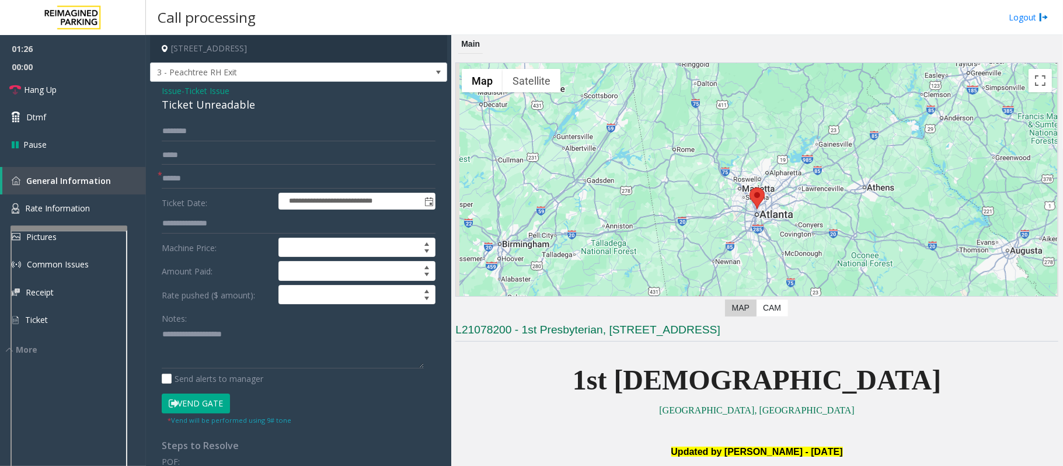
scroll to position [934, 0]
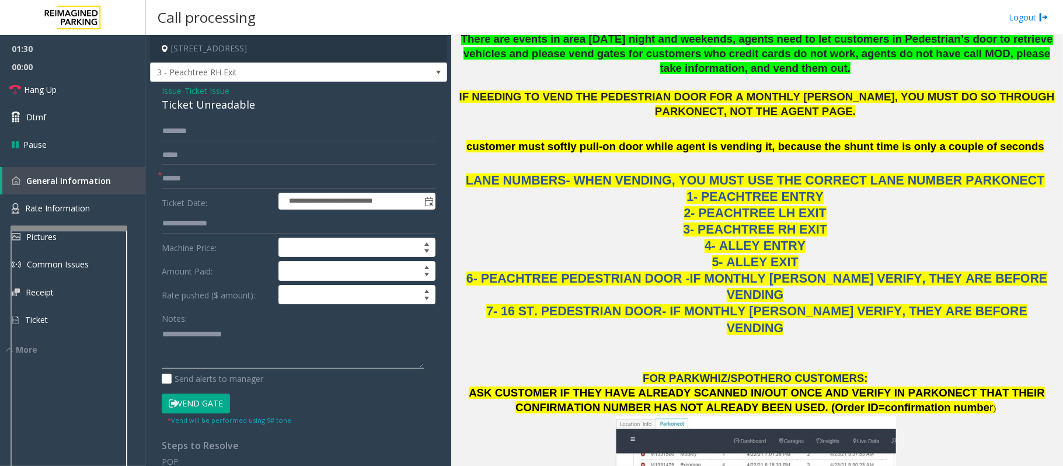
click at [249, 348] on textarea at bounding box center [293, 347] width 262 height 44
paste textarea "**********"
click at [89, 201] on link "Rate Information" at bounding box center [73, 208] width 146 height 29
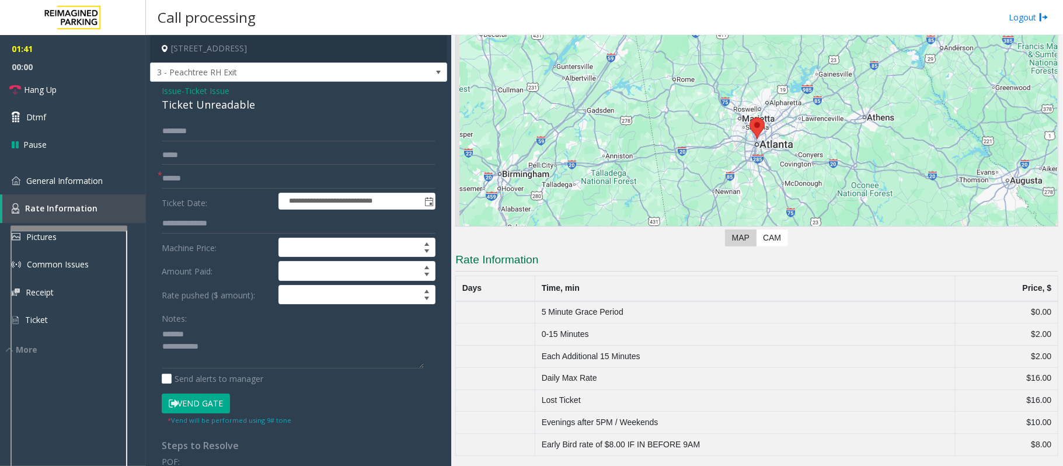
click at [198, 108] on div "Ticket Unreadable" at bounding box center [299, 105] width 274 height 16
click at [198, 107] on div "Ticket Unreadable" at bounding box center [299, 105] width 274 height 16
copy div "Ticket Unreadable"
click at [195, 330] on textarea at bounding box center [293, 347] width 262 height 44
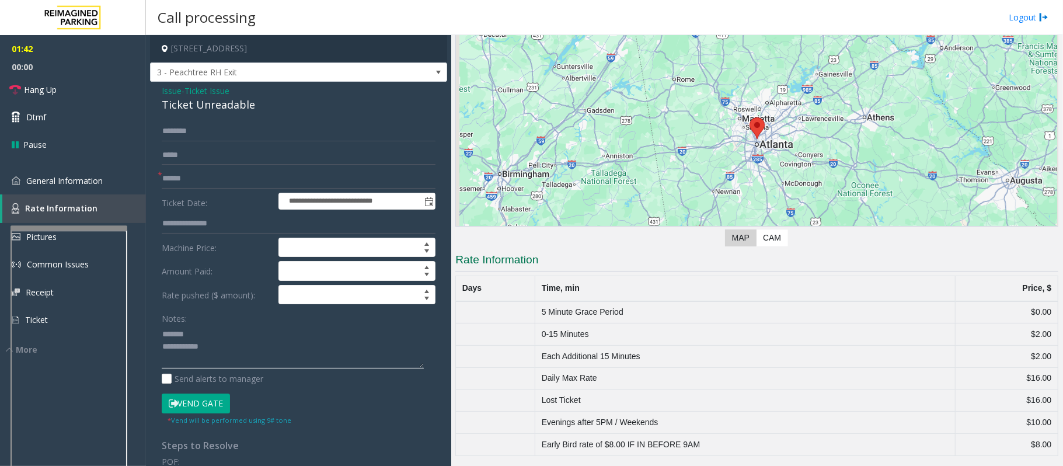
paste textarea "**********"
click at [222, 358] on textarea at bounding box center [293, 347] width 262 height 44
type textarea "**********"
click at [78, 95] on link "Hang Up" at bounding box center [73, 89] width 146 height 27
click at [187, 189] on form "**********" at bounding box center [299, 273] width 274 height 304
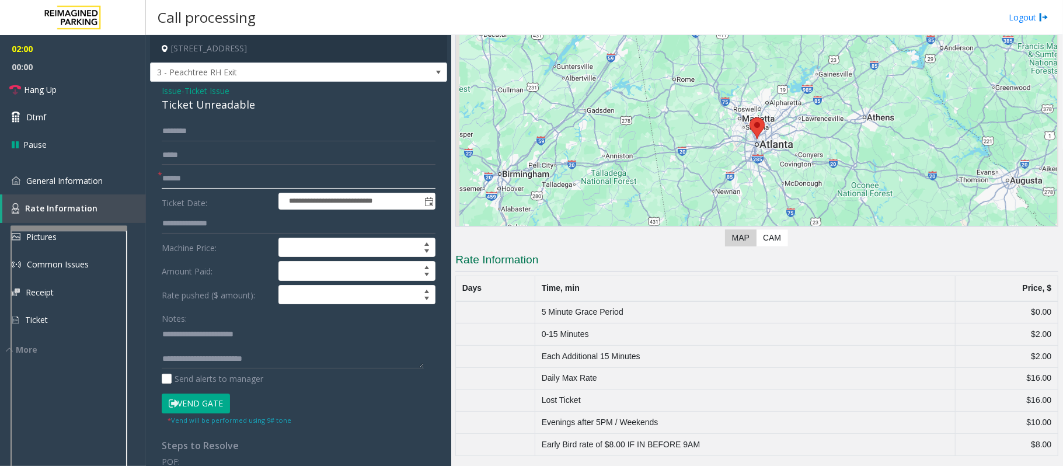
click at [197, 180] on input "text" at bounding box center [299, 179] width 274 height 20
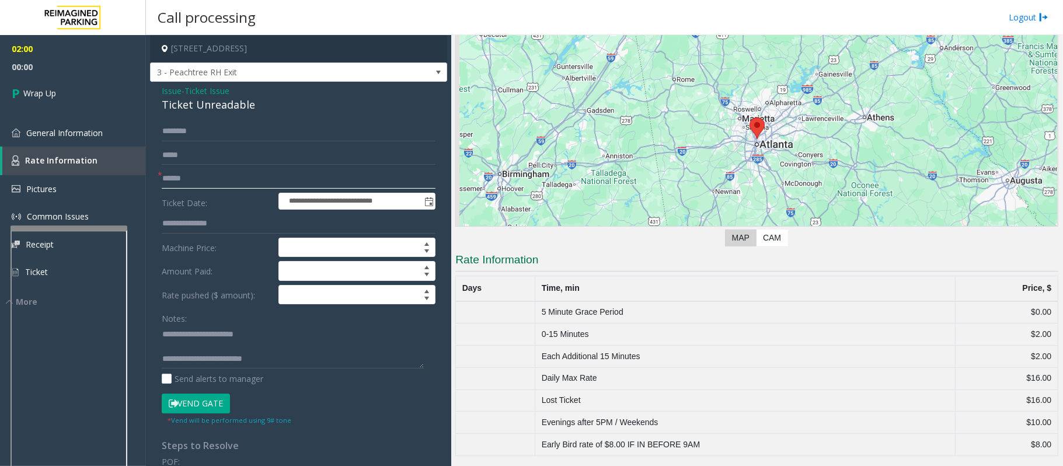
paste input "**********"
type input "**********"
click at [279, 354] on textarea at bounding box center [293, 347] width 262 height 44
click at [280, 364] on textarea at bounding box center [293, 347] width 262 height 44
type textarea "**********"
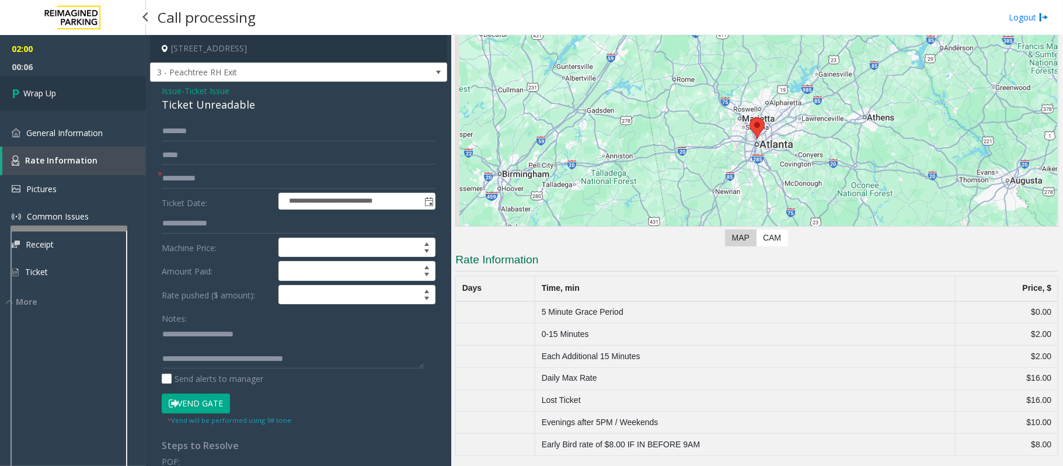
click at [98, 94] on link "Wrap Up" at bounding box center [73, 93] width 146 height 34
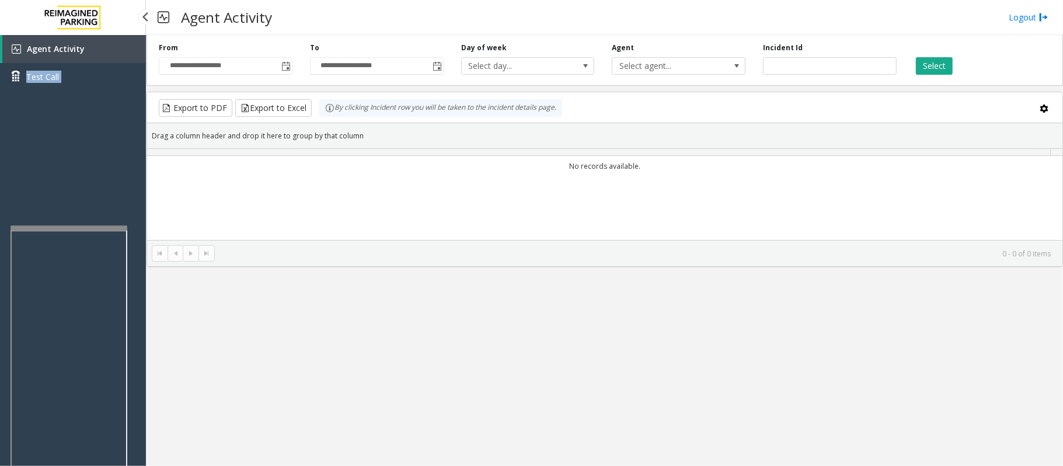
click at [98, 94] on div "Agent Activity Test Call" at bounding box center [73, 67] width 146 height 64
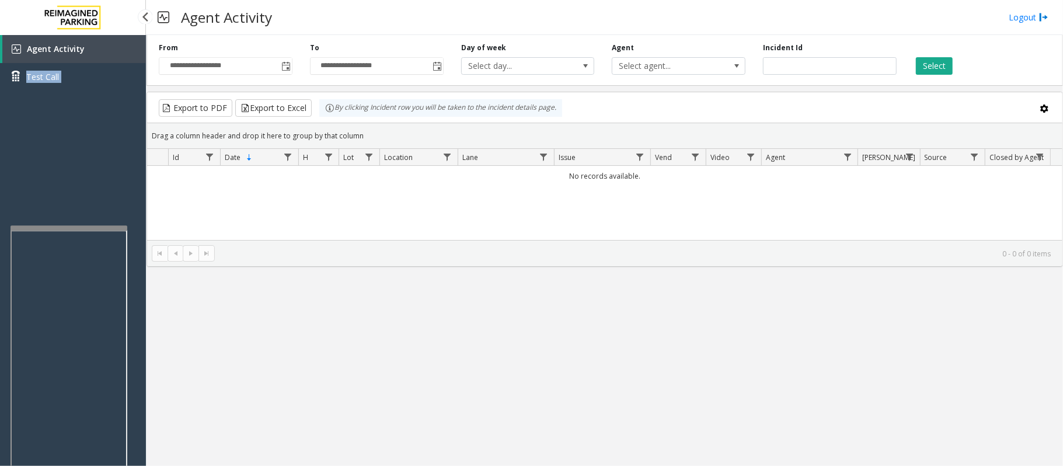
click at [61, 137] on div "Agent Activity Test Call" at bounding box center [73, 268] width 146 height 466
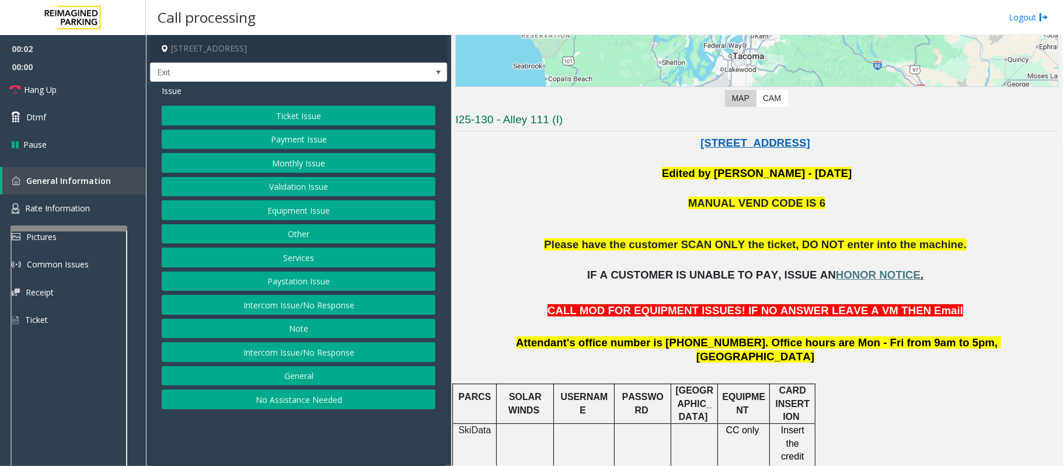
scroll to position [233, 0]
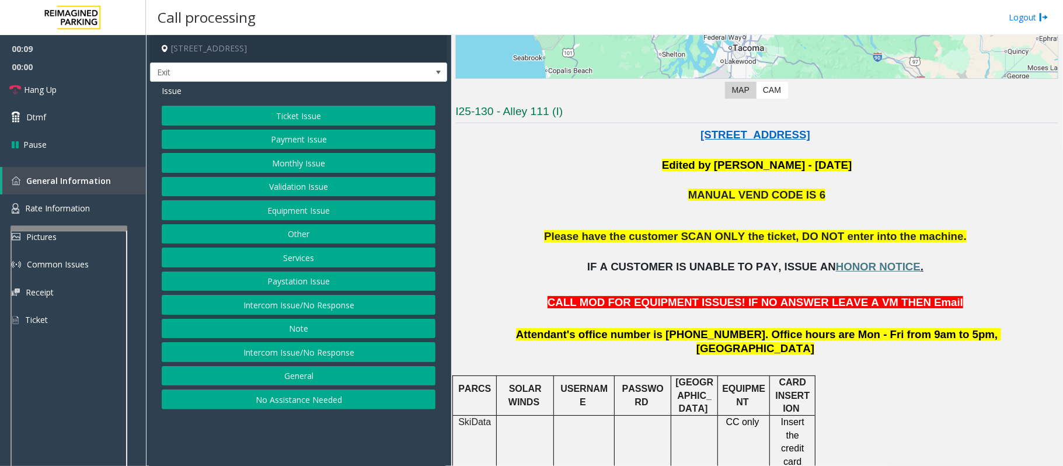
click at [316, 311] on button "Intercom Issue/No Response" at bounding box center [299, 305] width 274 height 20
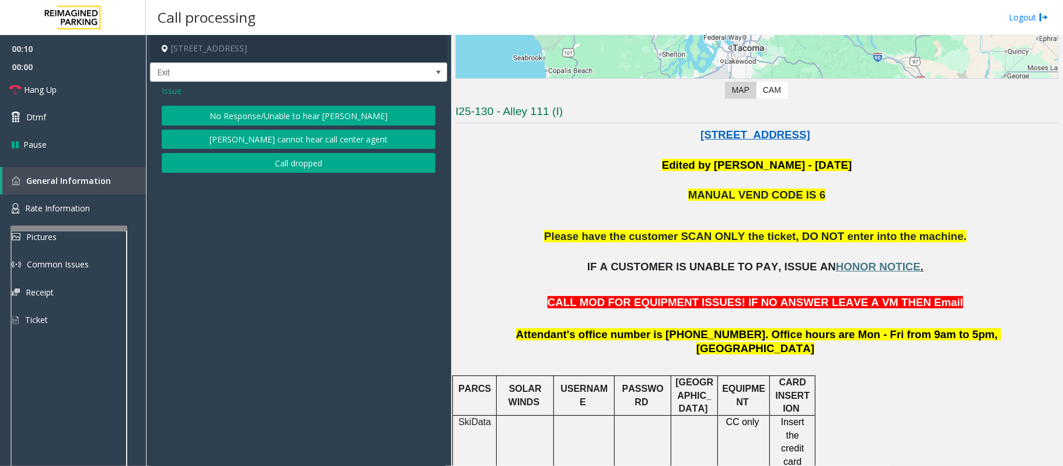
click at [291, 120] on button "No Response/Unable to hear [PERSON_NAME]" at bounding box center [299, 116] width 274 height 20
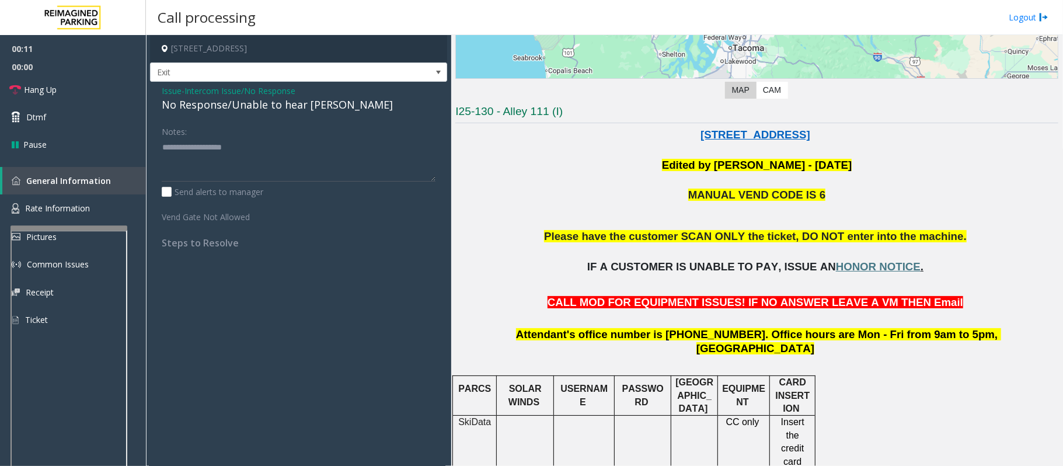
click at [278, 105] on div "No Response/Unable to hear [PERSON_NAME]" at bounding box center [299, 105] width 274 height 16
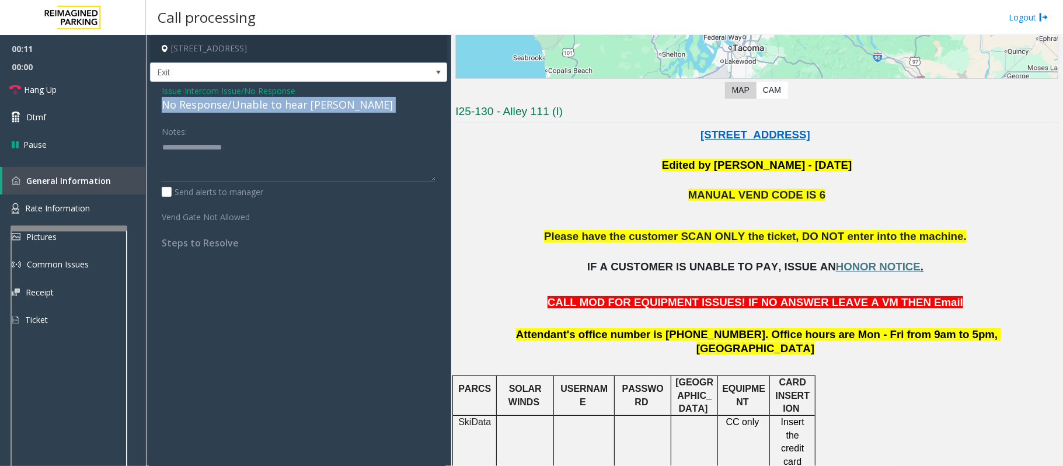
click at [278, 105] on div "No Response/Unable to hear [PERSON_NAME]" at bounding box center [299, 105] width 274 height 16
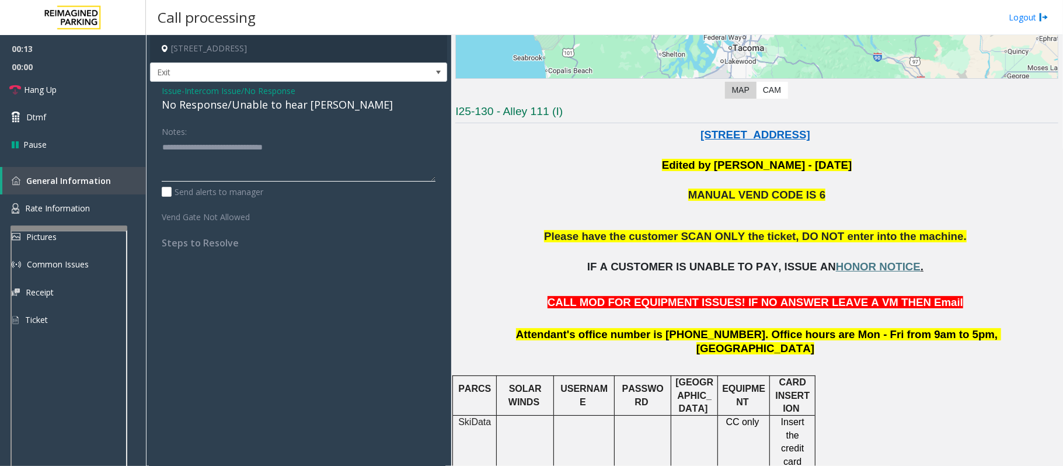
type textarea "**********"
click at [194, 88] on span "Intercom Issue/No Response" at bounding box center [239, 91] width 111 height 12
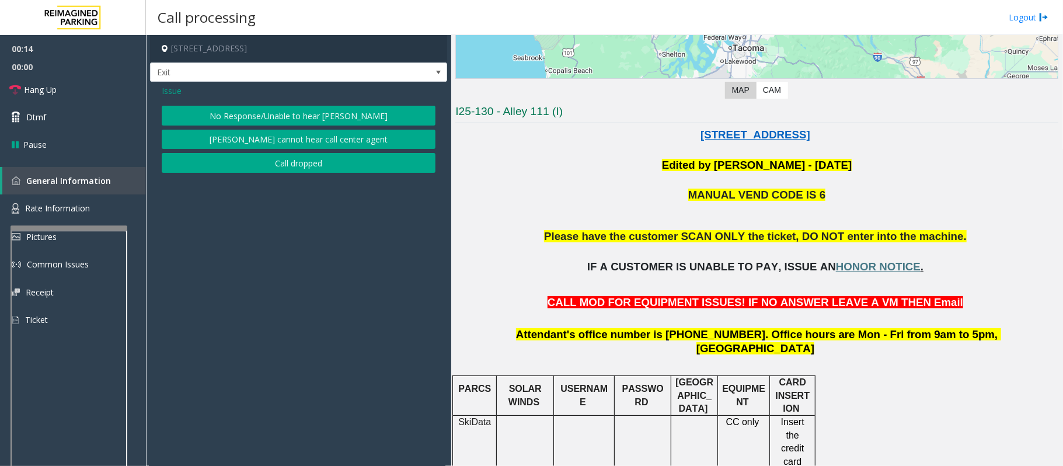
click at [175, 89] on span "Issue" at bounding box center [172, 91] width 20 height 12
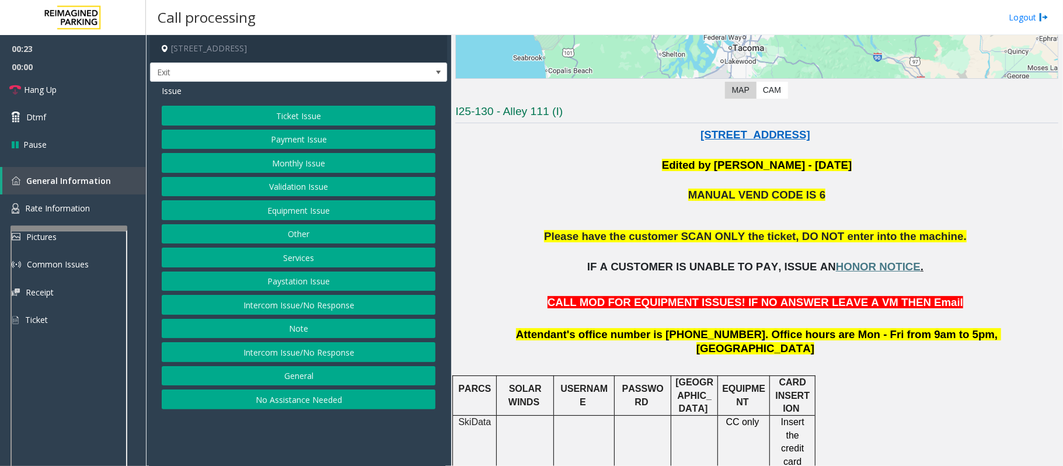
click at [306, 302] on button "Intercom Issue/No Response" at bounding box center [299, 305] width 274 height 20
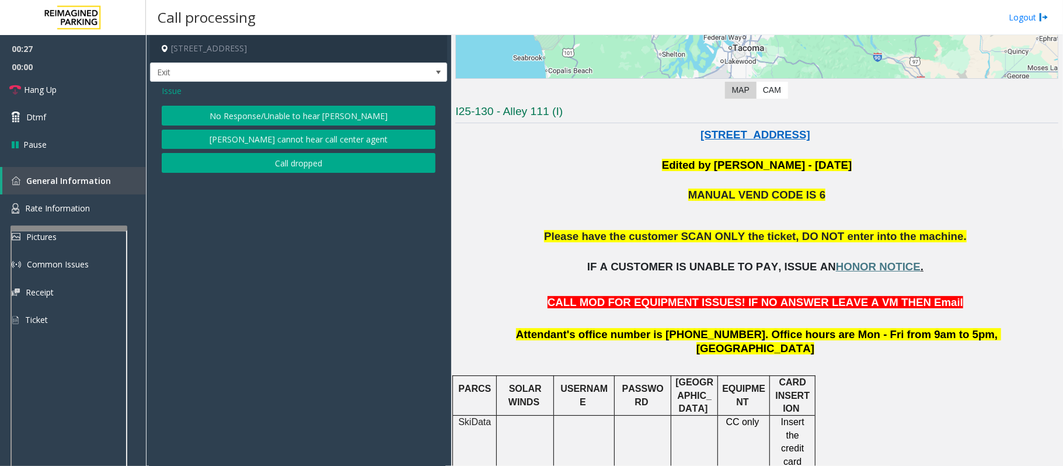
click at [257, 135] on button "[PERSON_NAME] cannot hear call center agent" at bounding box center [299, 140] width 274 height 20
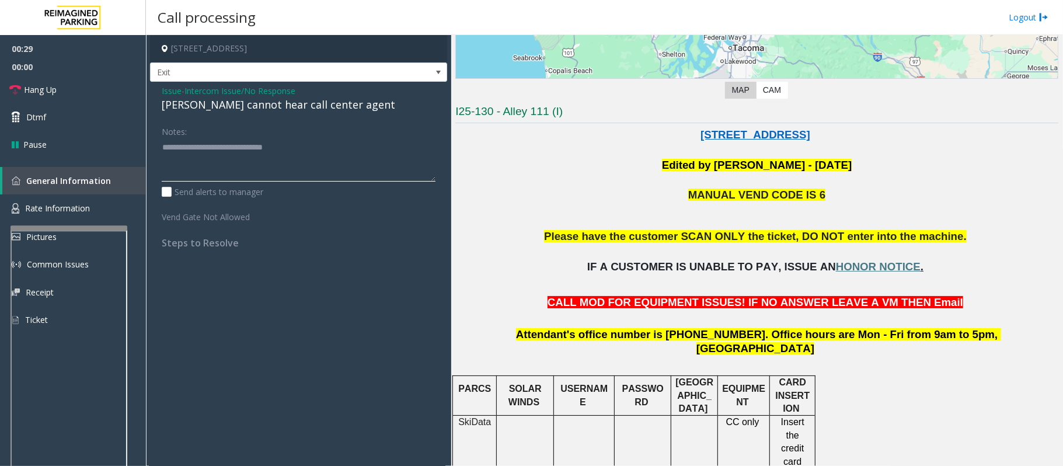
click at [313, 155] on textarea at bounding box center [299, 160] width 274 height 44
click at [302, 100] on div "[PERSON_NAME] cannot hear call center agent" at bounding box center [299, 105] width 274 height 16
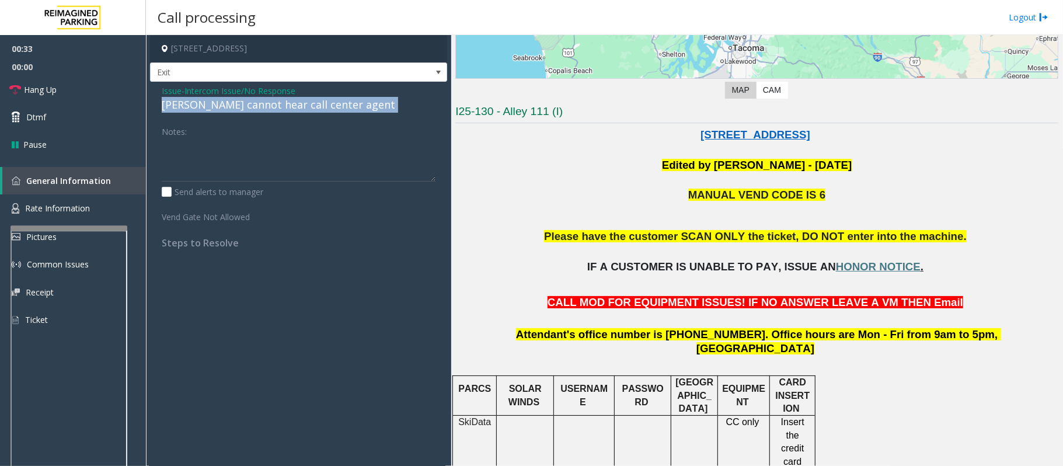
click at [302, 100] on div "[PERSON_NAME] cannot hear call center agent" at bounding box center [299, 105] width 274 height 16
copy div "[PERSON_NAME] cannot hear call center agent"
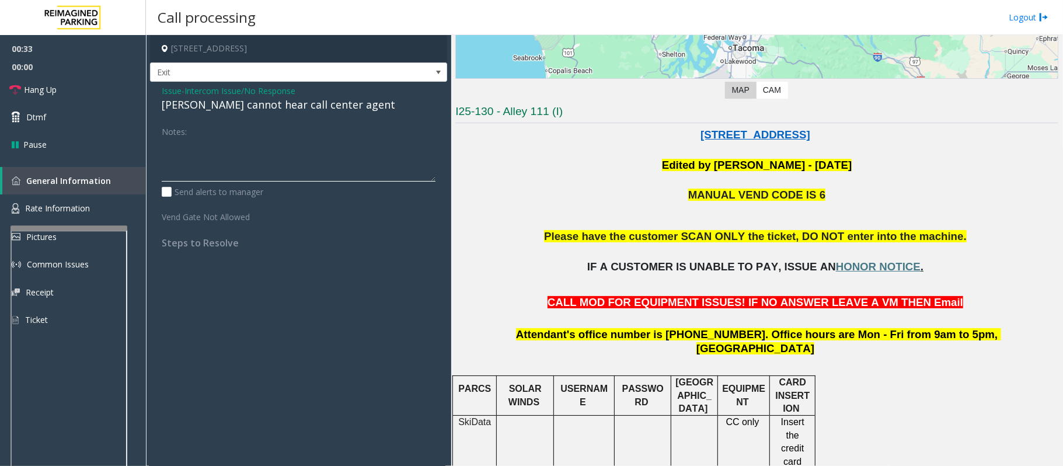
click at [302, 143] on textarea at bounding box center [299, 160] width 274 height 44
paste textarea "**********"
type textarea "**********"
click at [106, 89] on link "Hang Up" at bounding box center [73, 89] width 146 height 27
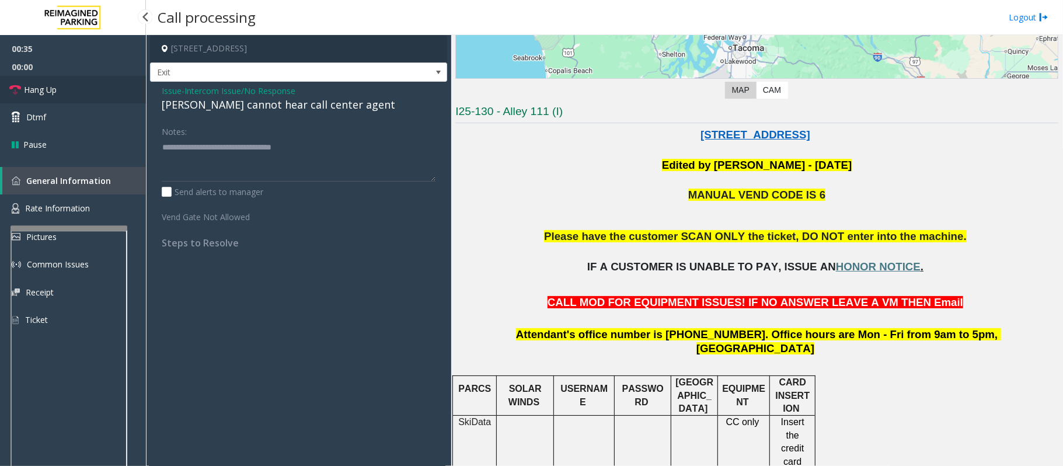
click at [106, 89] on link "Hang Up" at bounding box center [73, 89] width 146 height 27
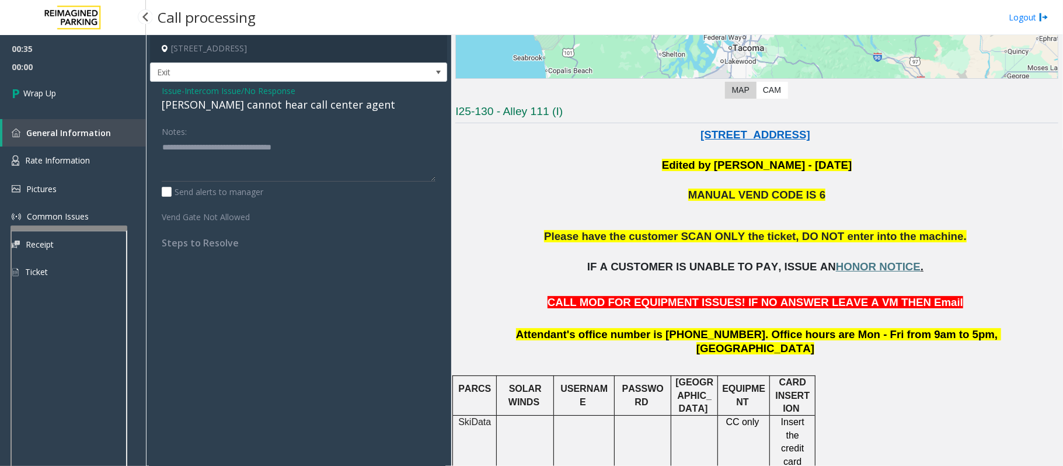
click at [106, 89] on link "Wrap Up" at bounding box center [73, 93] width 146 height 34
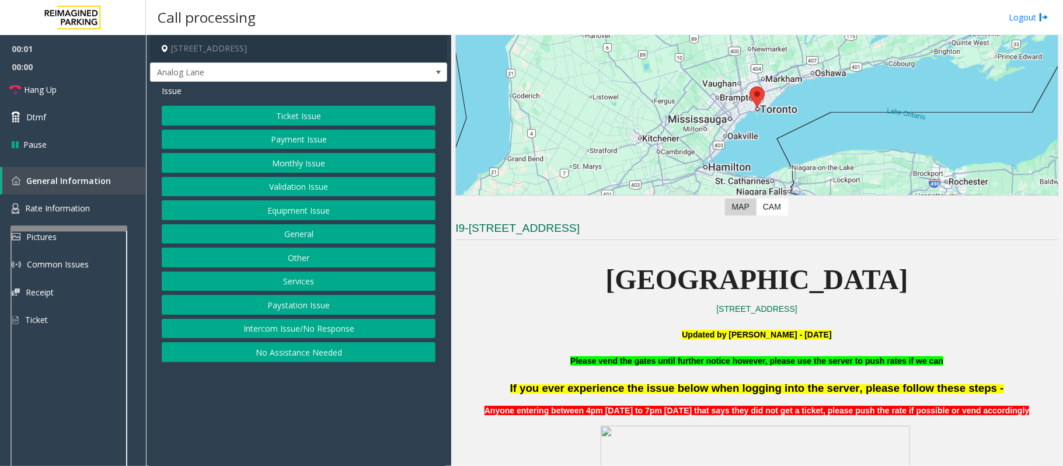
scroll to position [467, 0]
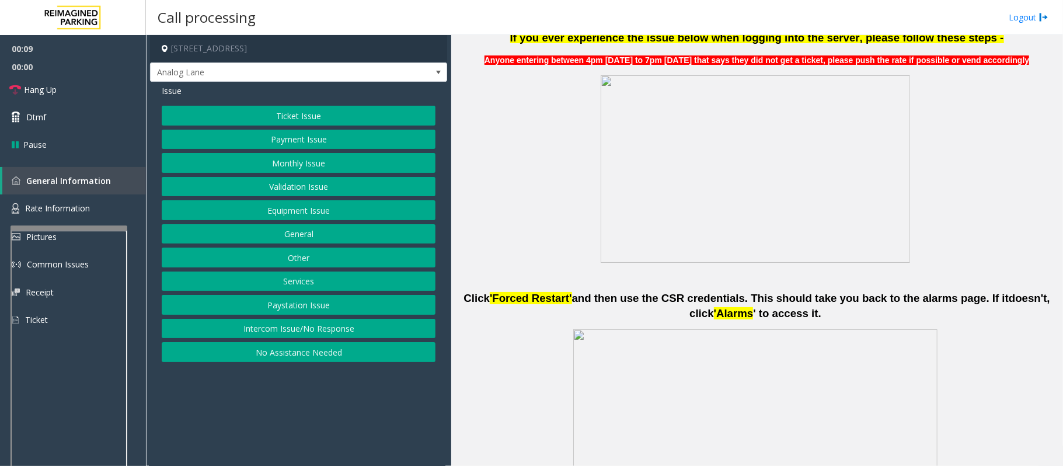
click at [288, 113] on button "Ticket Issue" at bounding box center [299, 116] width 274 height 20
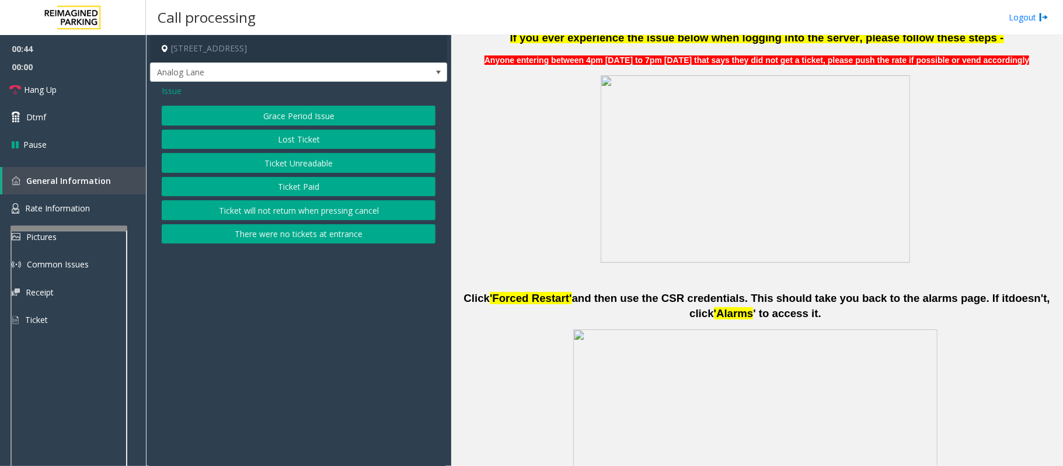
click at [309, 155] on button "Ticket Unreadable" at bounding box center [299, 163] width 274 height 20
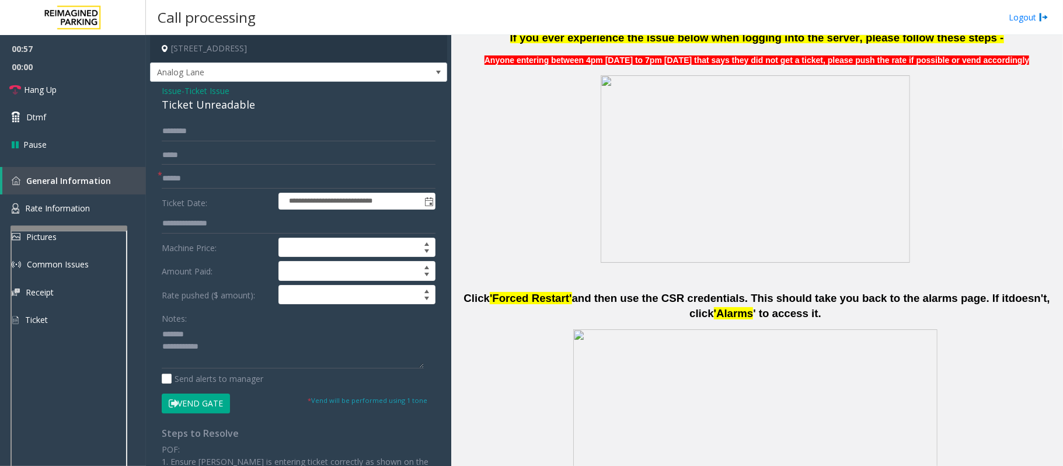
click at [184, 108] on div "Ticket Unreadable" at bounding box center [299, 105] width 274 height 16
click at [233, 355] on textarea at bounding box center [293, 347] width 262 height 44
type textarea "**********"
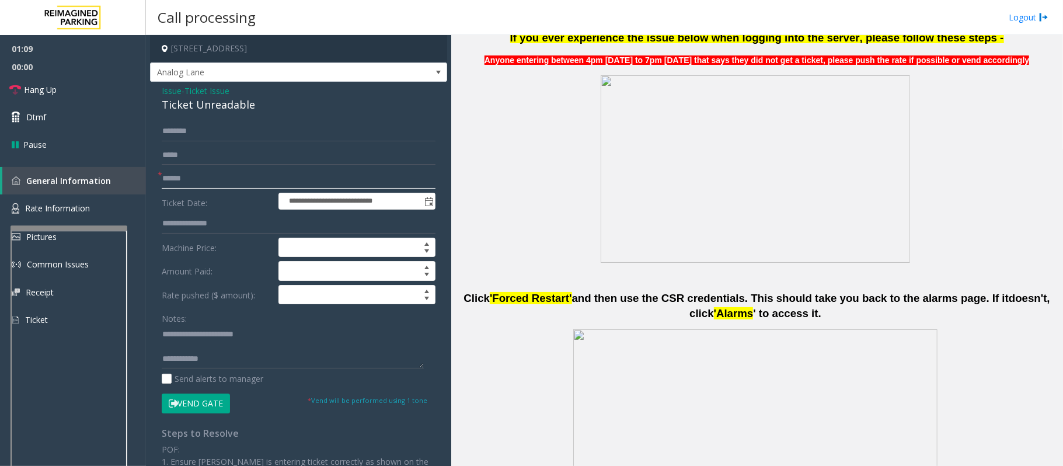
click at [179, 176] on input "text" at bounding box center [299, 179] width 274 height 20
type input "**"
click at [247, 360] on textarea at bounding box center [293, 347] width 262 height 44
click at [82, 93] on link "Hang Up" at bounding box center [73, 89] width 146 height 27
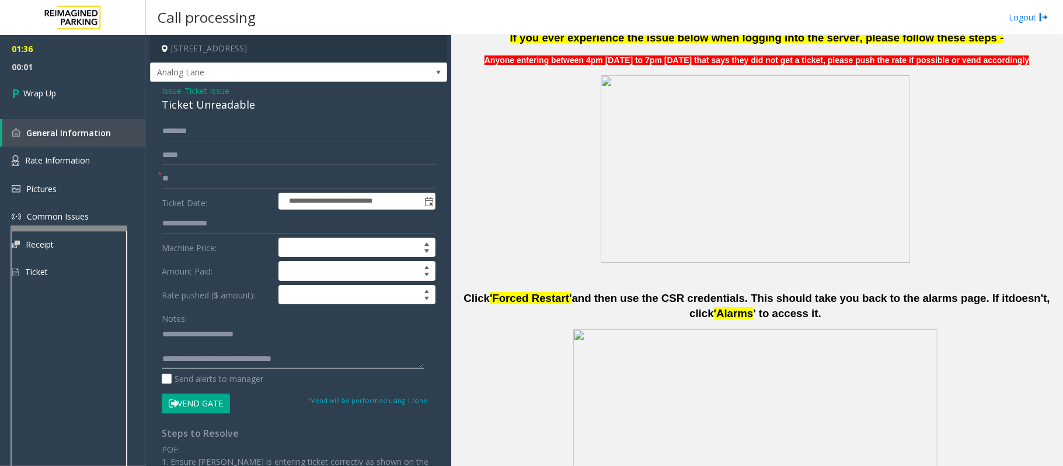
click at [321, 365] on textarea at bounding box center [293, 347] width 262 height 44
type textarea "**********"
click at [66, 102] on link "Wrap Up" at bounding box center [73, 93] width 146 height 34
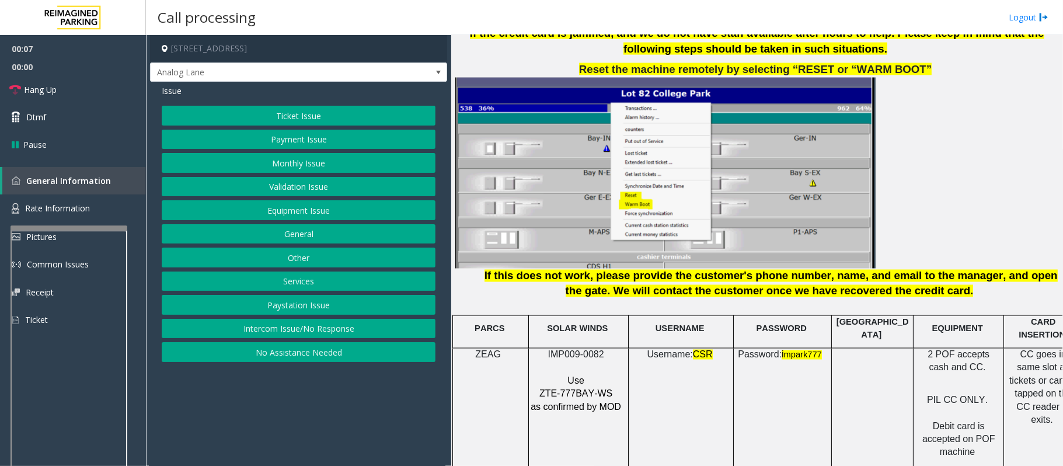
scroll to position [1401, 0]
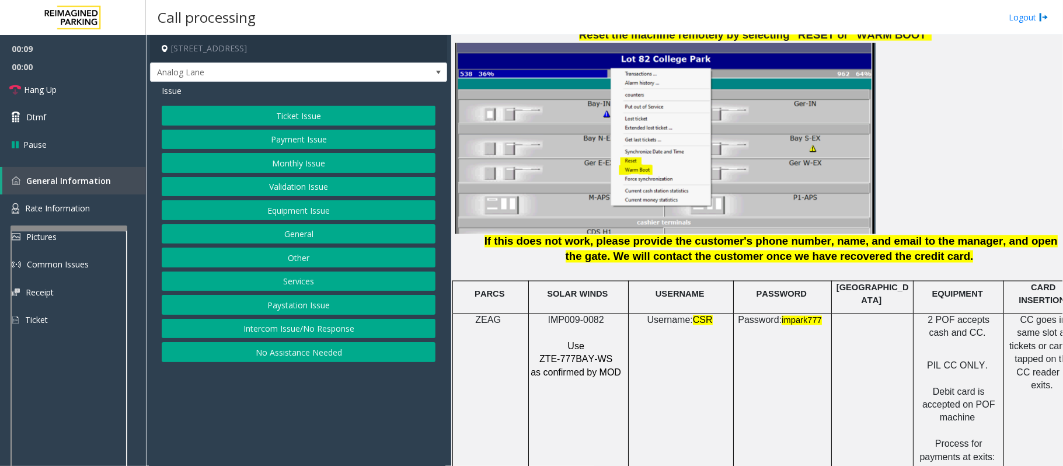
click at [604, 315] on span at bounding box center [605, 320] width 2 height 10
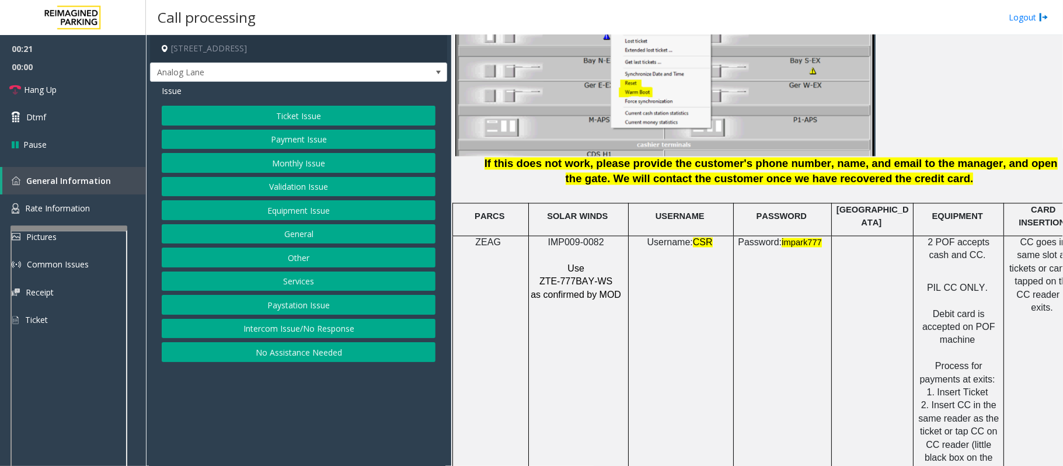
scroll to position [1478, 33]
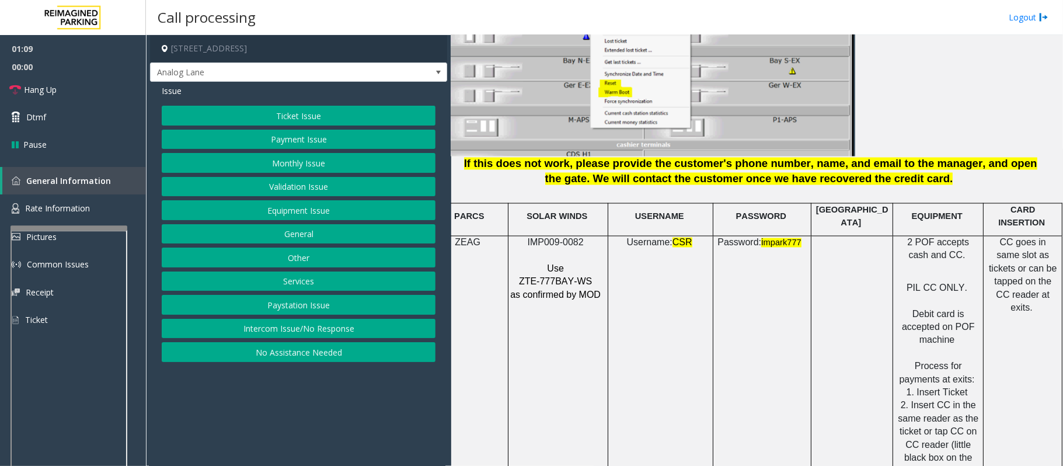
click at [315, 213] on button "Equipment Issue" at bounding box center [299, 210] width 274 height 20
click at [315, 213] on button "Gate / Door Won't Open" at bounding box center [299, 210] width 274 height 20
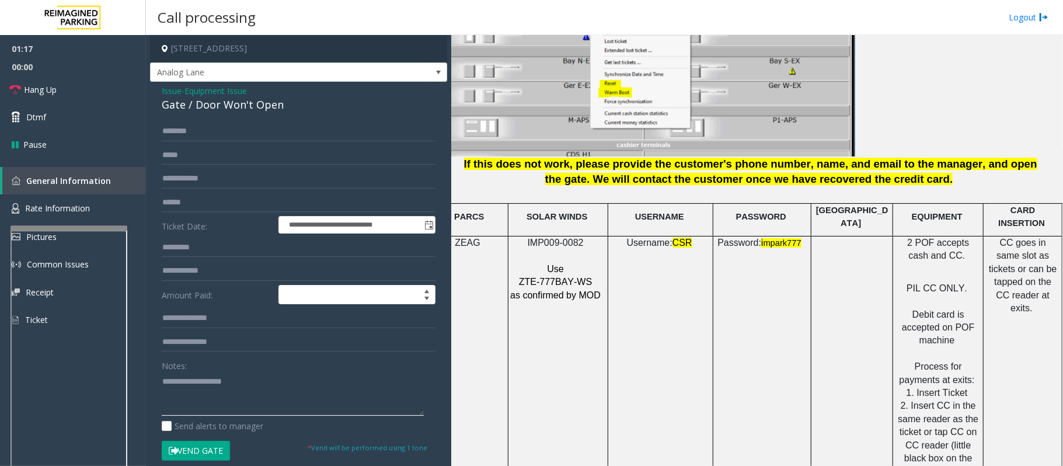
paste textarea "**********"
click at [197, 393] on textarea at bounding box center [293, 394] width 262 height 44
click at [279, 384] on textarea at bounding box center [293, 394] width 262 height 44
type textarea "**********"
click at [115, 88] on link "Hang Up" at bounding box center [73, 89] width 146 height 27
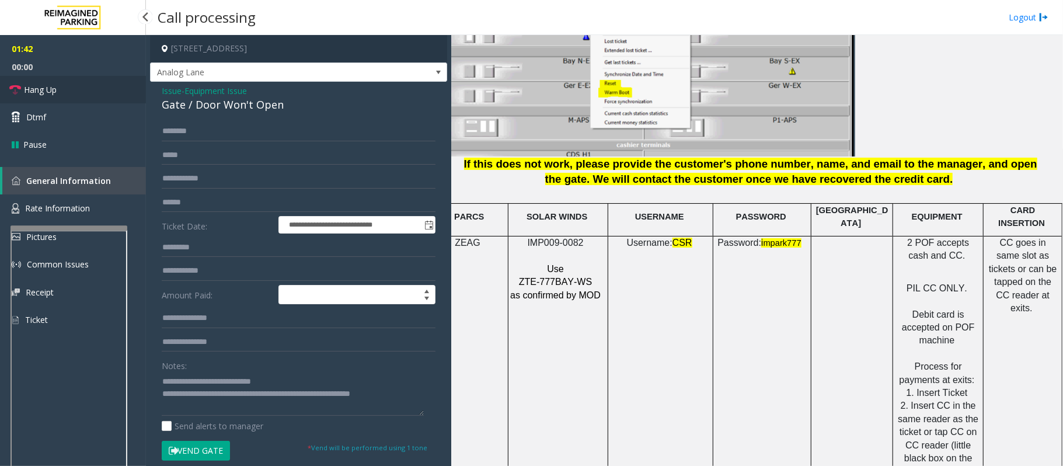
click at [115, 88] on link "Hang Up" at bounding box center [73, 89] width 146 height 27
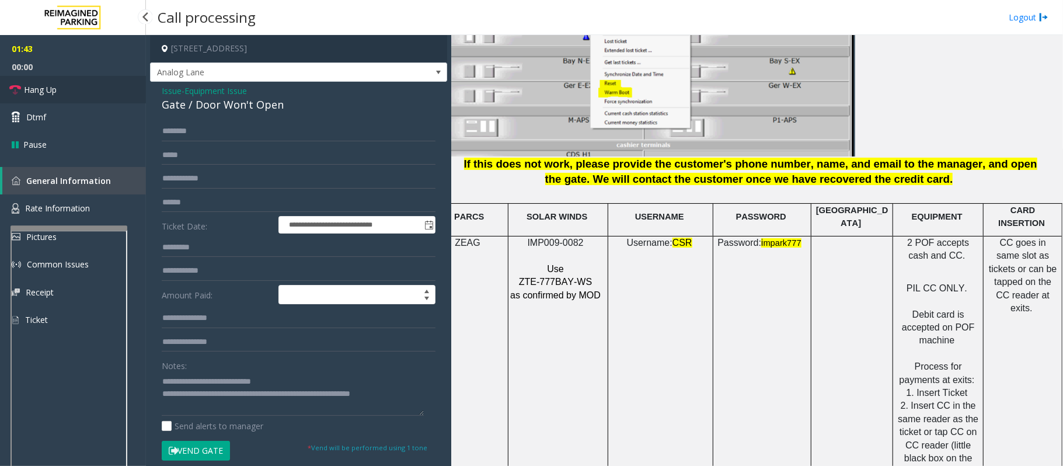
click at [115, 88] on link "Hang Up" at bounding box center [73, 89] width 146 height 27
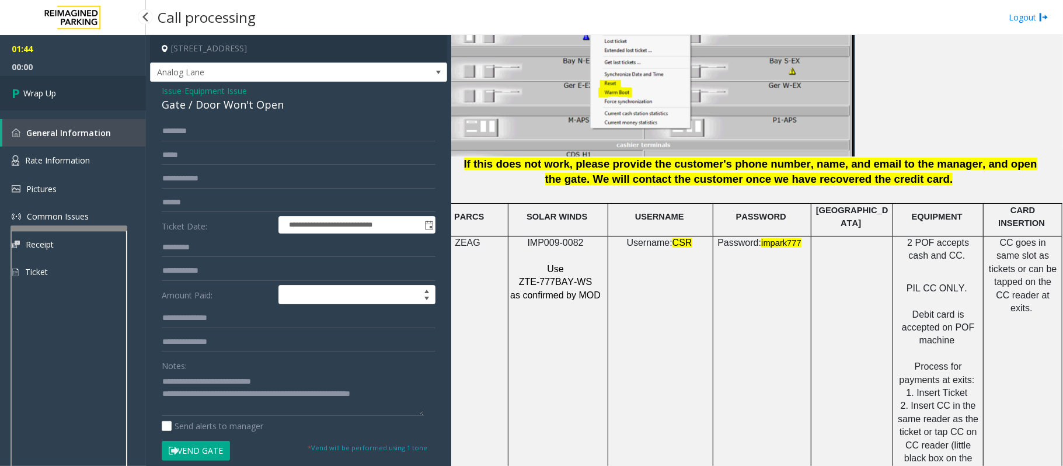
click at [115, 88] on link "Wrap Up" at bounding box center [73, 93] width 146 height 34
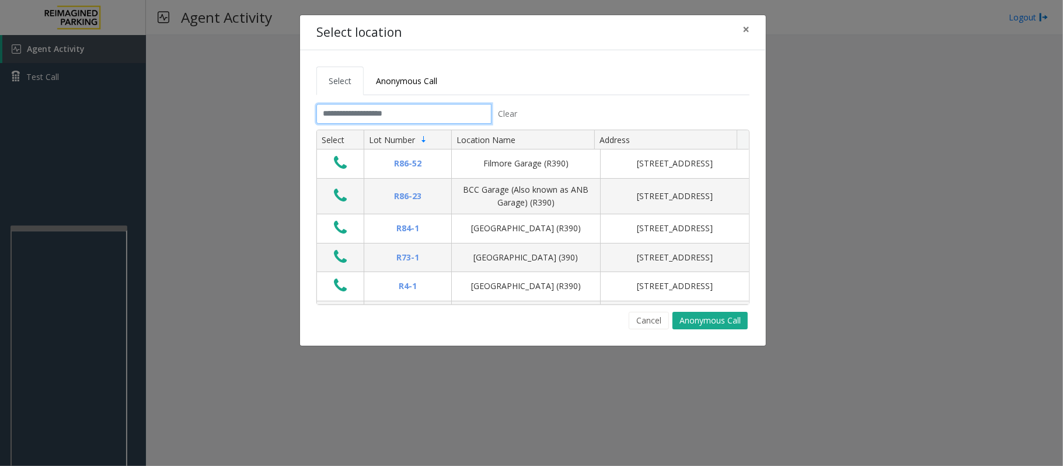
click at [390, 113] on input "text" at bounding box center [403, 114] width 175 height 20
click at [748, 36] on span "×" at bounding box center [745, 29] width 7 height 16
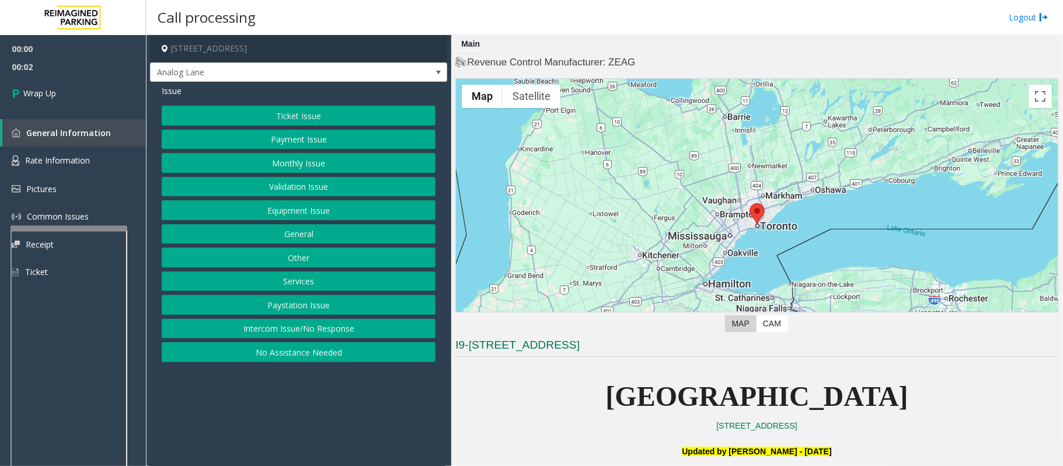
click at [247, 323] on button "Intercom Issue/No Response" at bounding box center [299, 329] width 274 height 20
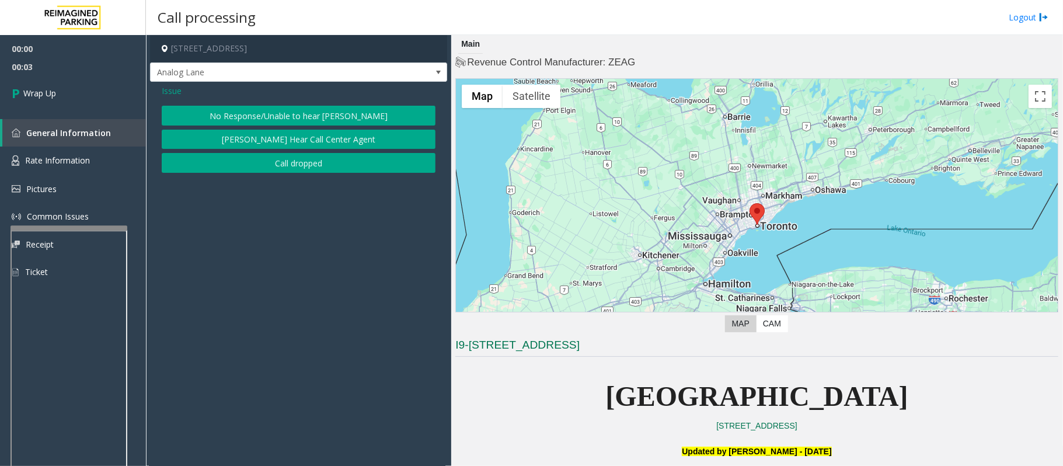
click at [228, 167] on button "Call dropped" at bounding box center [299, 163] width 274 height 20
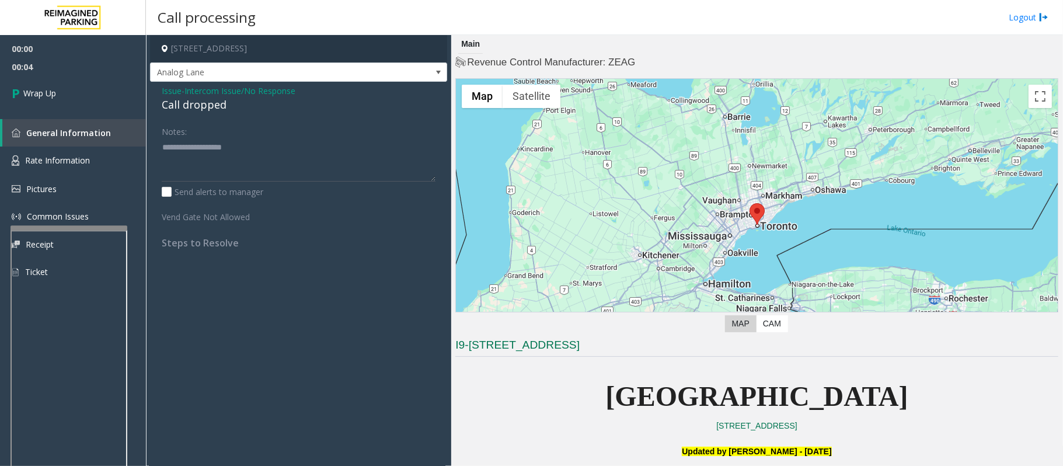
click at [202, 102] on div "Call dropped" at bounding box center [299, 105] width 274 height 16
type textarea "**********"
click at [86, 99] on link "Wrap Up" at bounding box center [73, 93] width 146 height 34
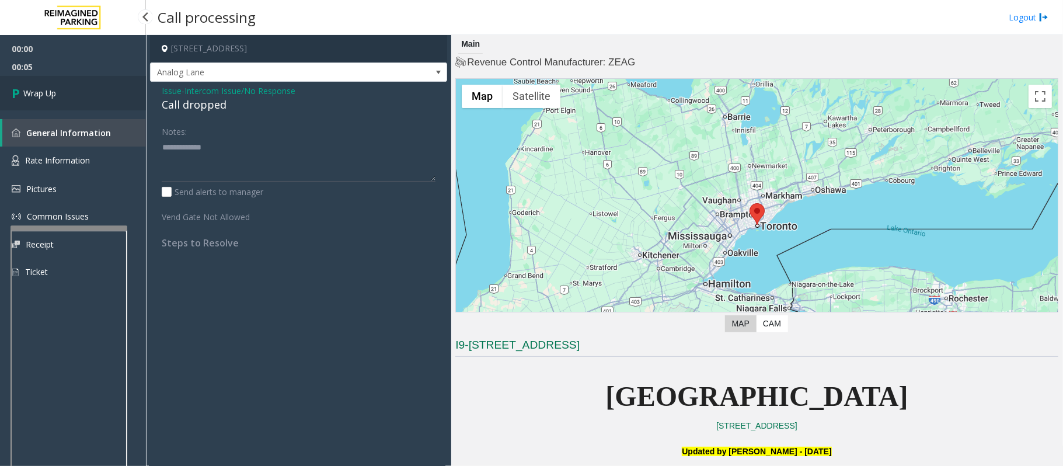
click at [86, 99] on link "Wrap Up" at bounding box center [73, 93] width 146 height 34
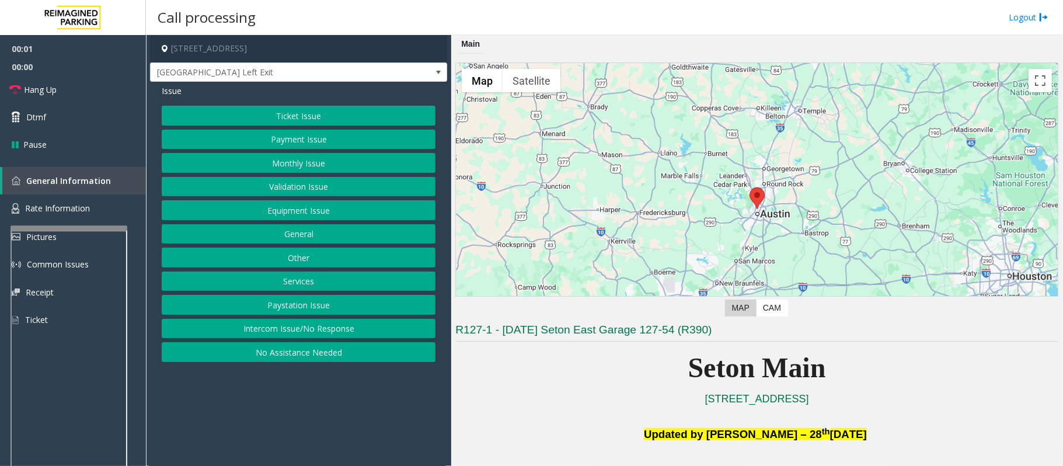
click at [335, 216] on button "Equipment Issue" at bounding box center [299, 210] width 274 height 20
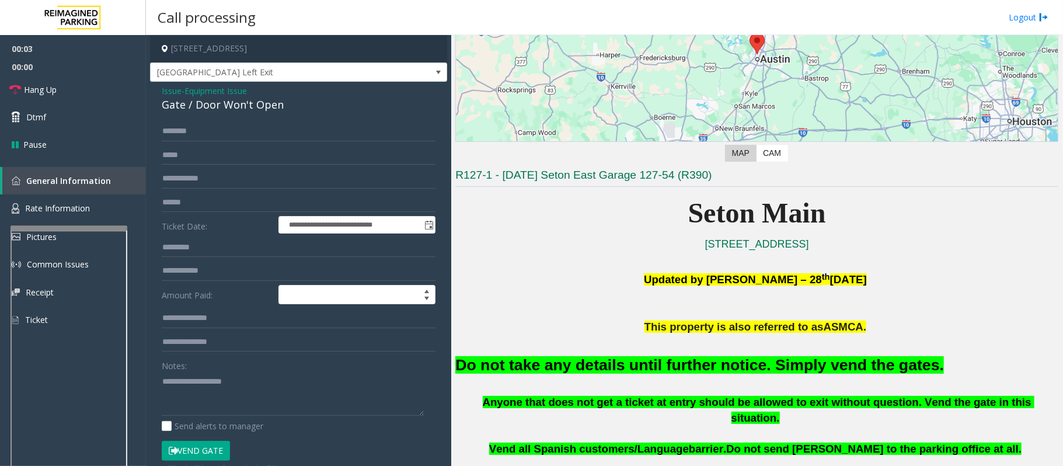
scroll to position [155, 0]
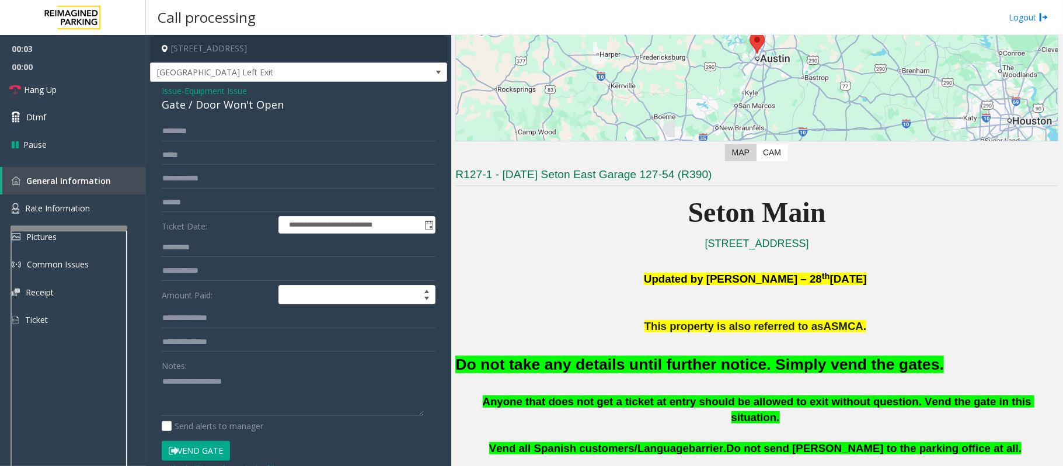
drag, startPoint x: 209, startPoint y: 447, endPoint x: 225, endPoint y: 447, distance: 16.3
click at [208, 447] on button "Vend Gate" at bounding box center [196, 451] width 68 height 20
click at [583, 365] on font "Do not take any details until further notice. Simply vend the gates." at bounding box center [699, 364] width 489 height 18
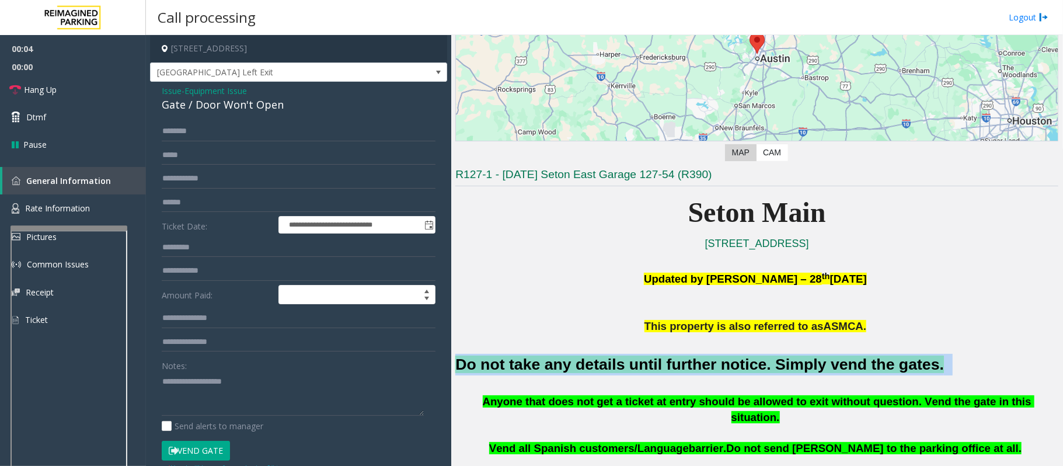
click at [583, 365] on font "Do not take any details until further notice. Simply vend the gates." at bounding box center [699, 364] width 489 height 18
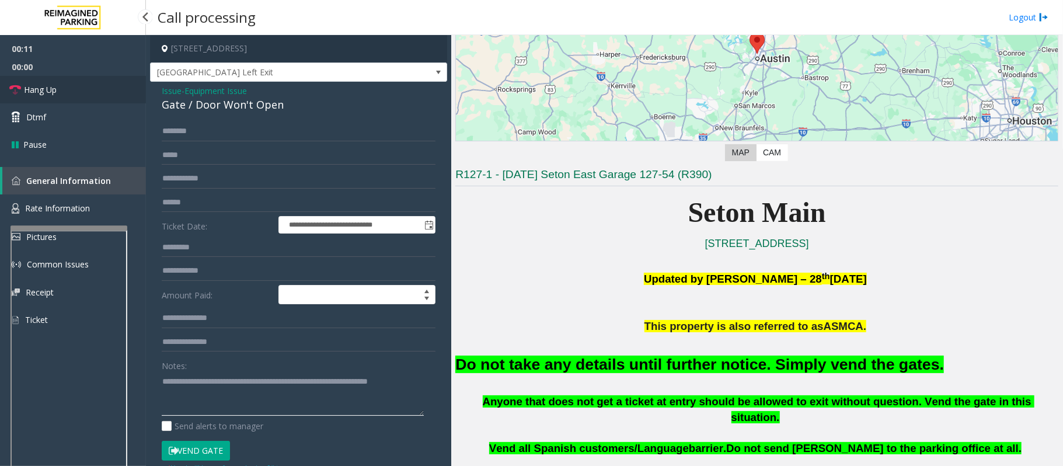
type textarea "**********"
click at [80, 86] on link "Hang Up" at bounding box center [73, 89] width 146 height 27
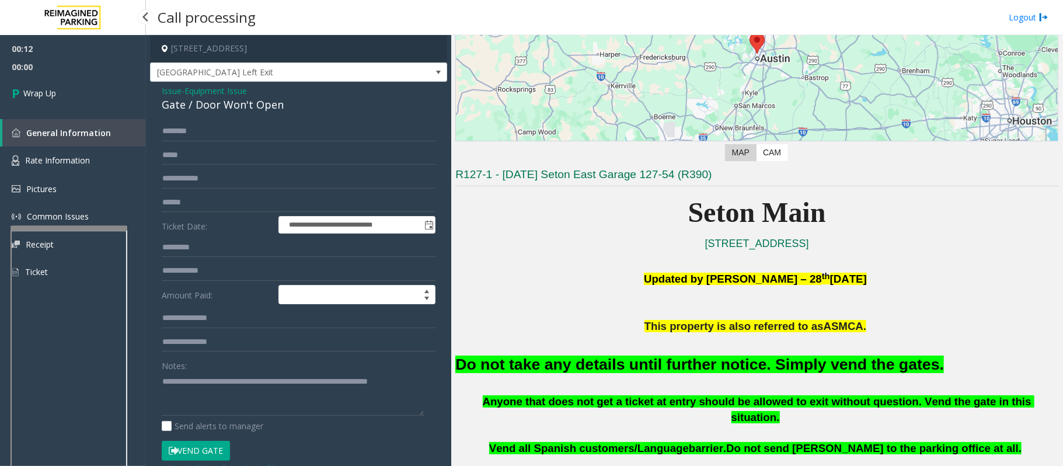
click at [80, 86] on link "Wrap Up" at bounding box center [73, 93] width 146 height 34
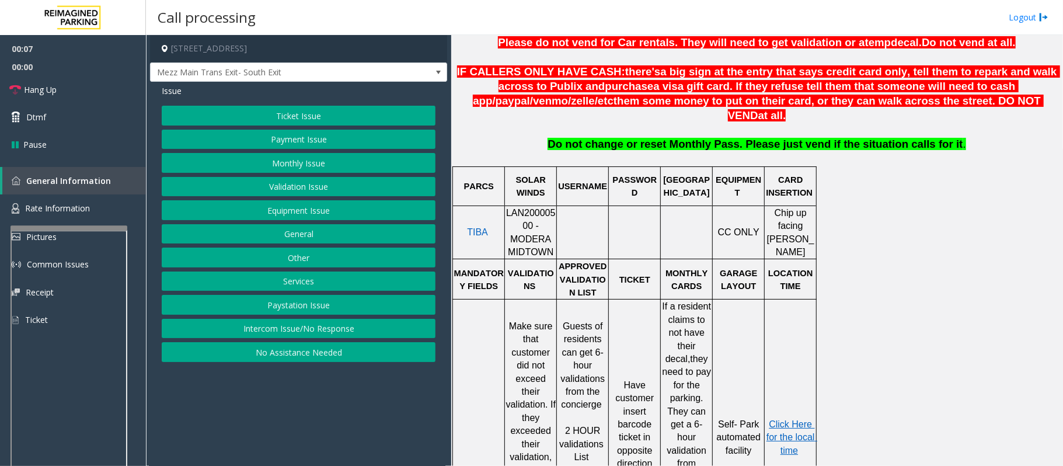
scroll to position [311, 0]
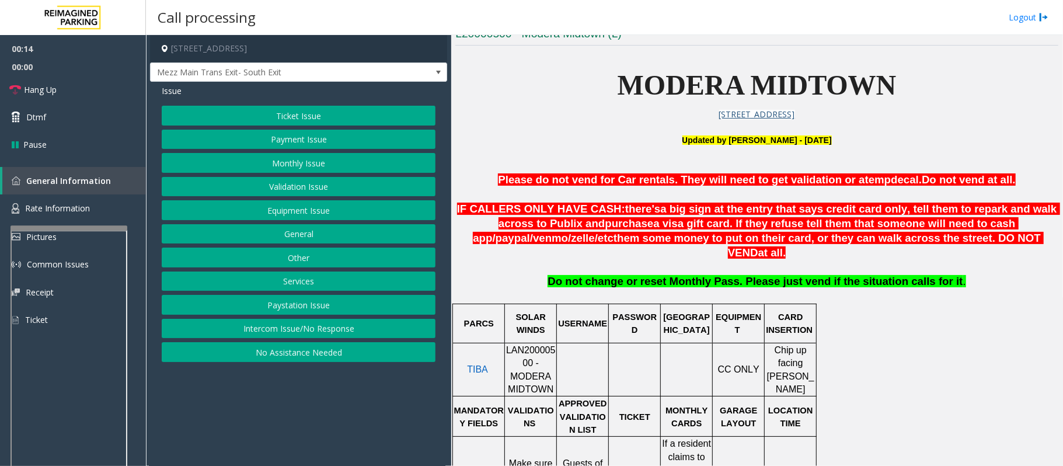
click at [542, 345] on span "LAN20000500 - MODERA MIDTOWN" at bounding box center [531, 369] width 50 height 49
copy span "LAN20000500"
click at [340, 190] on button "Validation Issue" at bounding box center [299, 187] width 274 height 20
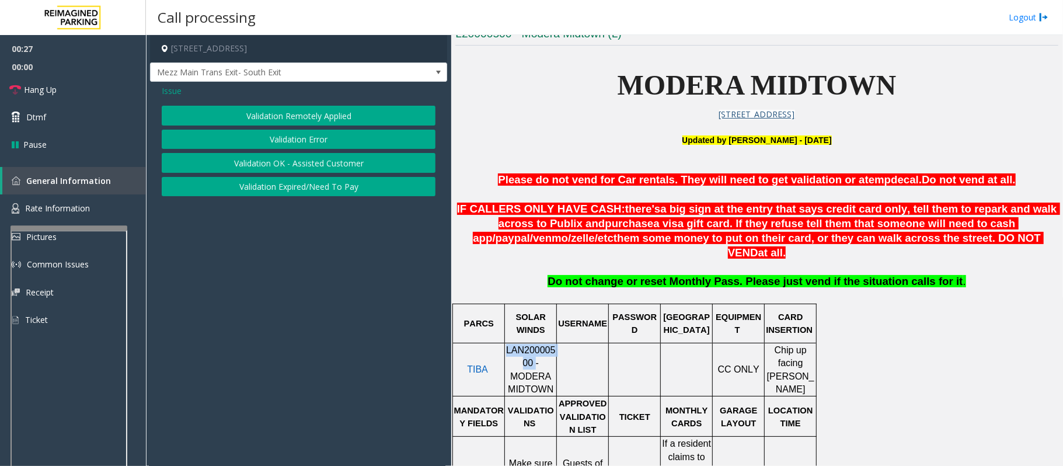
click at [332, 138] on button "Validation Error" at bounding box center [299, 140] width 274 height 20
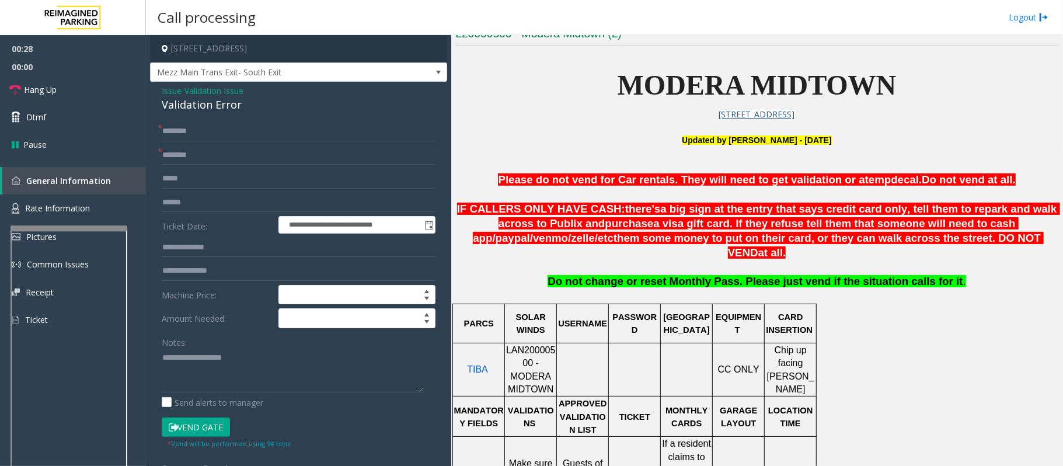
click at [703, 85] on span "MODERA MIDTOWN" at bounding box center [757, 84] width 279 height 31
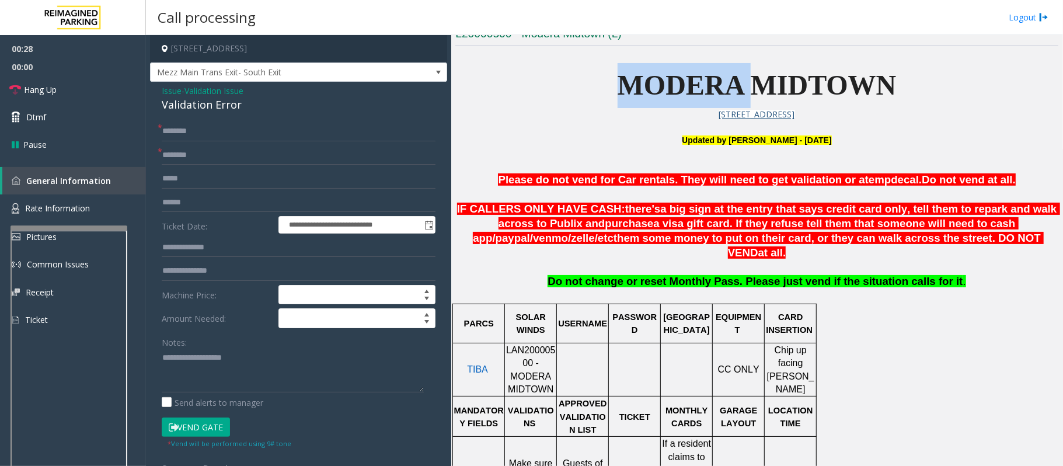
click at [703, 85] on span "MODERA MIDTOWN" at bounding box center [757, 84] width 279 height 31
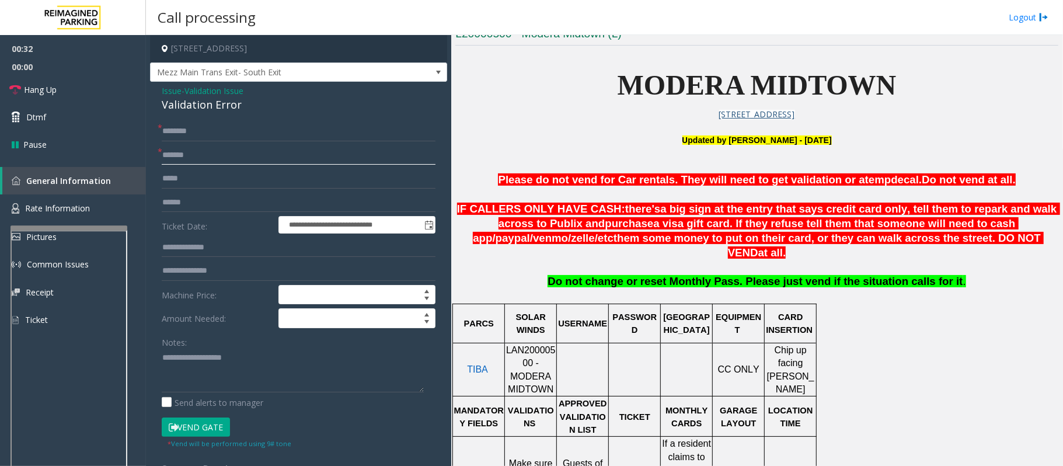
type input "******"
click at [201, 207] on input "text" at bounding box center [299, 203] width 274 height 20
click at [180, 204] on input "*******" at bounding box center [299, 203] width 274 height 20
type input "******"
drag, startPoint x: 210, startPoint y: 201, endPoint x: 159, endPoint y: 198, distance: 50.9
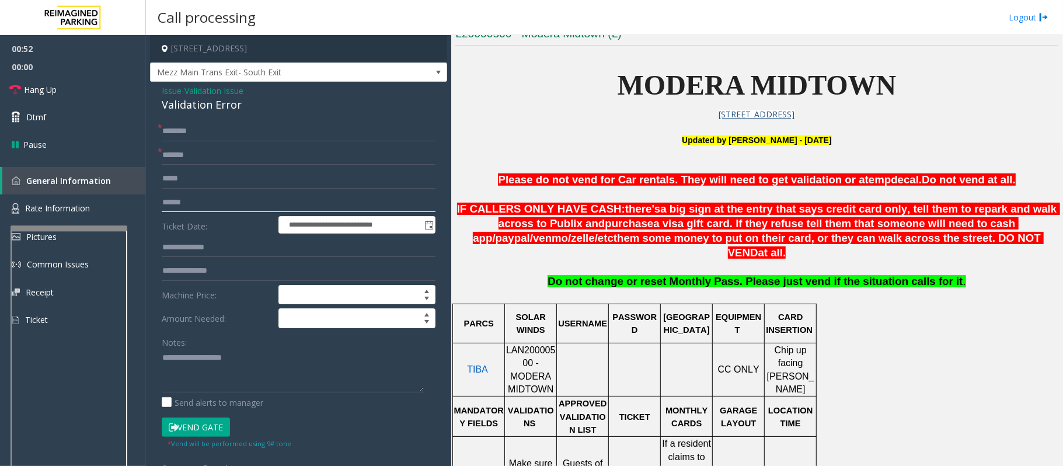
click at [159, 198] on div "**********" at bounding box center [298, 391] width 291 height 541
type input "******"
click at [187, 205] on input "text" at bounding box center [299, 203] width 274 height 20
type input "*******"
drag, startPoint x: 201, startPoint y: 123, endPoint x: 201, endPoint y: 129, distance: 6.4
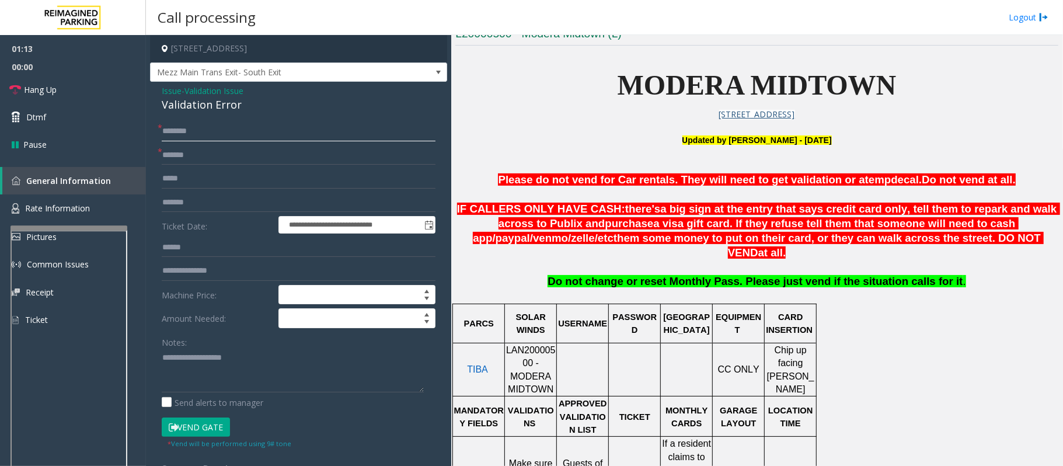
click at [201, 123] on input "text" at bounding box center [299, 131] width 274 height 20
type input "*******"
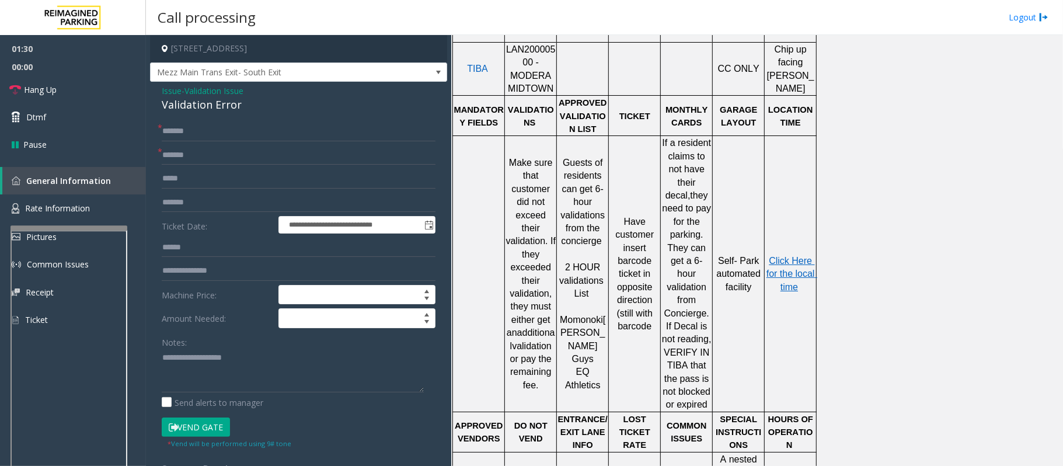
scroll to position [622, 0]
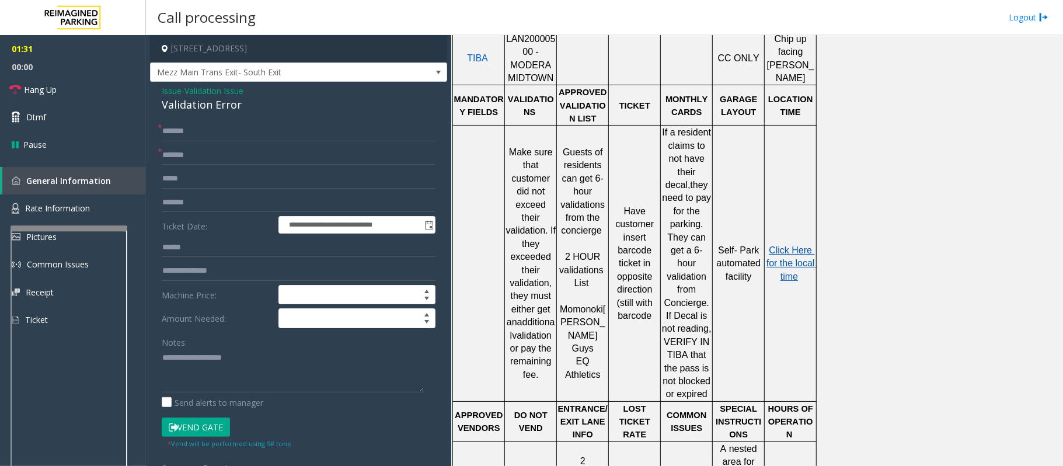
click at [788, 245] on span "Click Here for the local time" at bounding box center [791, 263] width 51 height 36
click at [196, 421] on button "Vend Gate" at bounding box center [196, 427] width 68 height 20
click at [92, 78] on link "Hang Up" at bounding box center [73, 89] width 146 height 27
click at [201, 106] on div "Validation Error" at bounding box center [299, 105] width 274 height 16
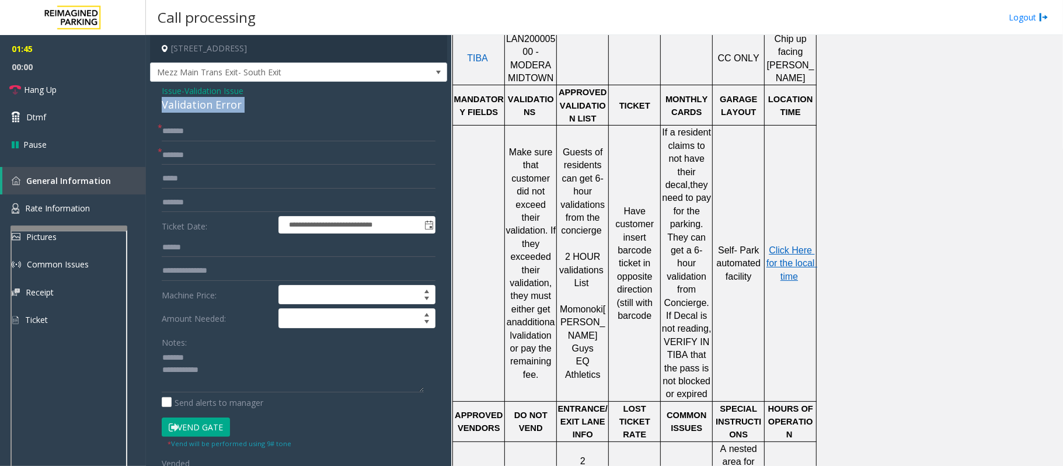
click at [201, 106] on div "Validation Error" at bounding box center [299, 105] width 274 height 16
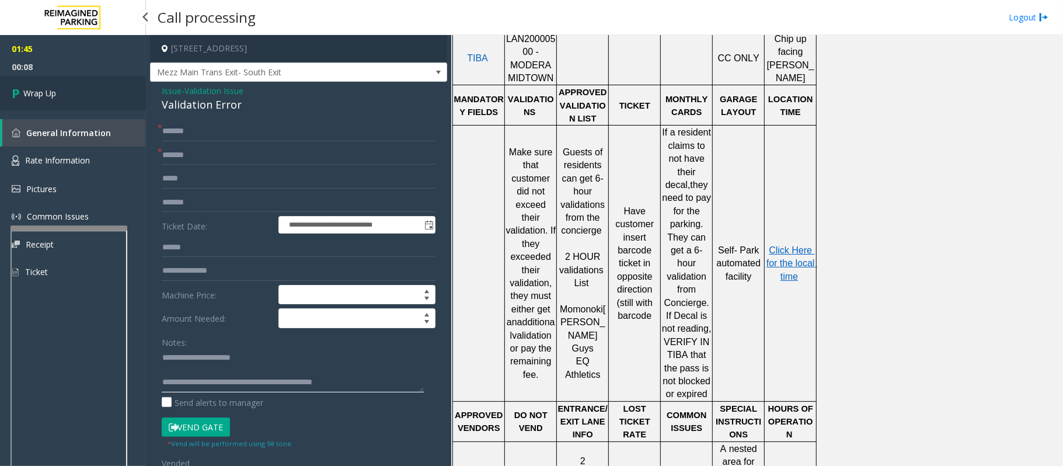
type textarea "**********"
click at [68, 92] on link "Wrap Up" at bounding box center [73, 93] width 146 height 34
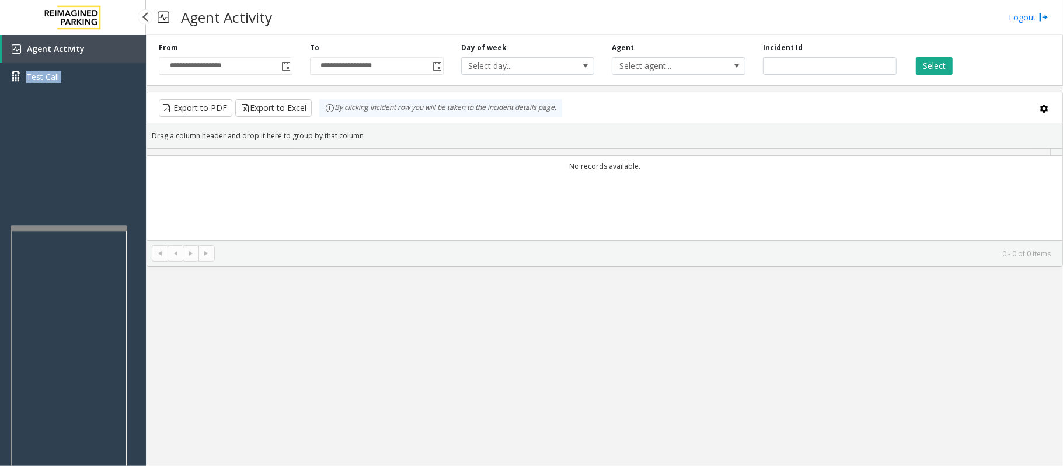
click at [68, 92] on div "Agent Activity Test Call" at bounding box center [73, 67] width 146 height 64
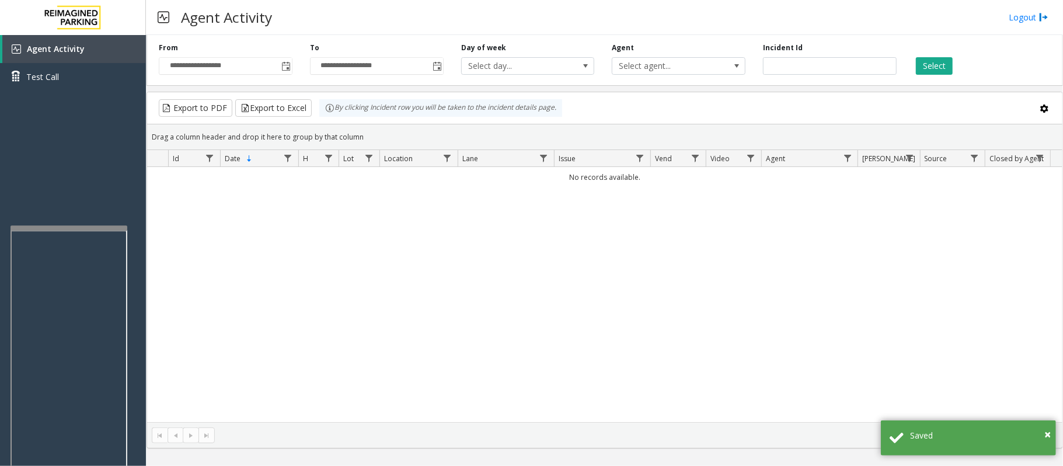
click at [224, 276] on div "No records available." at bounding box center [604, 294] width 915 height 255
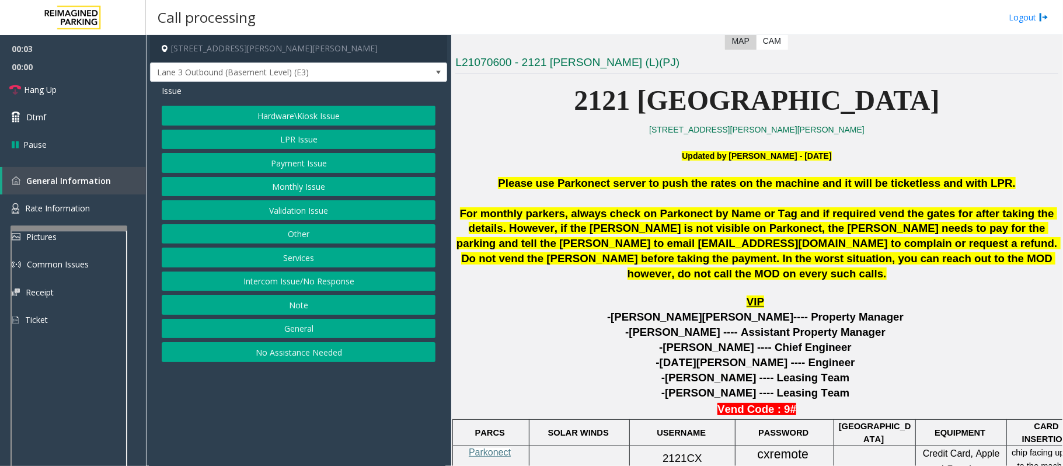
scroll to position [311, 0]
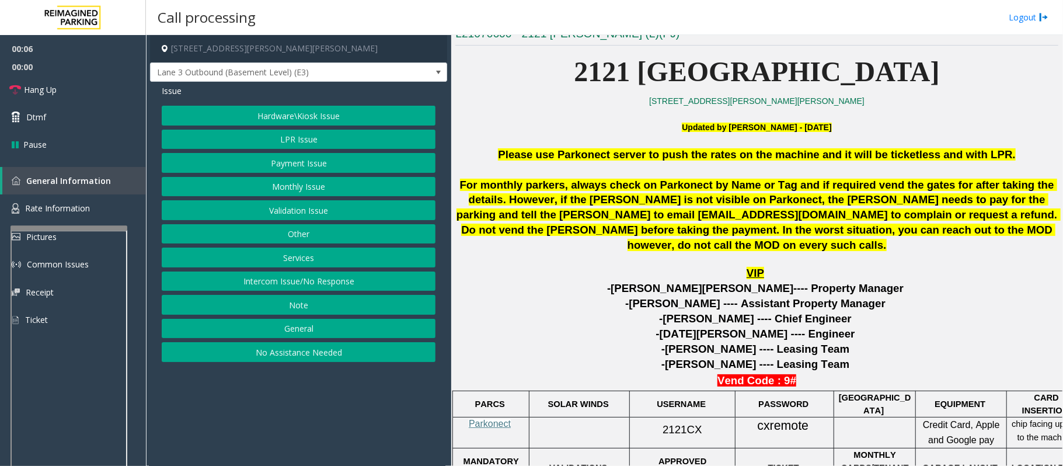
click at [308, 286] on button "Intercom Issue/No Response" at bounding box center [299, 281] width 274 height 20
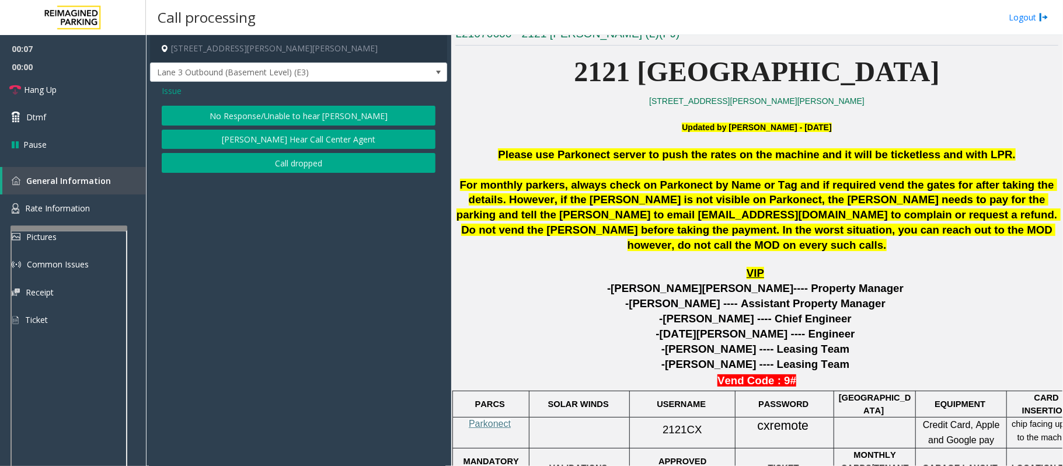
click at [259, 118] on button "No Response/Unable to hear [PERSON_NAME]" at bounding box center [299, 116] width 274 height 20
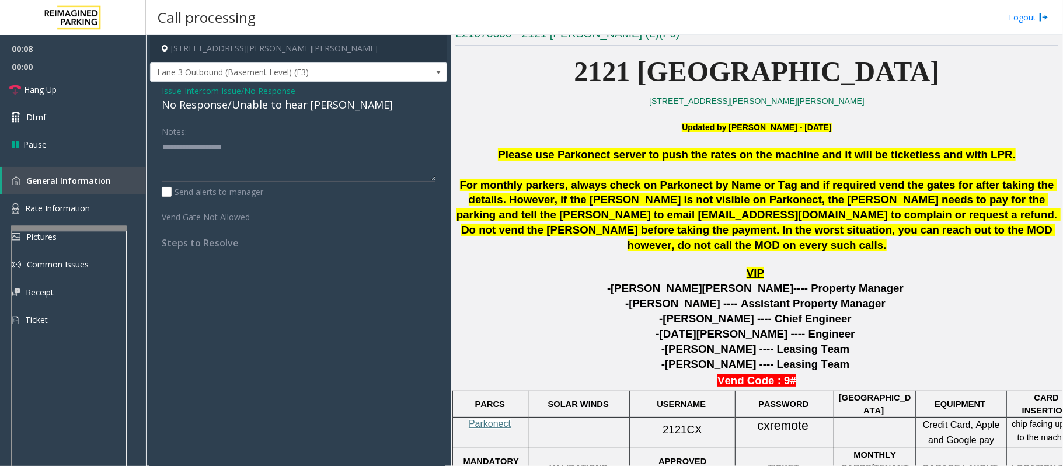
click at [257, 102] on div "No Response/Unable to hear [PERSON_NAME]" at bounding box center [299, 105] width 274 height 16
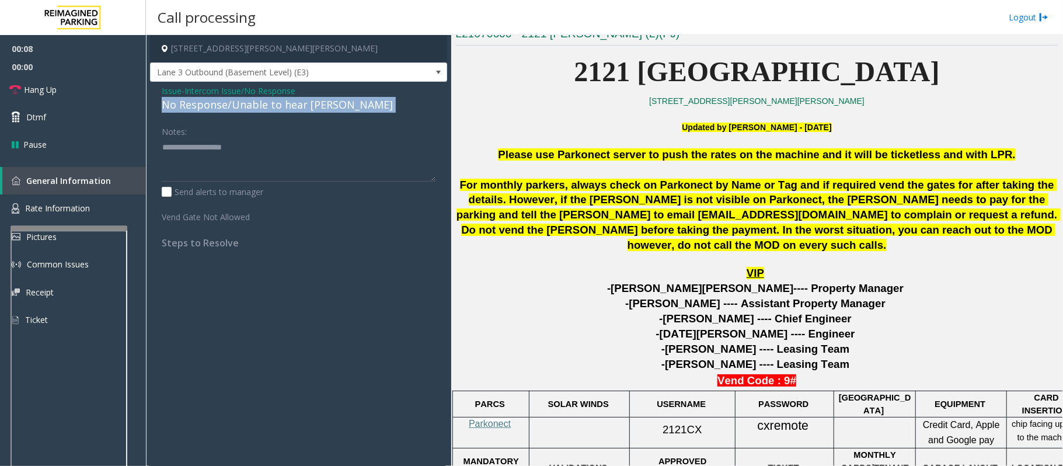
click at [257, 102] on div "No Response/Unable to hear [PERSON_NAME]" at bounding box center [299, 105] width 274 height 16
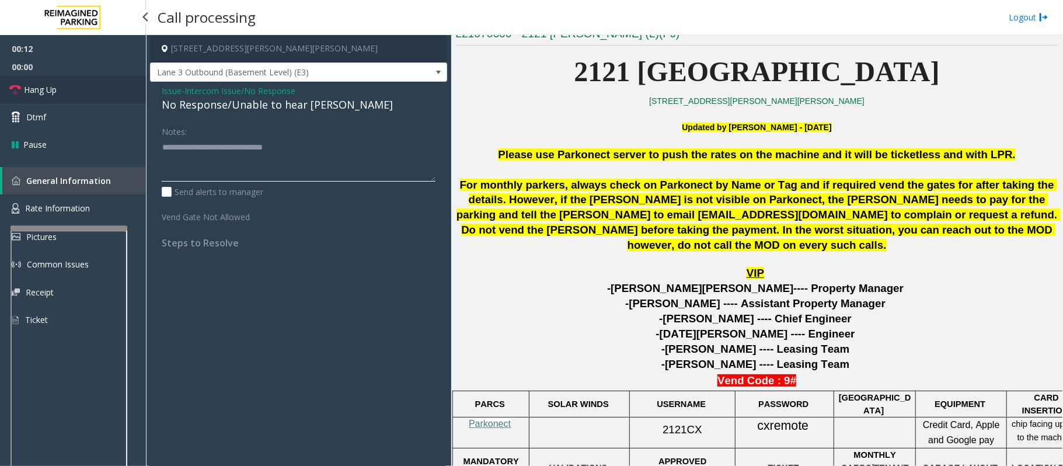
type textarea "**********"
click at [56, 85] on span "Hang Up" at bounding box center [40, 89] width 33 height 12
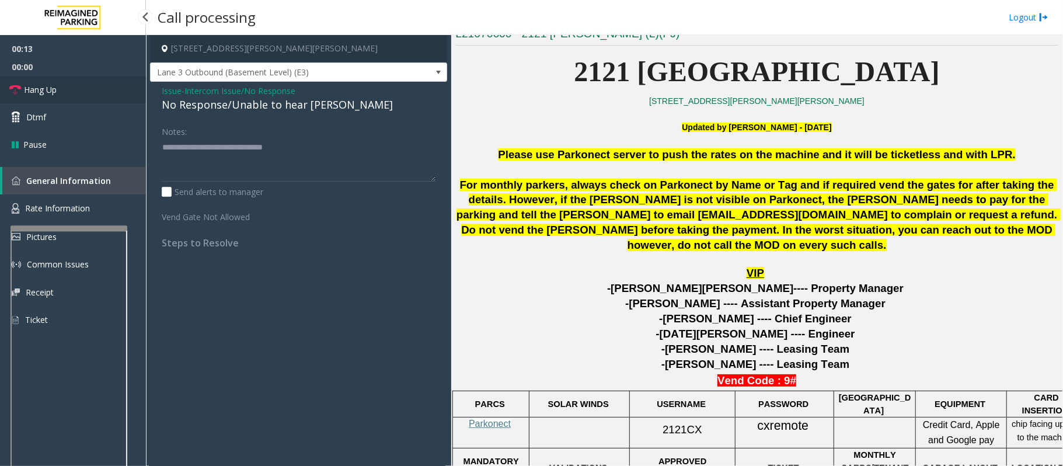
click at [56, 85] on span "Hang Up" at bounding box center [40, 89] width 33 height 12
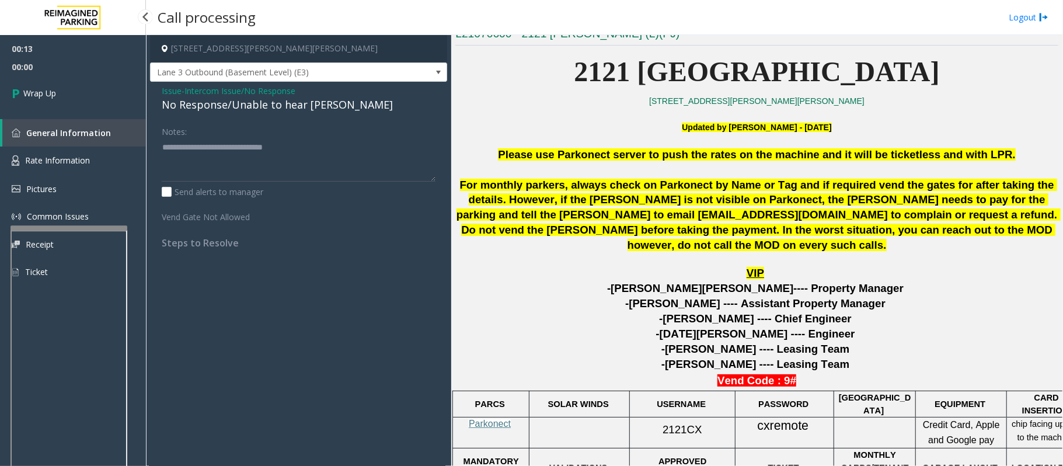
click at [56, 85] on link "Wrap Up" at bounding box center [73, 93] width 146 height 34
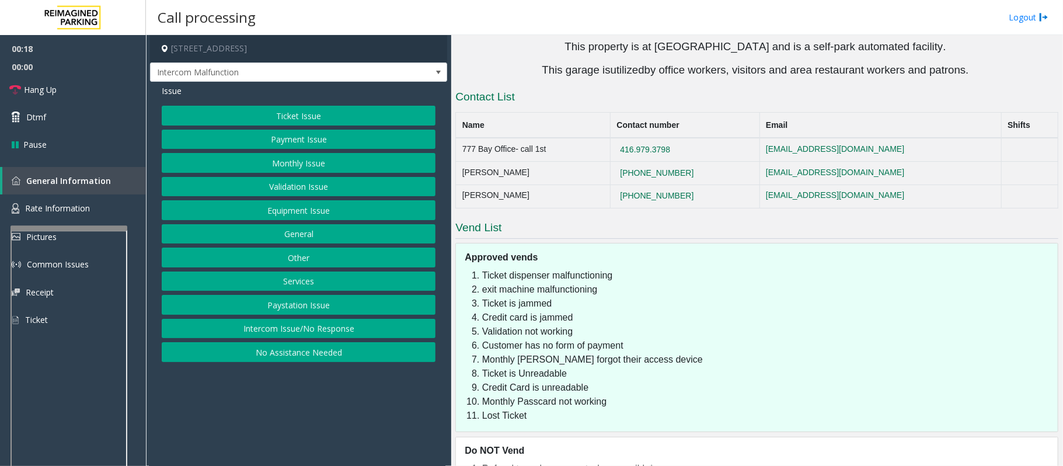
scroll to position [2315, 0]
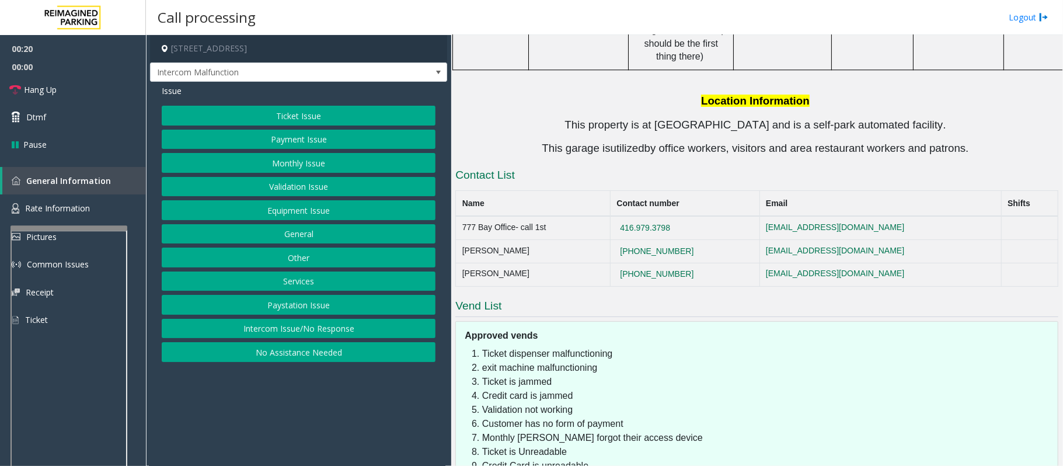
drag, startPoint x: 713, startPoint y: 174, endPoint x: 626, endPoint y: 166, distance: 86.7
click at [626, 216] on tbody "777 Bay Office- call 1st [PHONE_NUMBER] [EMAIL_ADDRESS][DOMAIN_NAME] [PERSON_NA…" at bounding box center [757, 251] width 602 height 70
click at [713, 389] on li "Credit card is jammed" at bounding box center [767, 396] width 570 height 14
drag, startPoint x: 712, startPoint y: 177, endPoint x: 647, endPoint y: 173, distance: 65.0
click at [647, 240] on td "[PHONE_NUMBER]" at bounding box center [684, 251] width 149 height 23
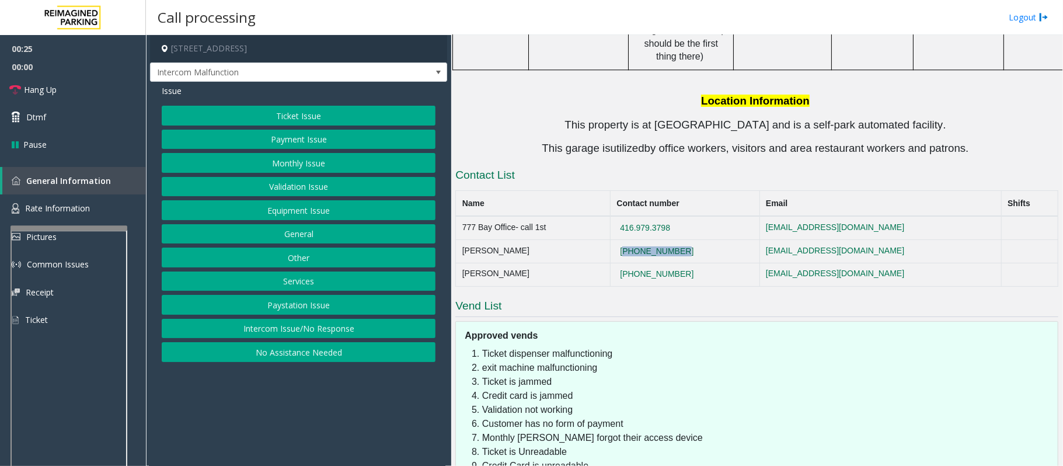
copy button "[PHONE_NUMBER]"
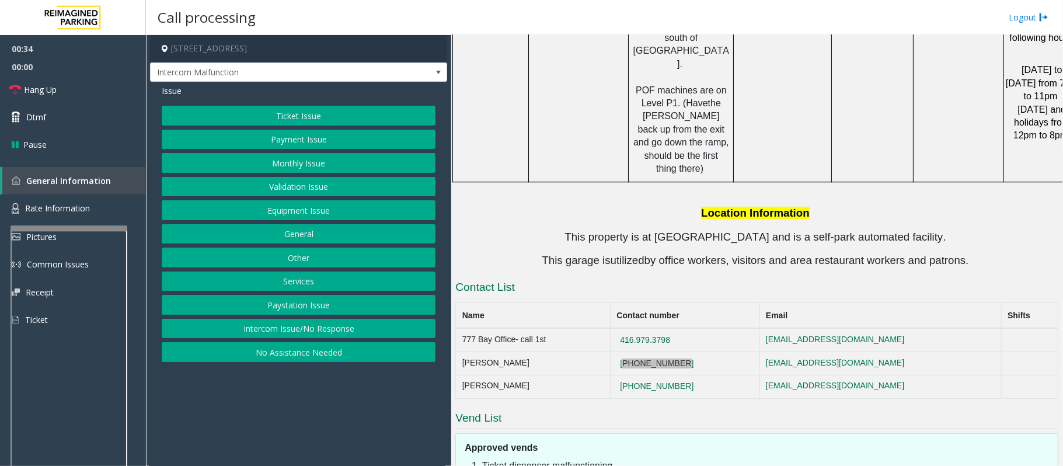
scroll to position [2237, 0]
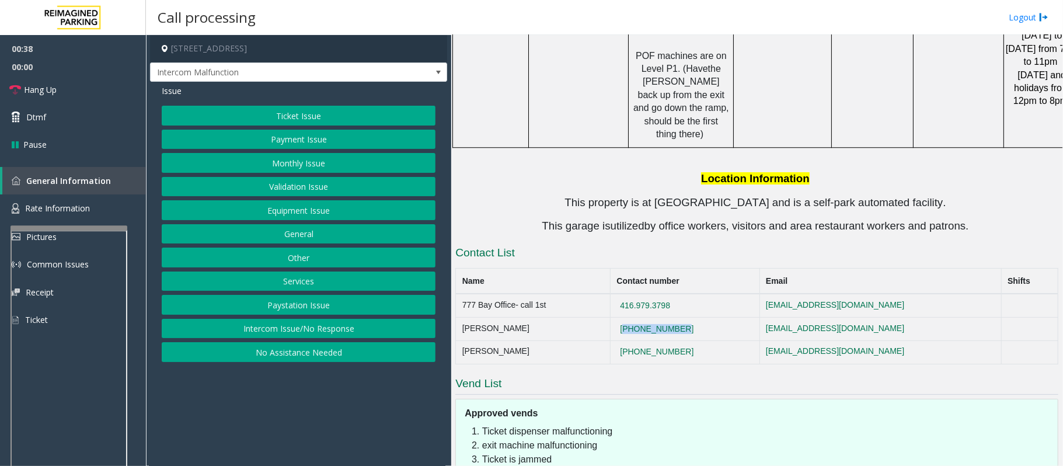
drag, startPoint x: 684, startPoint y: 230, endPoint x: 643, endPoint y: 222, distance: 41.6
click at [643, 294] on td "416.979.3798" at bounding box center [684, 305] width 149 height 23
copy button "416.979.3798"
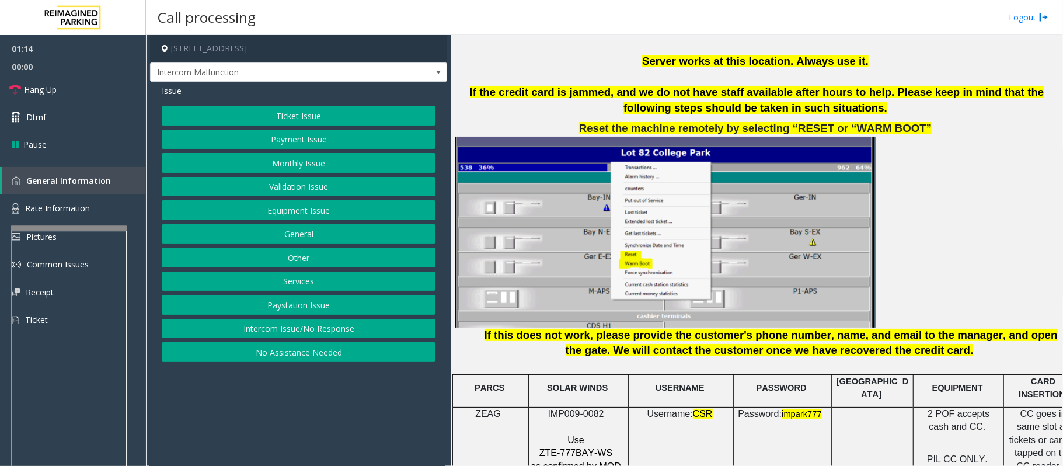
scroll to position [1303, 0]
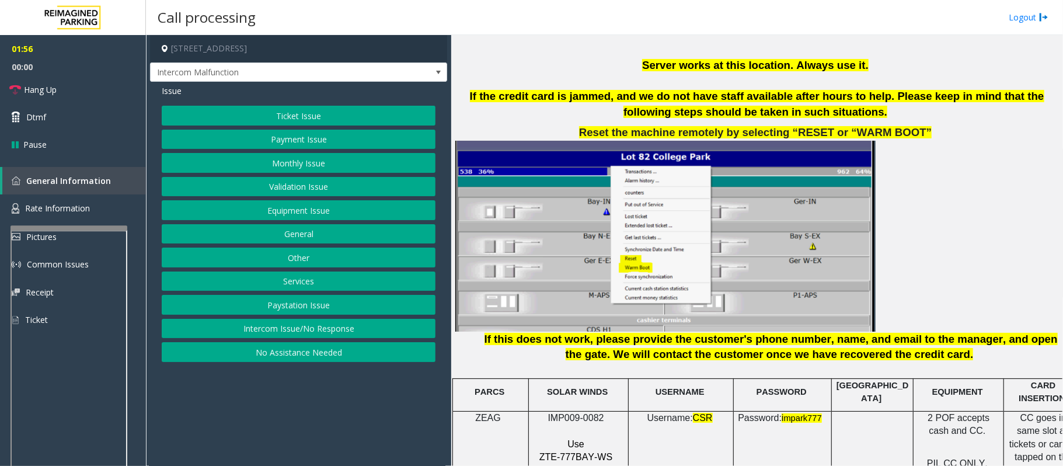
click at [337, 209] on button "Equipment Issue" at bounding box center [299, 210] width 274 height 20
click at [337, 209] on button "Gate / Door Won't Open" at bounding box center [299, 210] width 274 height 20
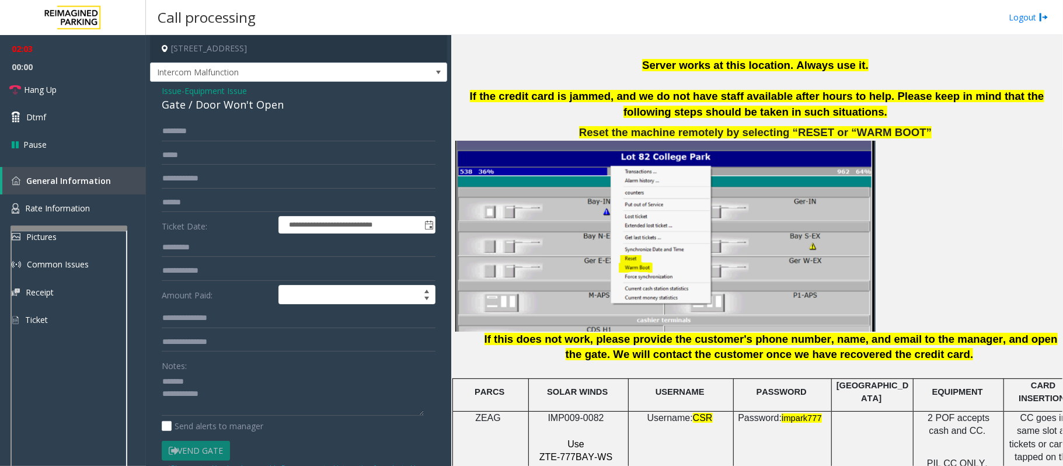
click at [219, 102] on div "Gate / Door Won't Open" at bounding box center [299, 105] width 274 height 16
click at [225, 399] on textarea at bounding box center [293, 394] width 262 height 44
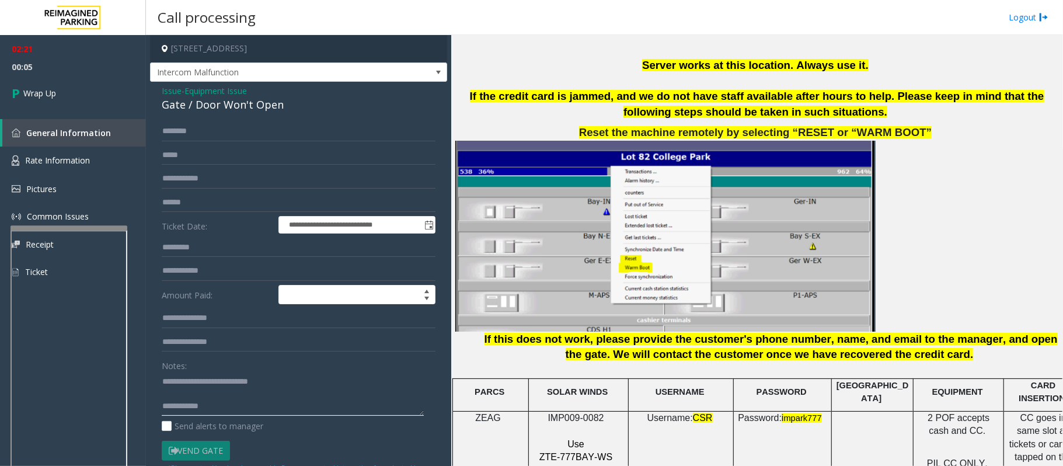
click at [235, 409] on textarea at bounding box center [293, 394] width 262 height 44
type textarea "**********"
click at [53, 84] on link "Wrap Up" at bounding box center [73, 93] width 146 height 34
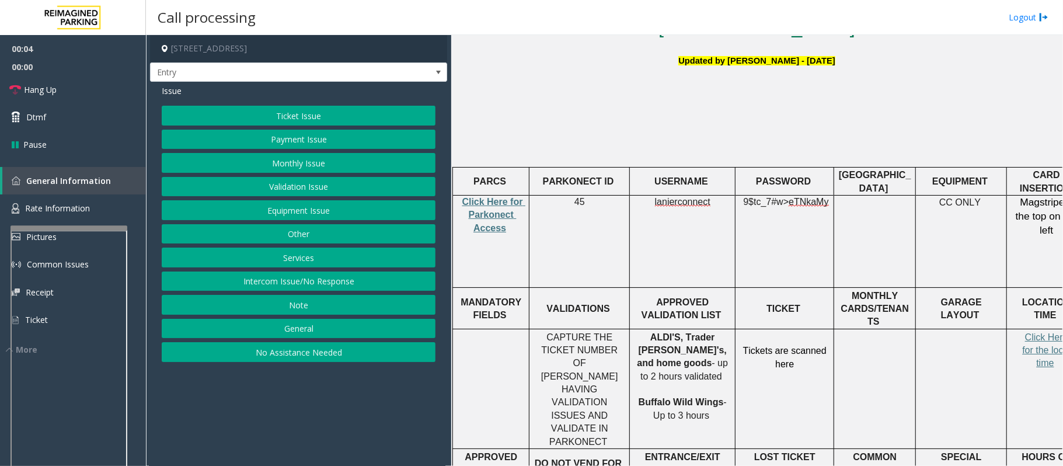
scroll to position [389, 0]
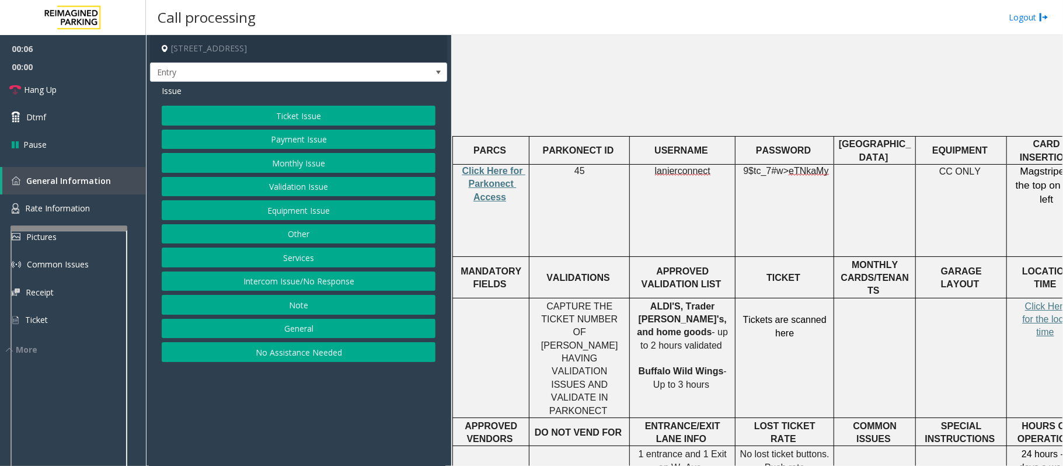
click at [316, 284] on button "Intercom Issue/No Response" at bounding box center [299, 281] width 274 height 20
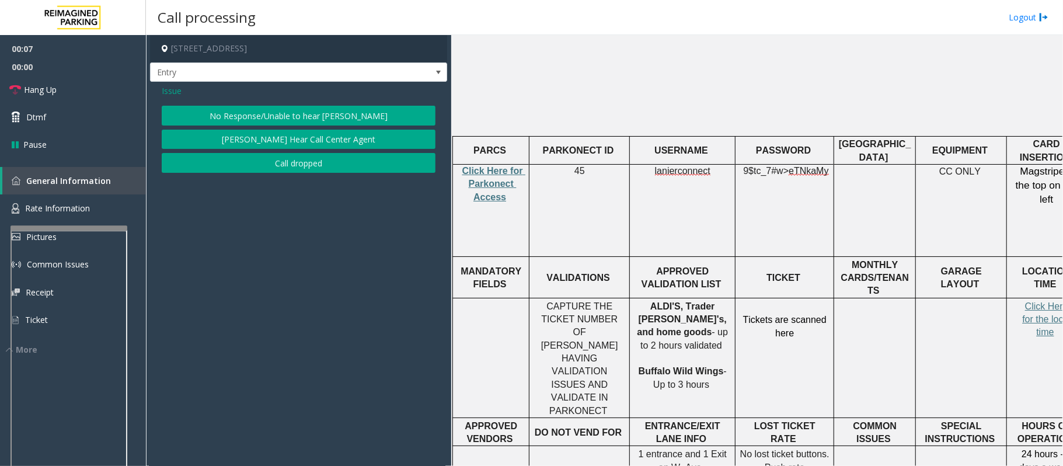
click at [276, 113] on button "No Response/Unable to hear [PERSON_NAME]" at bounding box center [299, 116] width 274 height 20
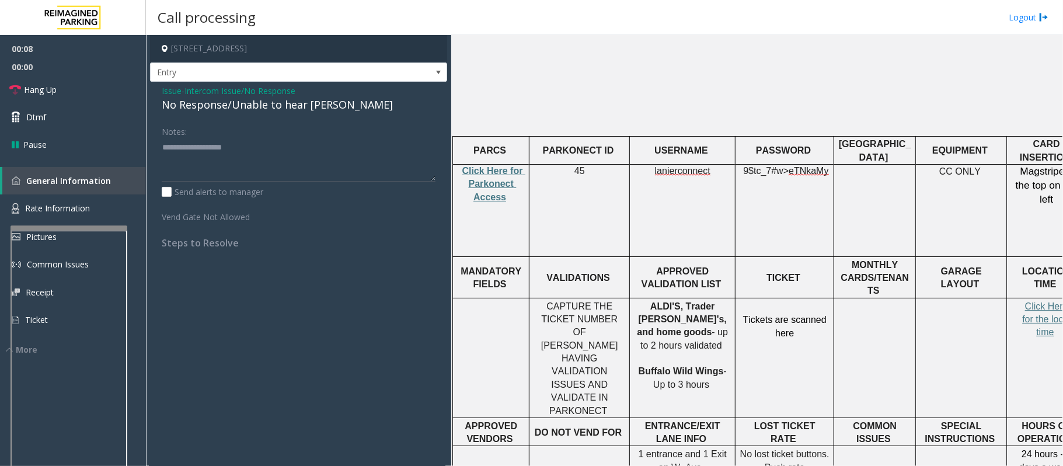
click at [272, 109] on div "No Response/Unable to hear [PERSON_NAME]" at bounding box center [299, 105] width 274 height 16
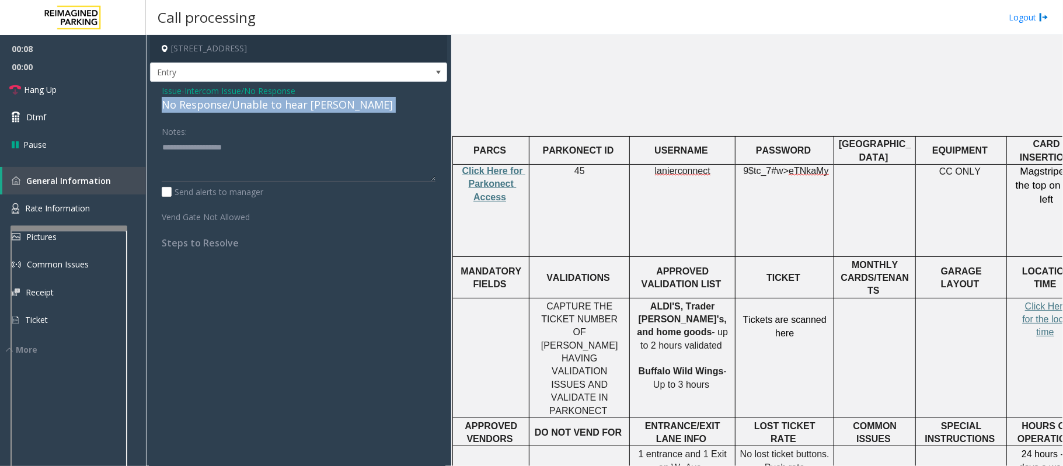
click at [272, 109] on div "No Response/Unable to hear [PERSON_NAME]" at bounding box center [299, 105] width 274 height 16
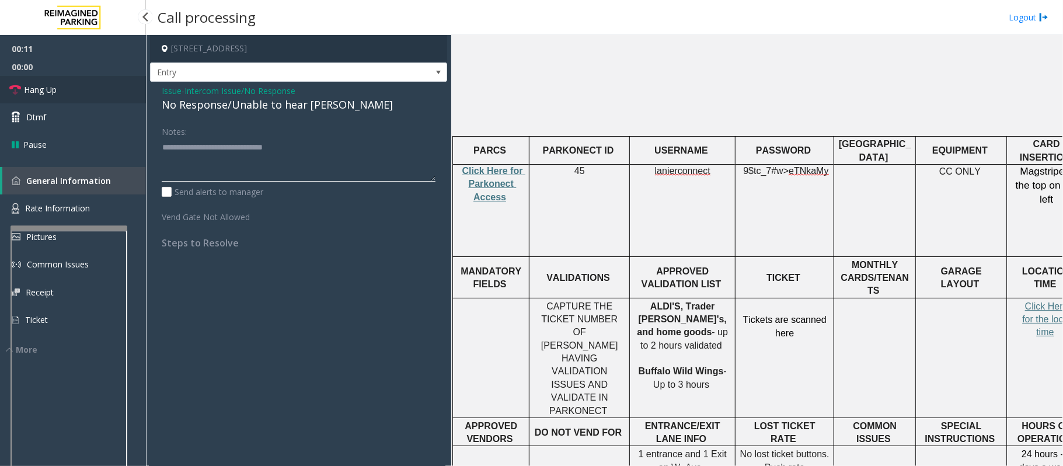
type textarea "**********"
click at [57, 85] on span "Hang Up" at bounding box center [40, 89] width 33 height 12
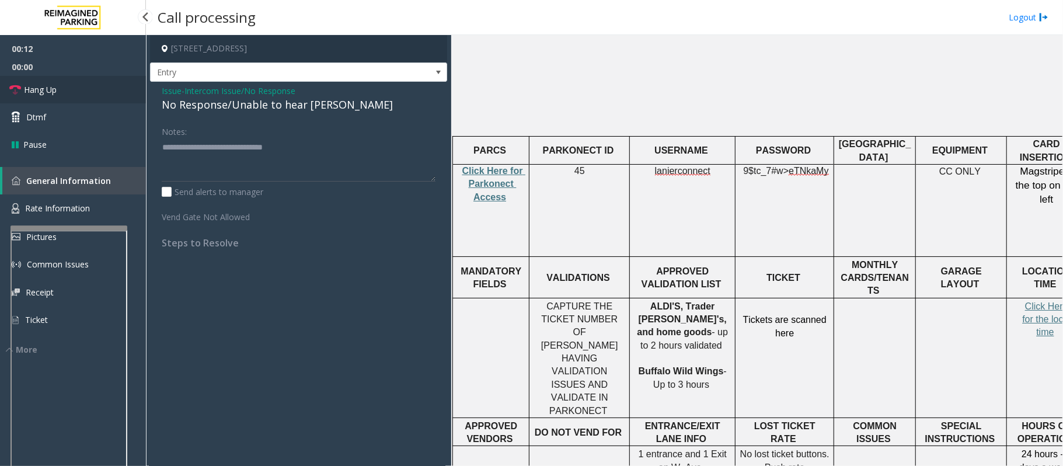
click at [57, 85] on span "Hang Up" at bounding box center [40, 89] width 33 height 12
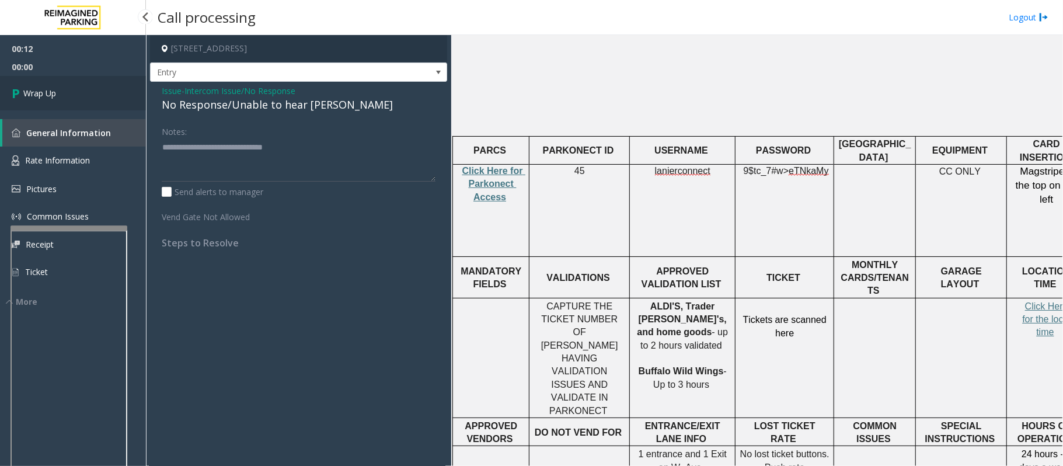
click at [57, 85] on link "Wrap Up" at bounding box center [73, 93] width 146 height 34
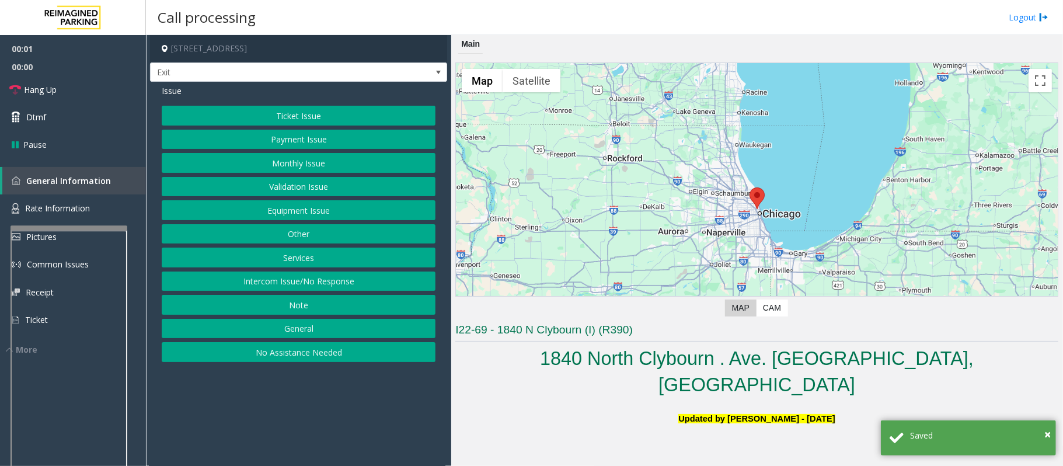
click at [282, 282] on button "Intercom Issue/No Response" at bounding box center [299, 281] width 274 height 20
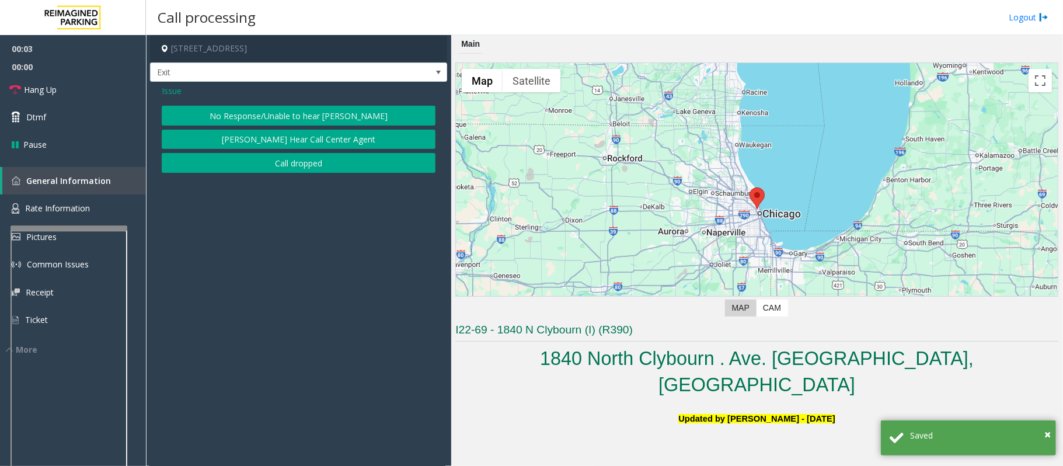
click at [173, 85] on span "Issue" at bounding box center [172, 91] width 20 height 12
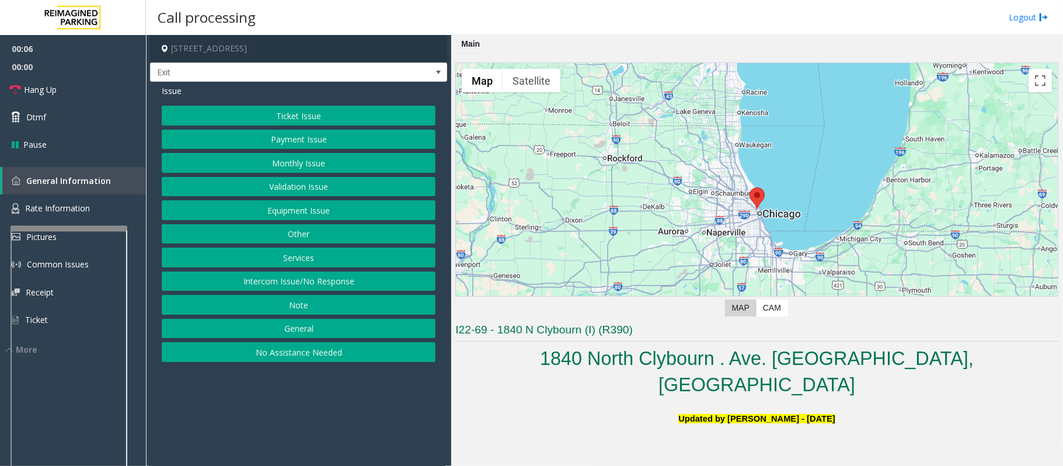
scroll to position [389, 0]
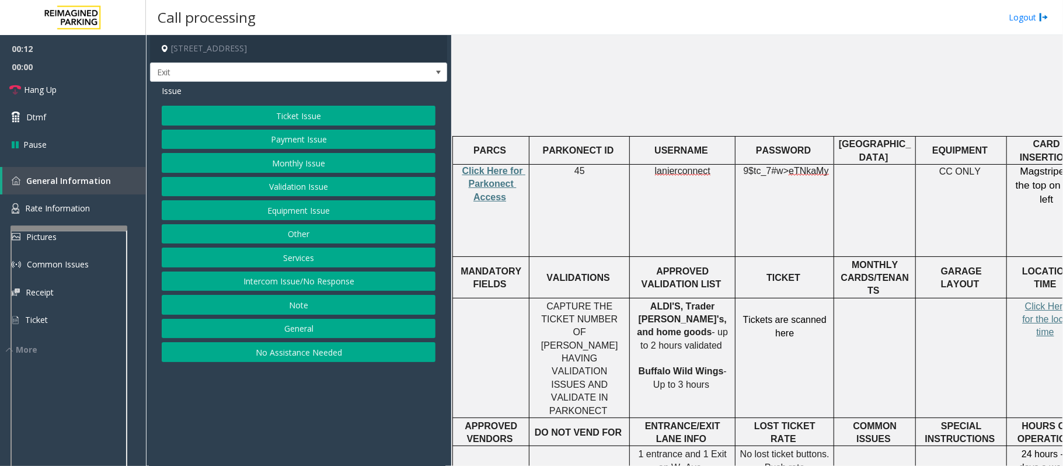
click at [299, 181] on button "Validation Issue" at bounding box center [299, 187] width 274 height 20
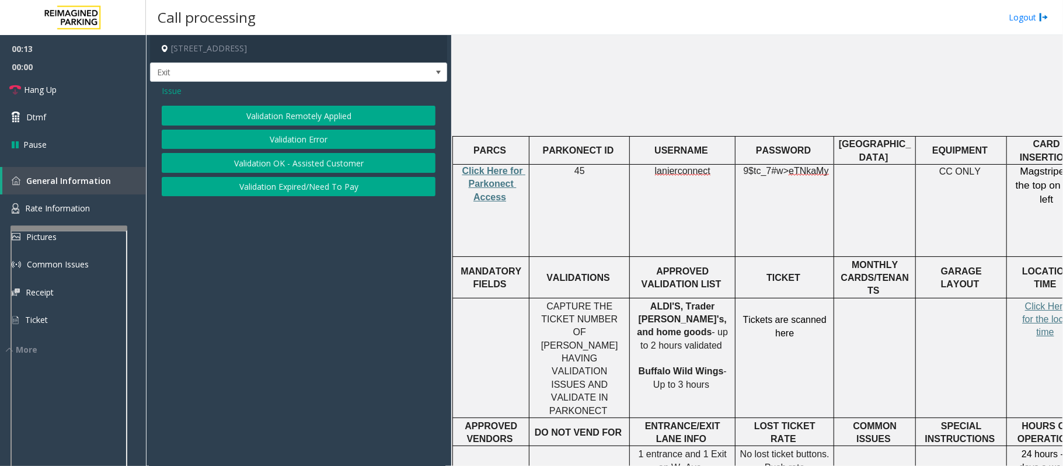
click at [284, 139] on button "Validation Error" at bounding box center [299, 140] width 274 height 20
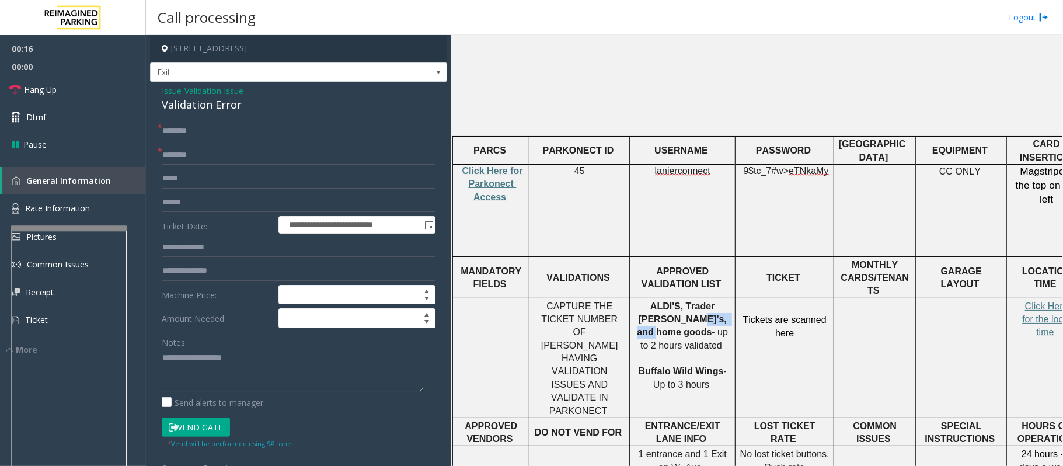
drag, startPoint x: 643, startPoint y: 274, endPoint x: 690, endPoint y: 281, distance: 47.1
click at [690, 300] on p "ALDI'S, Trader [PERSON_NAME]'s, and home goods - up to 2 hours validated Buffal…" at bounding box center [682, 346] width 97 height 92
copy span "home goods"
click at [201, 156] on input "text" at bounding box center [299, 155] width 274 height 20
paste input "**********"
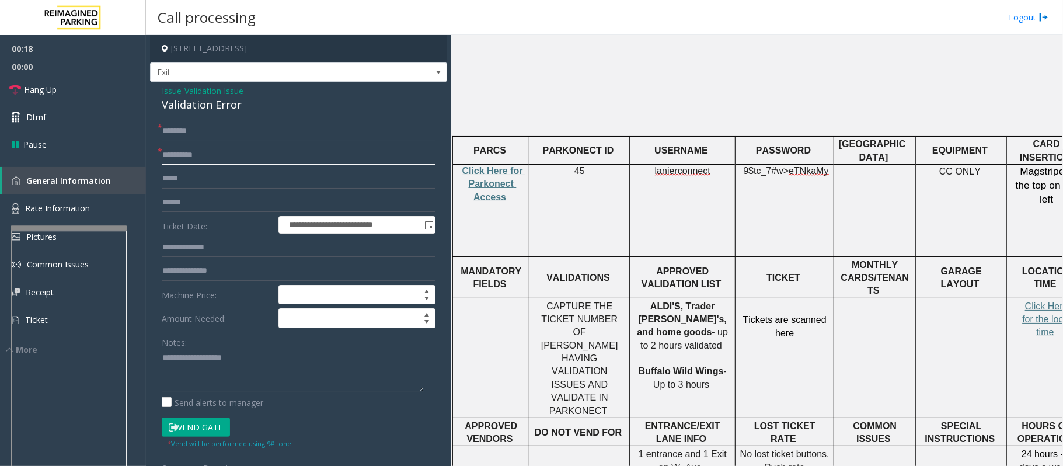
type input "**********"
click at [191, 194] on input "text" at bounding box center [299, 203] width 274 height 20
click at [197, 202] on input "text" at bounding box center [299, 203] width 274 height 20
paste input "**********"
type input "**********"
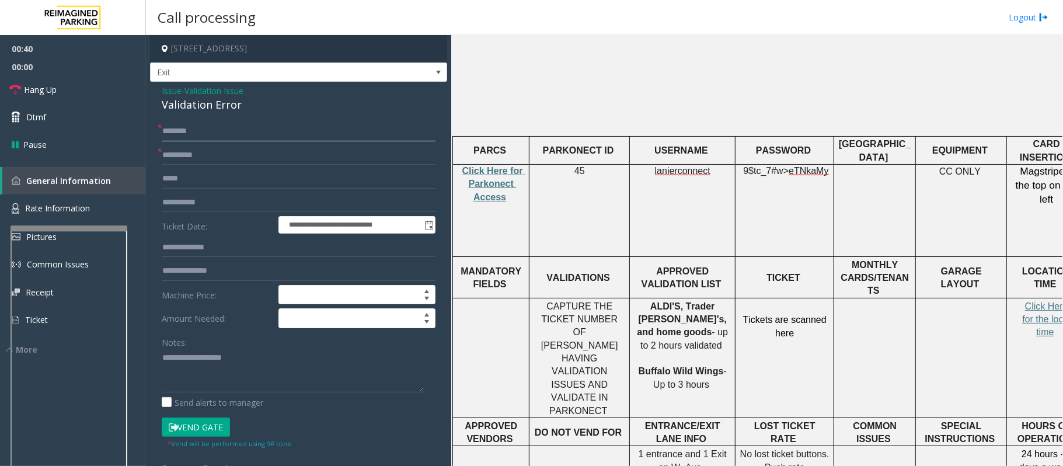
click at [197, 131] on input "text" at bounding box center [299, 131] width 274 height 20
type input "*"
type input "********"
click at [195, 104] on div "Validation Error" at bounding box center [299, 105] width 274 height 16
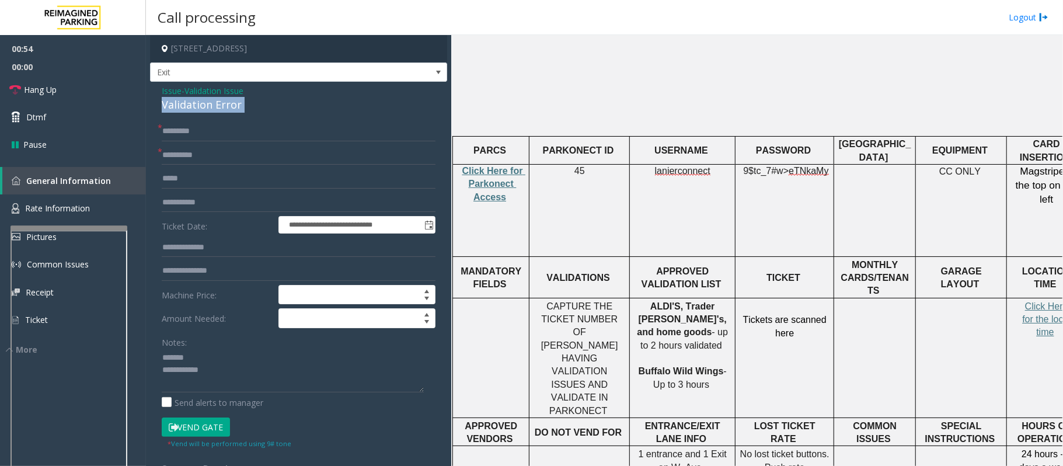
click at [195, 104] on div "Validation Error" at bounding box center [299, 105] width 274 height 16
copy div "Validation Error"
click at [211, 361] on textarea at bounding box center [293, 370] width 262 height 44
paste textarea "**********"
click at [194, 424] on button "Vend Gate" at bounding box center [196, 427] width 68 height 20
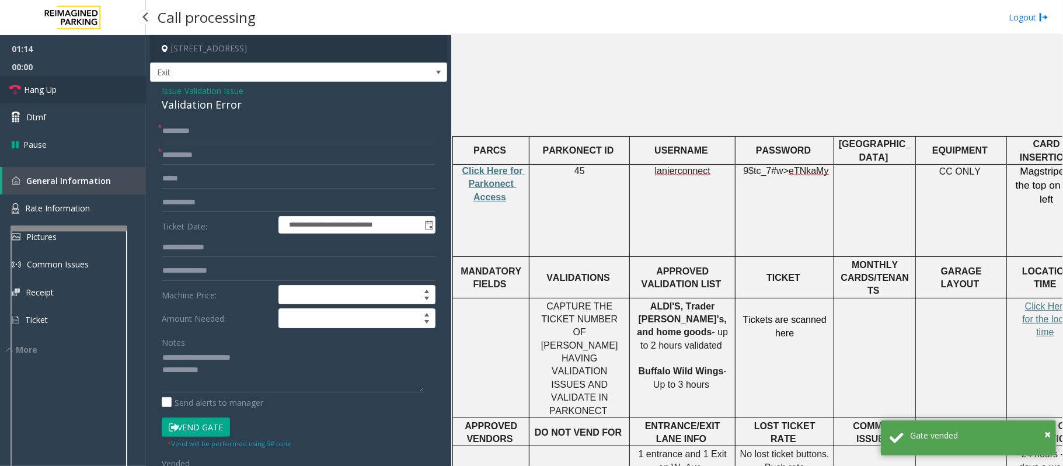
click at [71, 89] on link "Hang Up" at bounding box center [73, 89] width 146 height 27
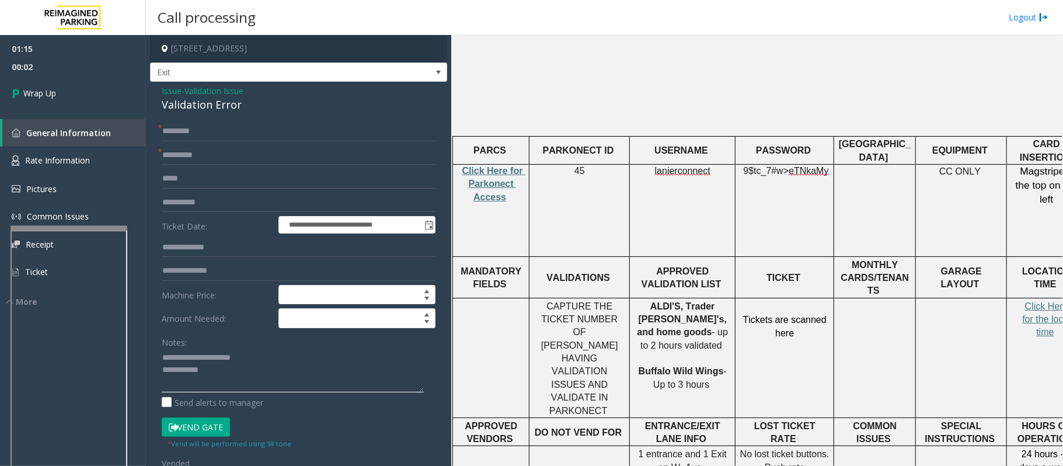
click at [232, 374] on textarea at bounding box center [293, 370] width 262 height 44
paste textarea "**********"
type textarea "**********"
click at [84, 80] on link "Wrap Up" at bounding box center [73, 93] width 146 height 34
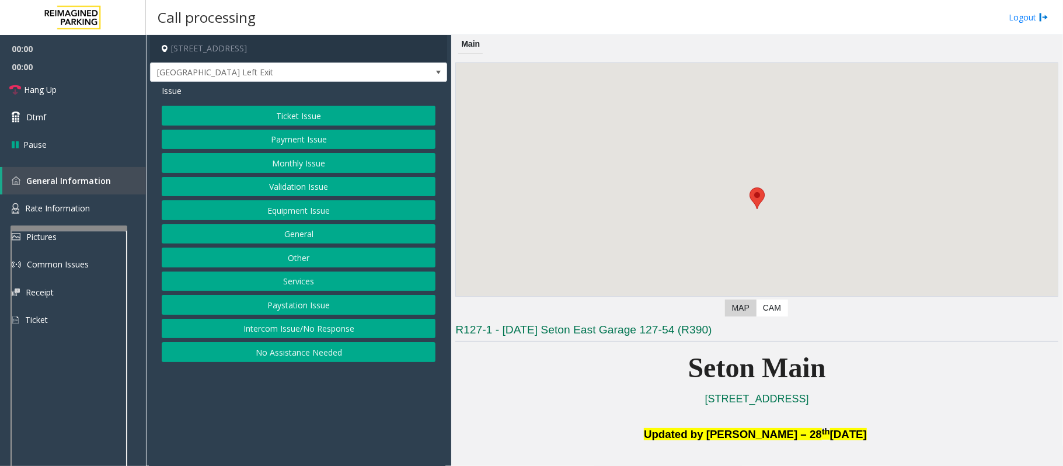
click at [299, 201] on button "Equipment Issue" at bounding box center [299, 210] width 274 height 20
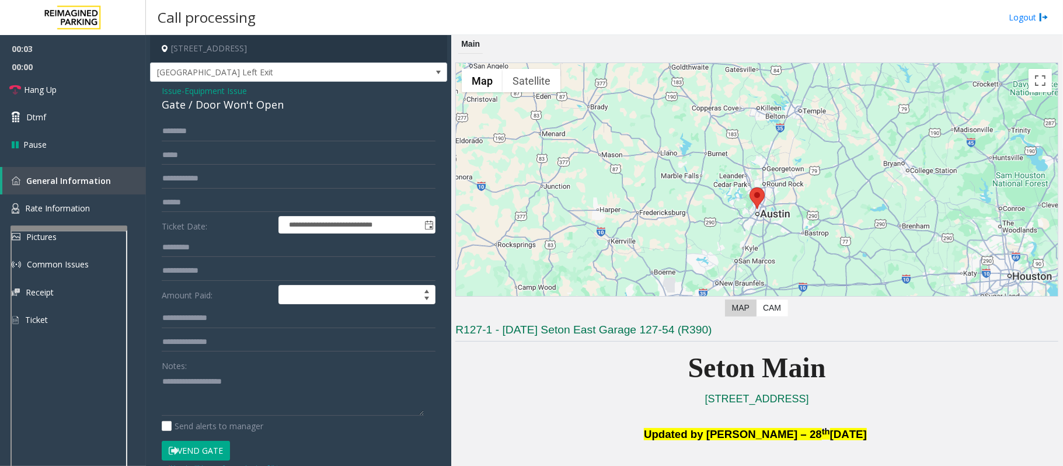
click at [196, 449] on button "Vend Gate" at bounding box center [196, 451] width 68 height 20
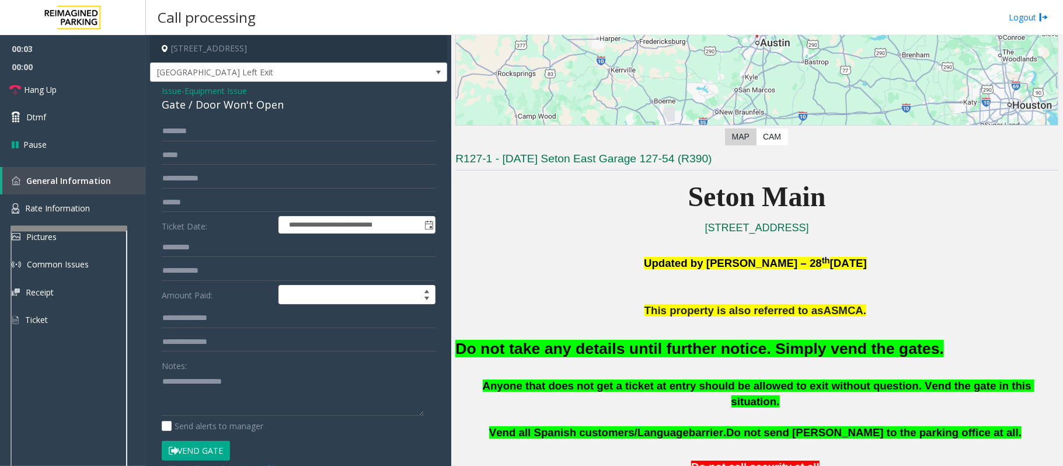
scroll to position [389, 0]
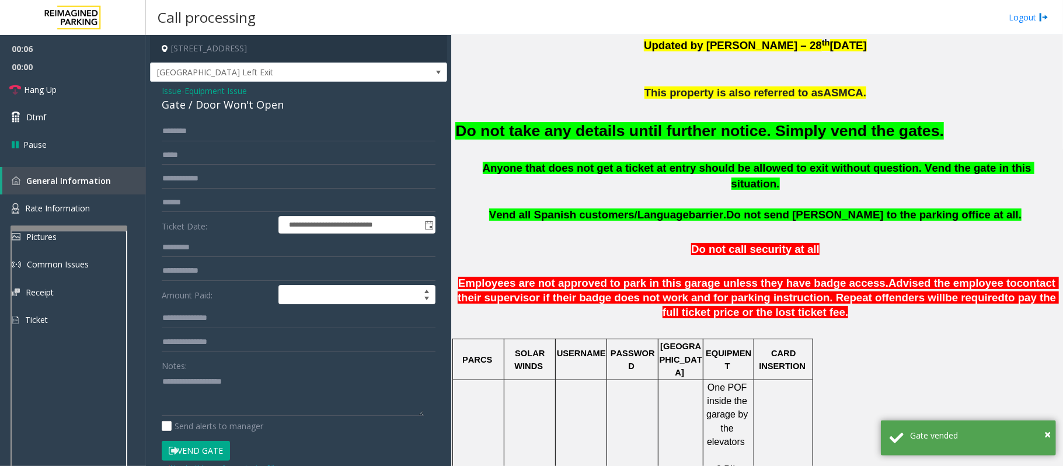
click at [580, 135] on font "Do not take any details until further notice. Simply vend the gates." at bounding box center [699, 131] width 489 height 18
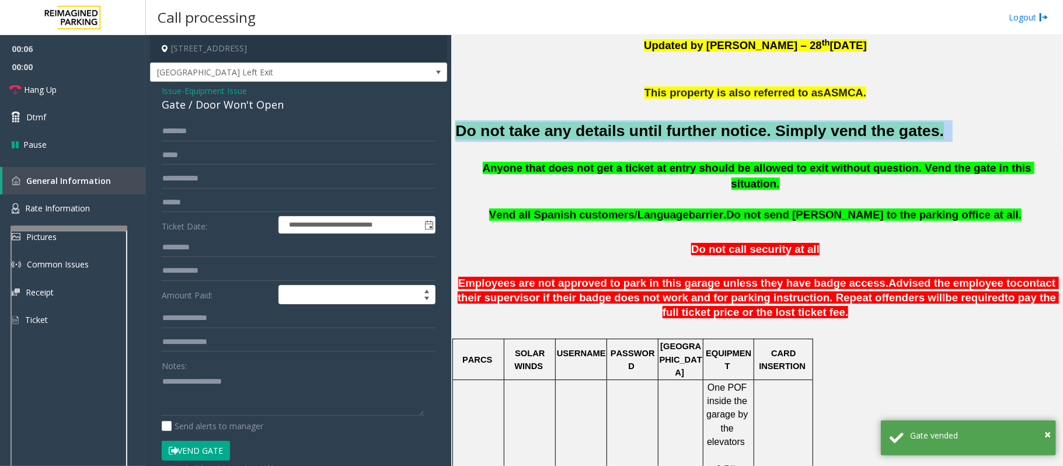
click at [580, 135] on font "Do not take any details until further notice. Simply vend the gates." at bounding box center [699, 131] width 489 height 18
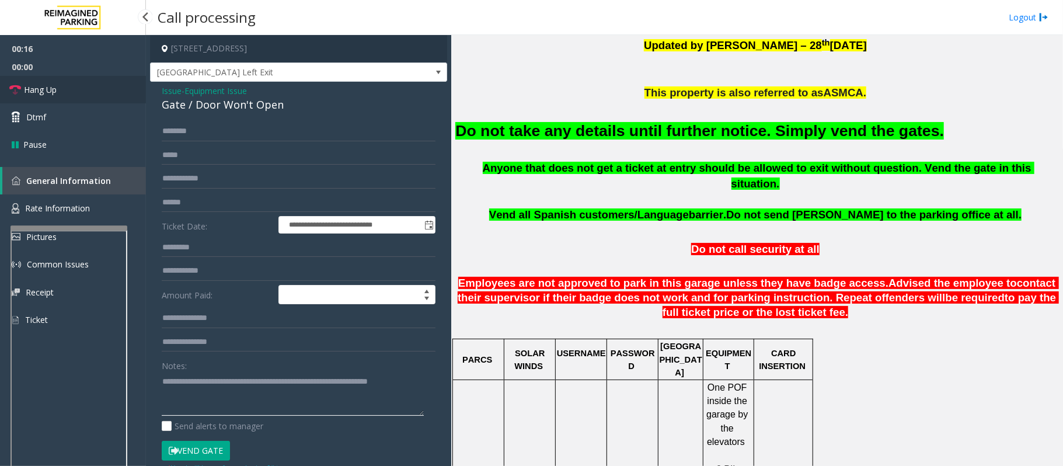
type textarea "**********"
click at [22, 87] on link "Hang Up" at bounding box center [73, 89] width 146 height 27
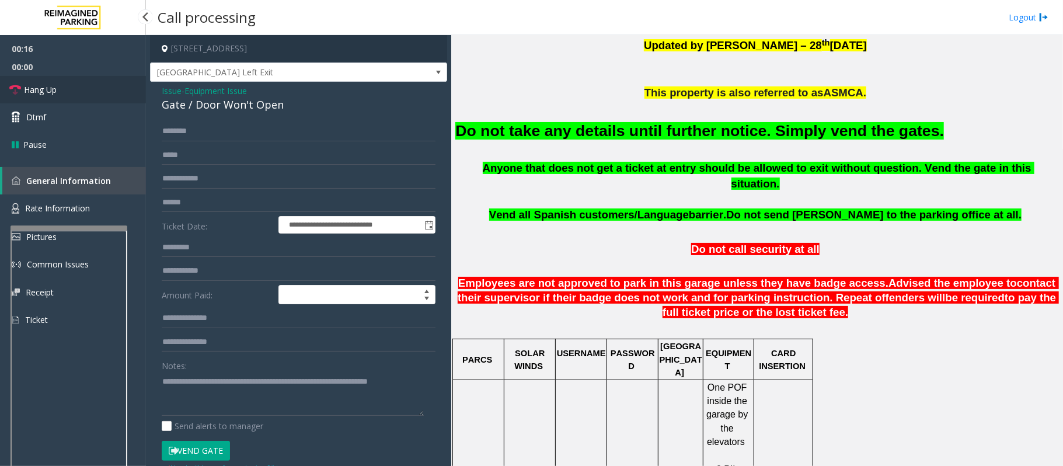
click at [22, 87] on link "Hang Up" at bounding box center [73, 89] width 146 height 27
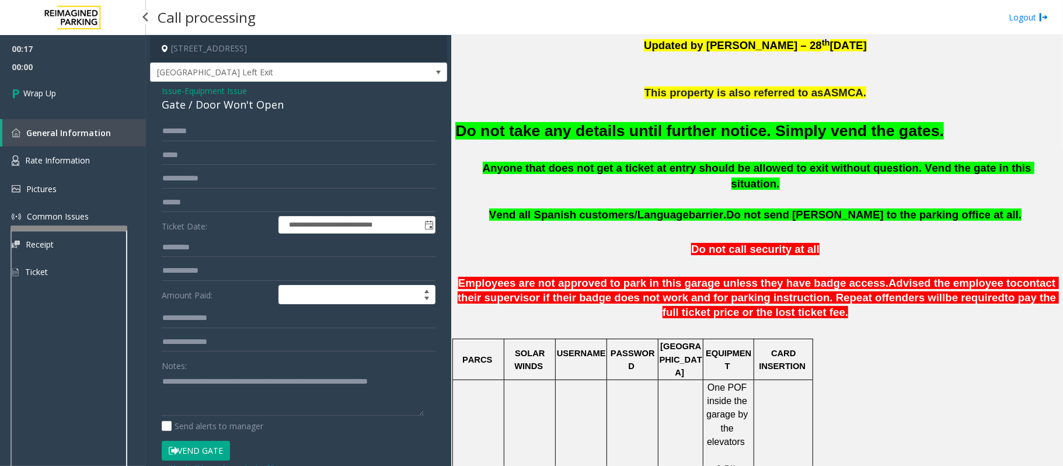
click at [22, 87] on icon at bounding box center [18, 92] width 12 height 19
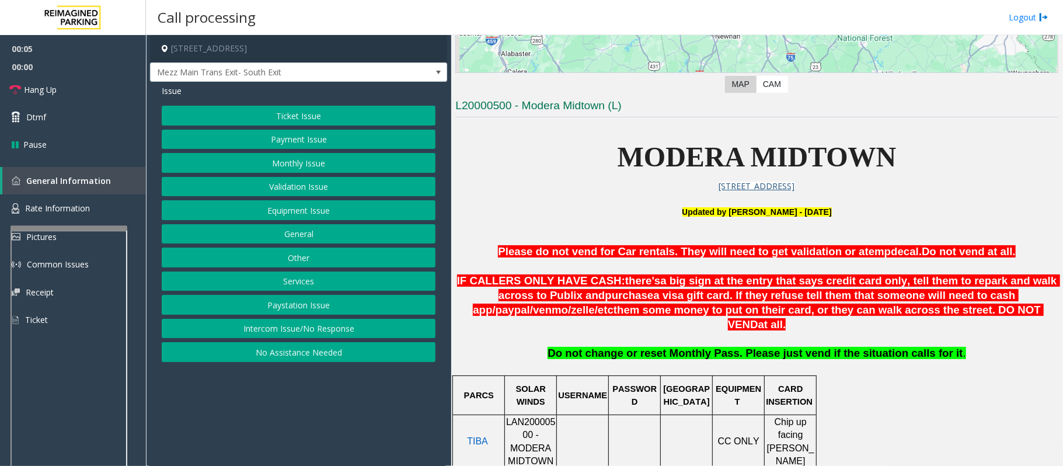
scroll to position [389, 0]
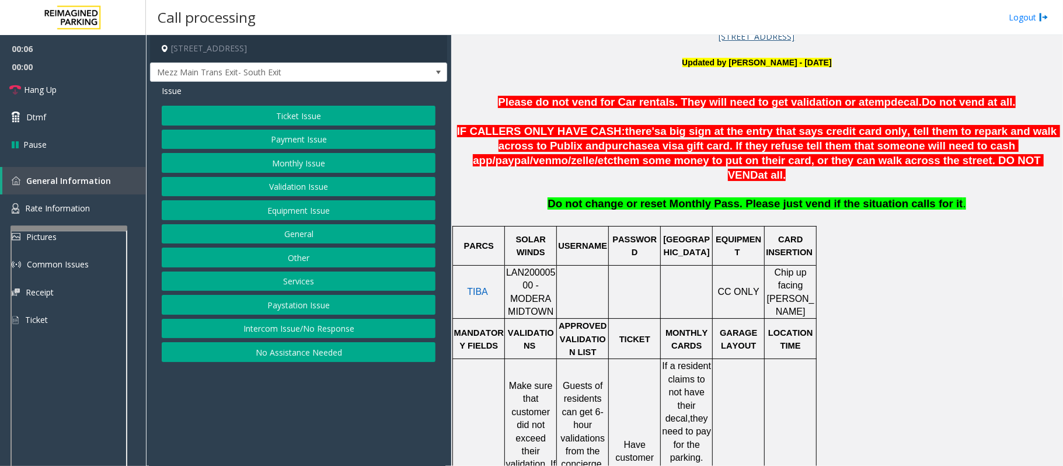
click at [519, 267] on span "LAN20000500 - MODERA MIDTOWN" at bounding box center [531, 291] width 50 height 49
click at [521, 267] on span "LAN20000500 - MODERA MIDTOWN" at bounding box center [531, 291] width 50 height 49
copy span "LAN20000500"
click at [320, 186] on button "Validation Issue" at bounding box center [299, 187] width 274 height 20
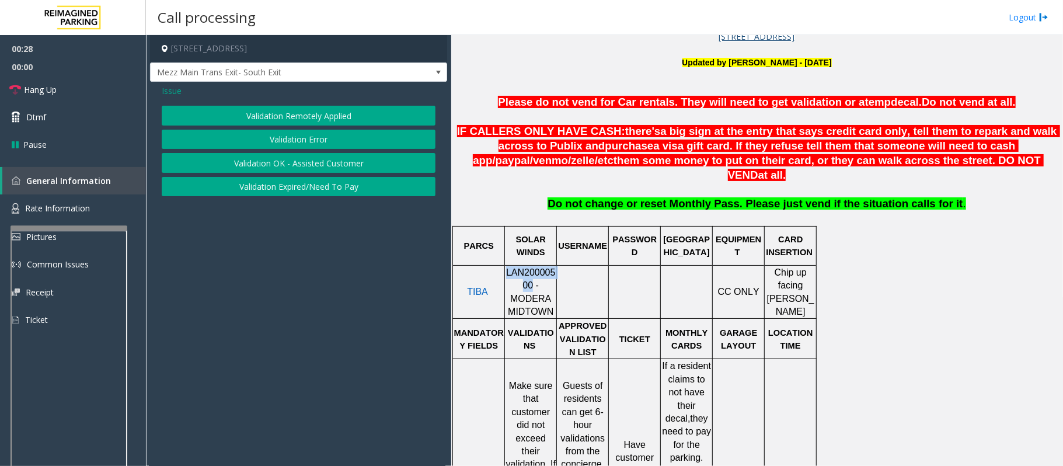
click at [306, 140] on button "Validation Error" at bounding box center [299, 140] width 274 height 20
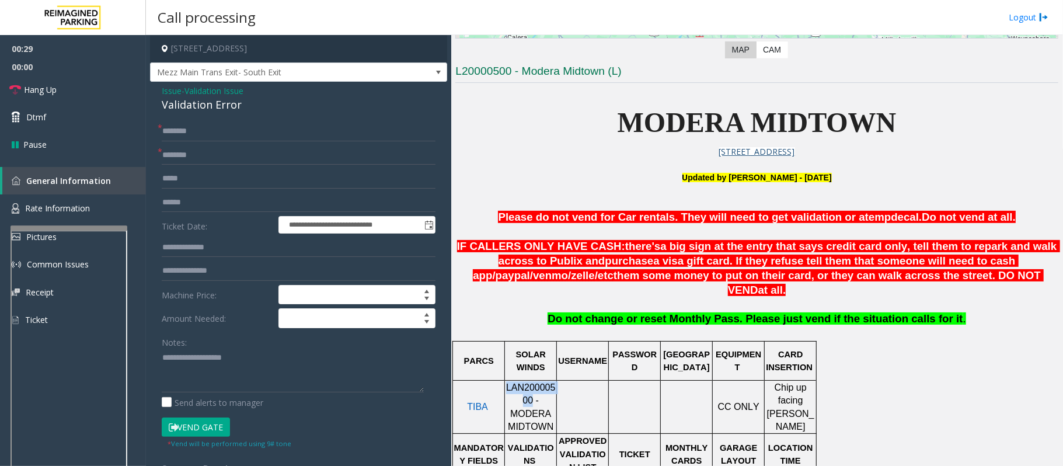
scroll to position [233, 0]
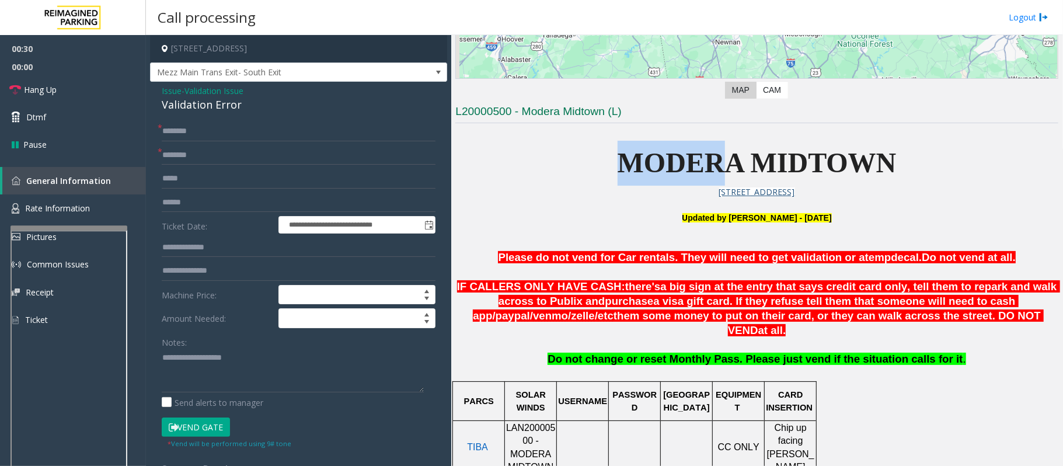
drag, startPoint x: 611, startPoint y: 163, endPoint x: 734, endPoint y: 161, distance: 123.8
click at [729, 161] on p "MODERA MIDTOWN" at bounding box center [756, 163] width 603 height 45
click at [734, 161] on span "MODERA MIDTOWN" at bounding box center [757, 162] width 279 height 31
drag, startPoint x: 738, startPoint y: 161, endPoint x: 594, endPoint y: 162, distance: 143.6
click at [594, 162] on p "MODERA MIDTOWN" at bounding box center [756, 163] width 603 height 45
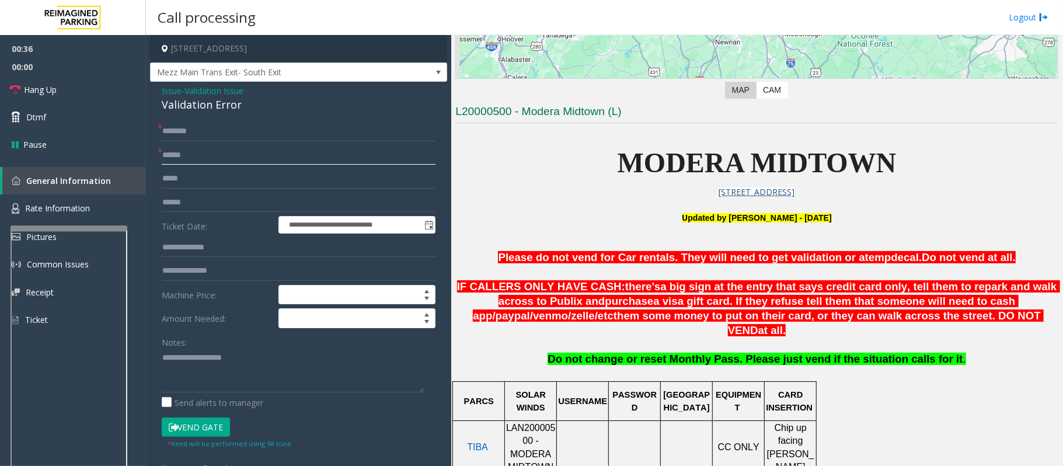
type input "******"
type textarea "**********"
click at [187, 194] on input "text" at bounding box center [299, 203] width 274 height 20
click at [224, 208] on input "text" at bounding box center [299, 203] width 274 height 20
type input "*******"
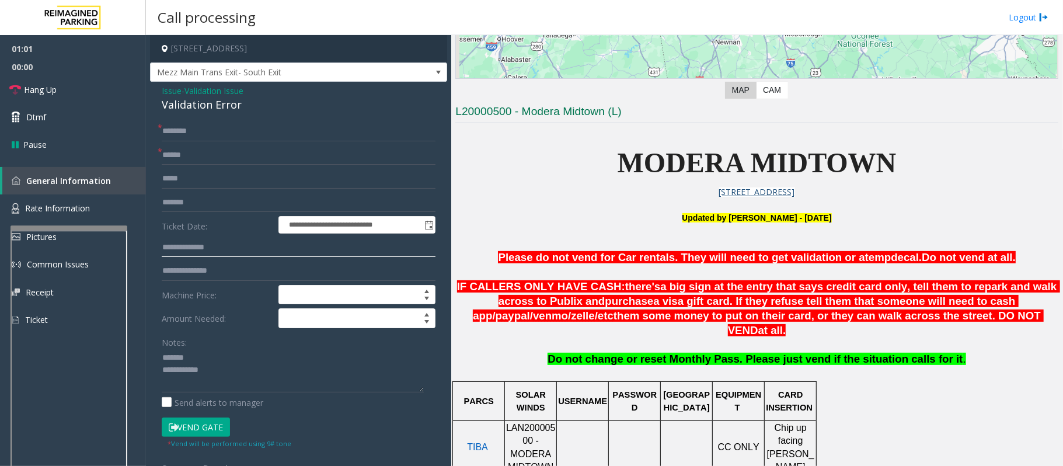
click at [195, 249] on input "text" at bounding box center [299, 248] width 274 height 20
type input "******"
click at [248, 133] on input "text" at bounding box center [299, 131] width 274 height 20
click at [198, 135] on input "text" at bounding box center [299, 131] width 274 height 20
type input "******"
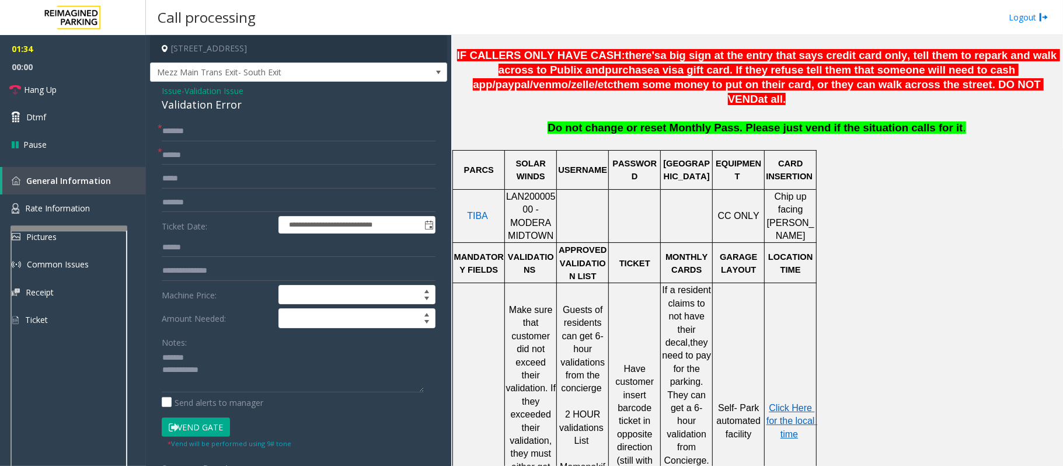
scroll to position [545, 0]
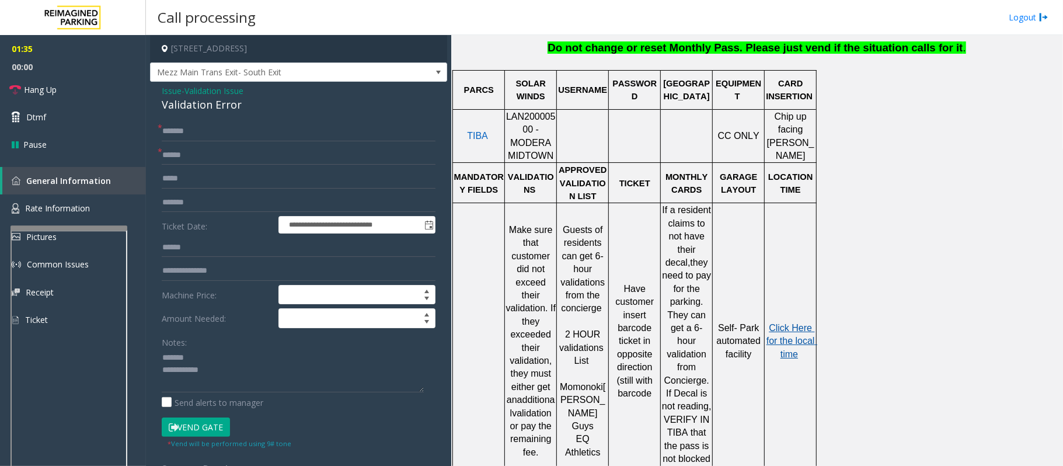
click at [794, 323] on span "Click Here for the local time" at bounding box center [791, 341] width 51 height 36
click at [204, 425] on button "Vend Gate" at bounding box center [196, 427] width 68 height 20
click at [222, 369] on textarea at bounding box center [293, 370] width 262 height 44
click at [199, 101] on div "Validation Error" at bounding box center [299, 105] width 274 height 16
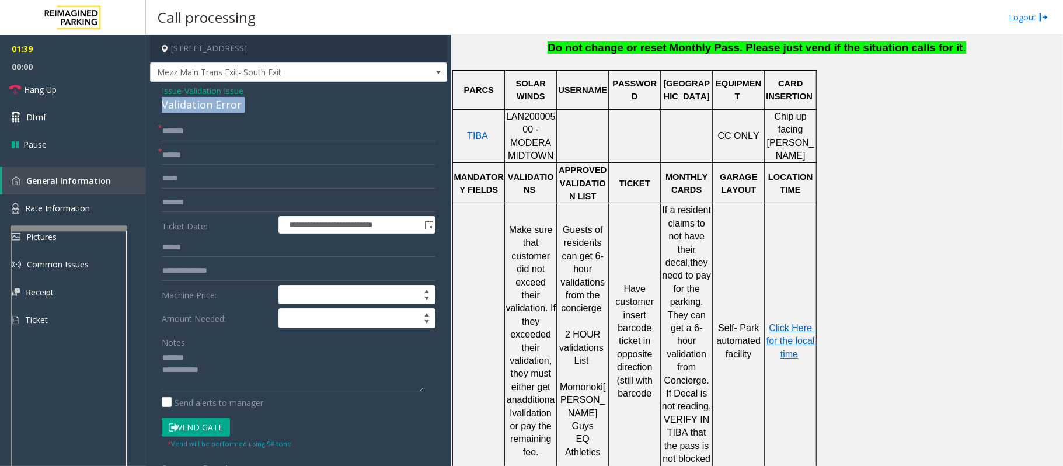
click at [199, 101] on div "Validation Error" at bounding box center [299, 105] width 274 height 16
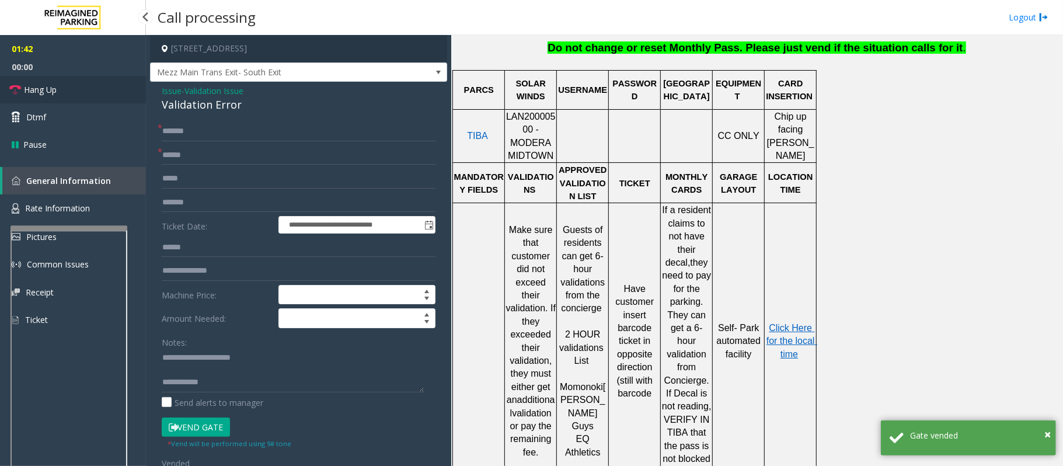
click at [89, 93] on link "Hang Up" at bounding box center [73, 89] width 146 height 27
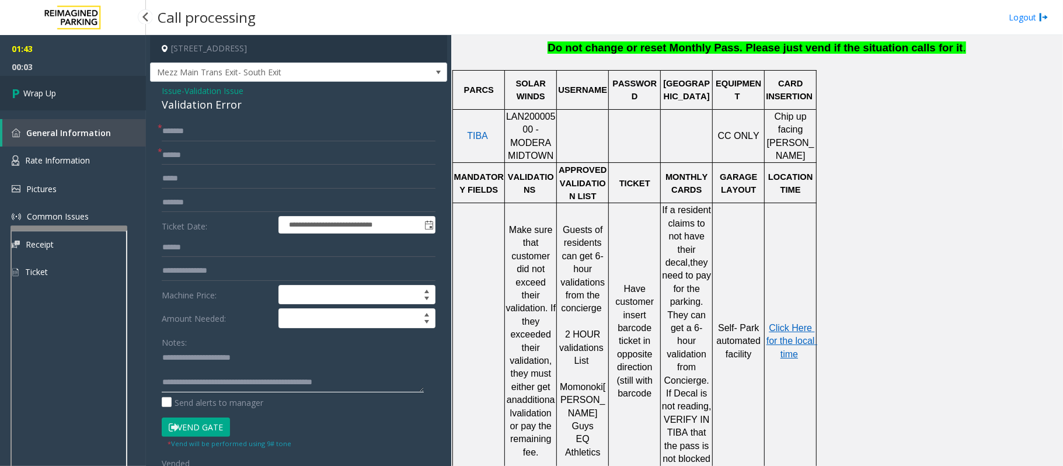
type textarea "**********"
click at [43, 77] on link "Wrap Up" at bounding box center [73, 93] width 146 height 34
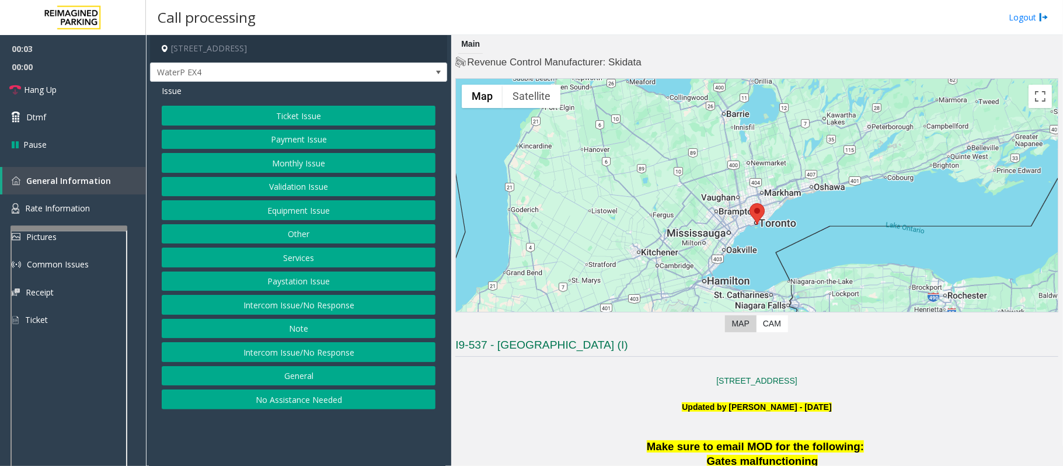
click at [351, 304] on button "Intercom Issue/No Response" at bounding box center [299, 305] width 274 height 20
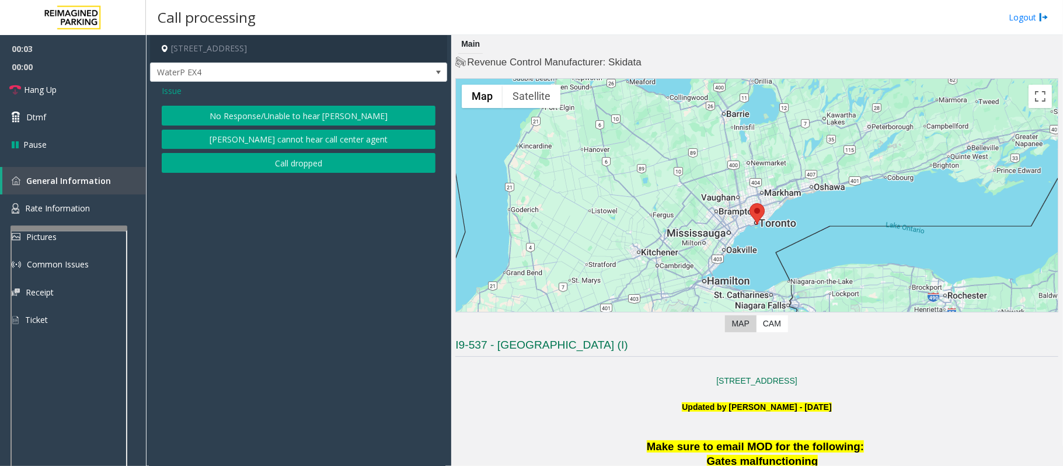
click at [311, 110] on button "No Response/Unable to hear [PERSON_NAME]" at bounding box center [299, 116] width 274 height 20
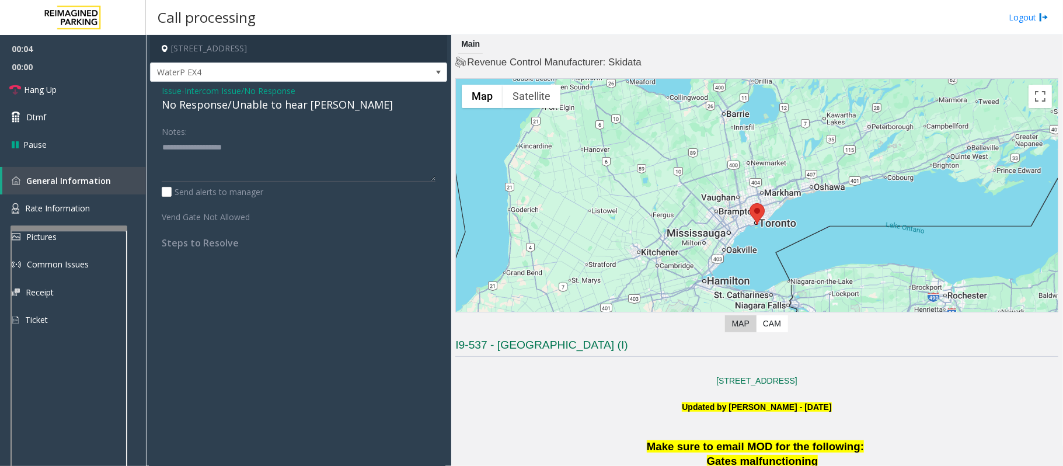
click at [286, 105] on div "No Response/Unable to hear [PERSON_NAME]" at bounding box center [299, 105] width 274 height 16
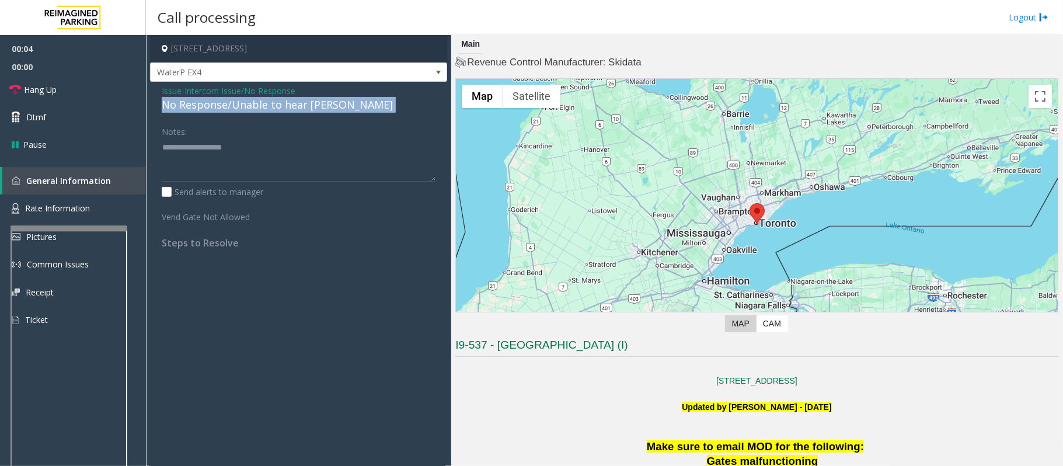
click at [286, 105] on div "No Response/Unable to hear [PERSON_NAME]" at bounding box center [299, 105] width 274 height 16
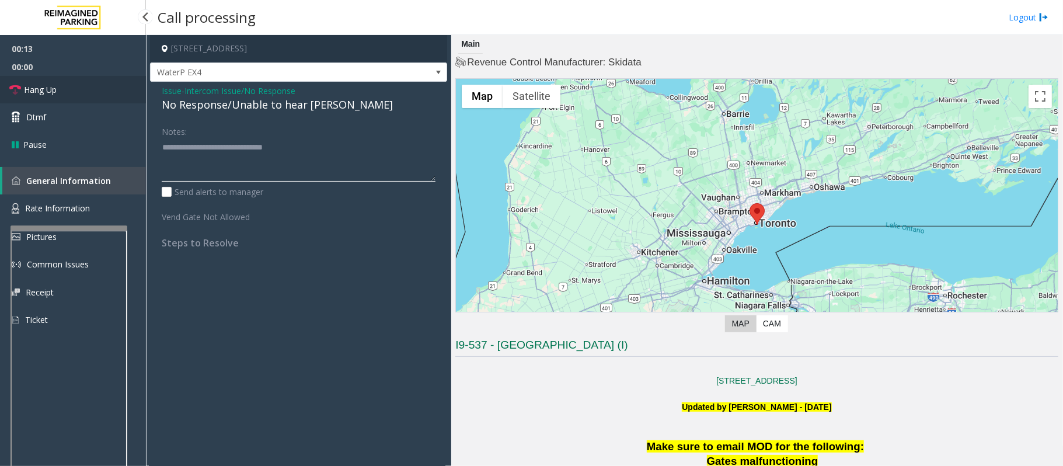
type textarea "**********"
click at [88, 89] on link "Hang Up" at bounding box center [73, 89] width 146 height 27
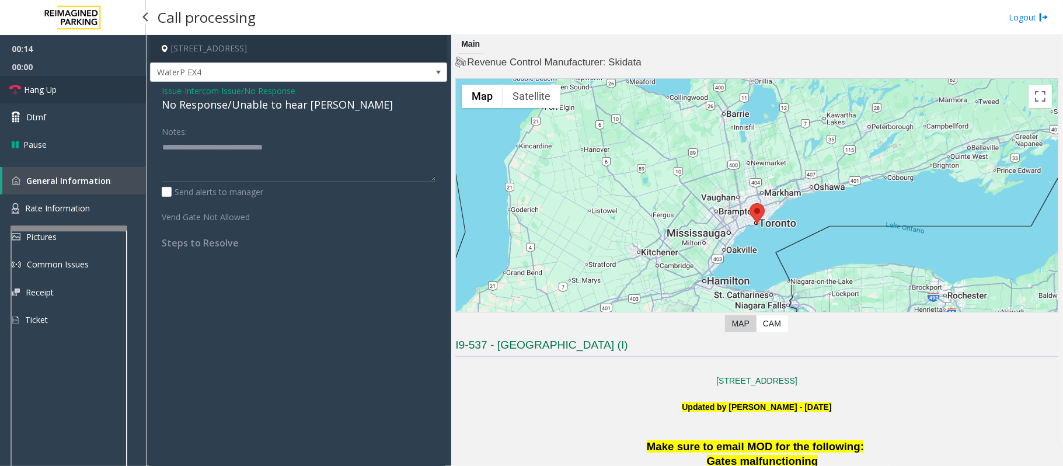
click at [88, 89] on link "Hang Up" at bounding box center [73, 89] width 146 height 27
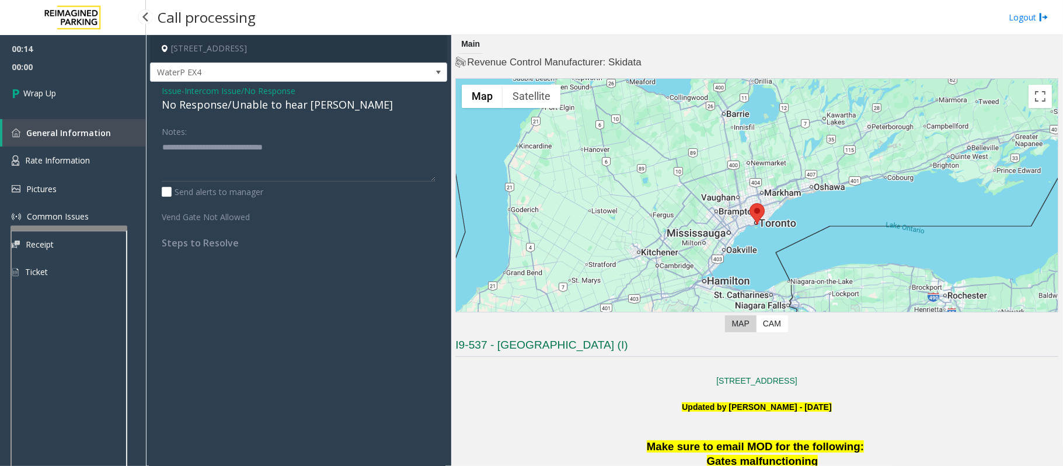
click at [88, 89] on link "Wrap Up" at bounding box center [73, 93] width 146 height 34
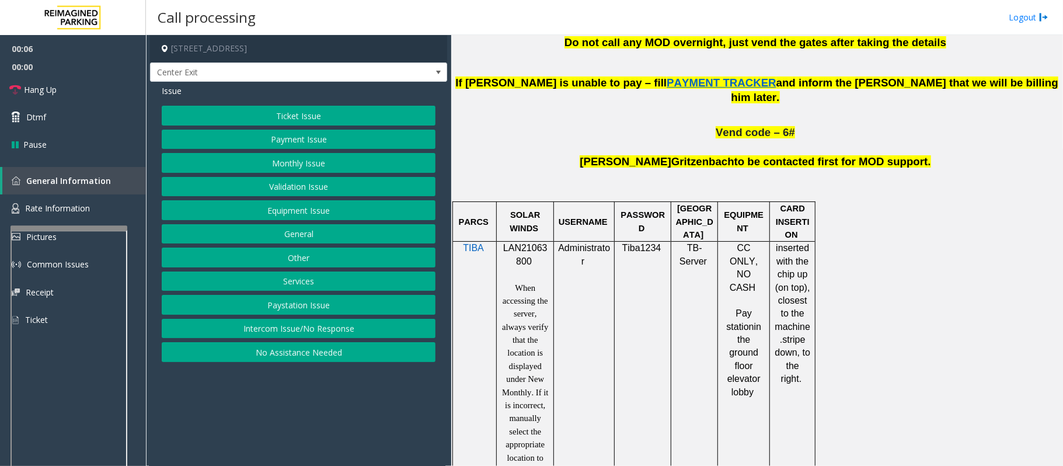
scroll to position [700, 0]
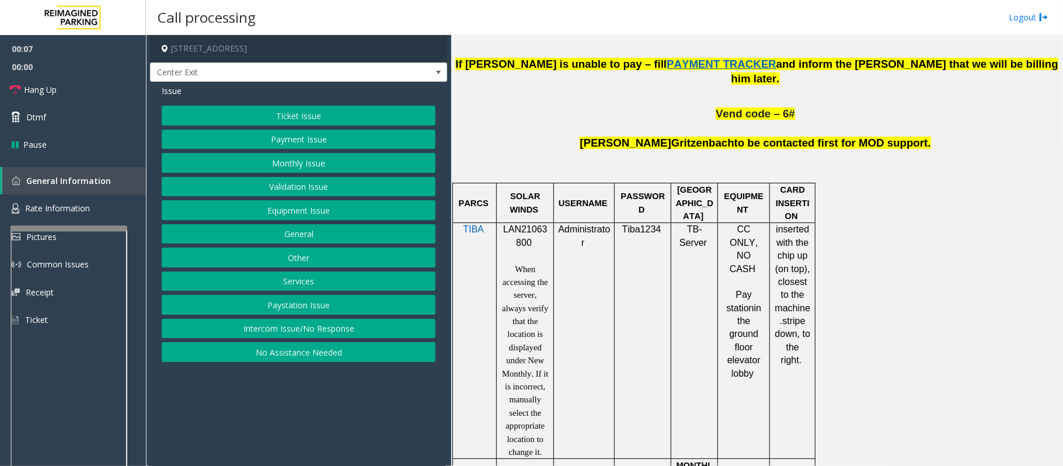
click at [512, 223] on p "LAN21063800" at bounding box center [525, 236] width 48 height 26
drag, startPoint x: 503, startPoint y: 200, endPoint x: 530, endPoint y: 213, distance: 30.0
click at [530, 223] on p "LAN21063800" at bounding box center [525, 236] width 48 height 26
copy span "LAN21063800"
click at [275, 99] on div "Issue Ticket Issue Payment Issue Monthly Issue Validation Issue Equipment Issue…" at bounding box center [298, 225] width 297 height 286
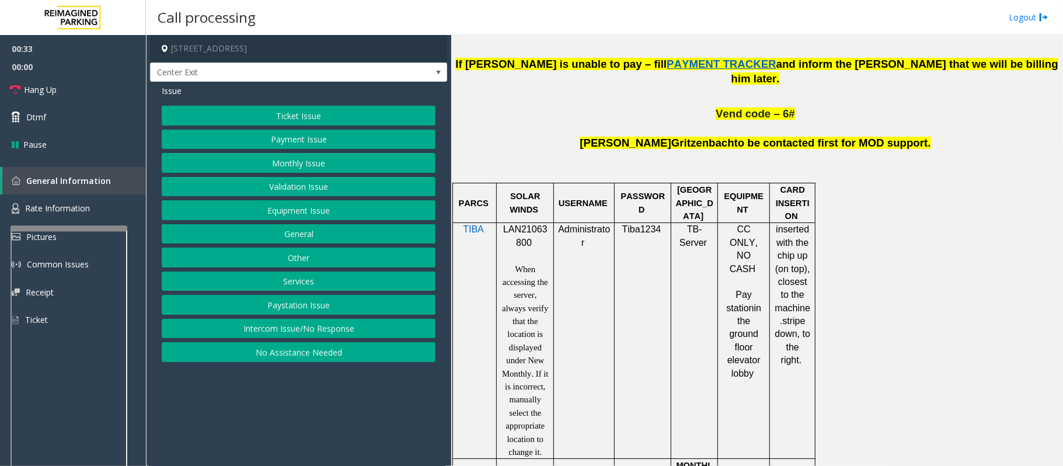
click at [275, 111] on button "Ticket Issue" at bounding box center [299, 116] width 274 height 20
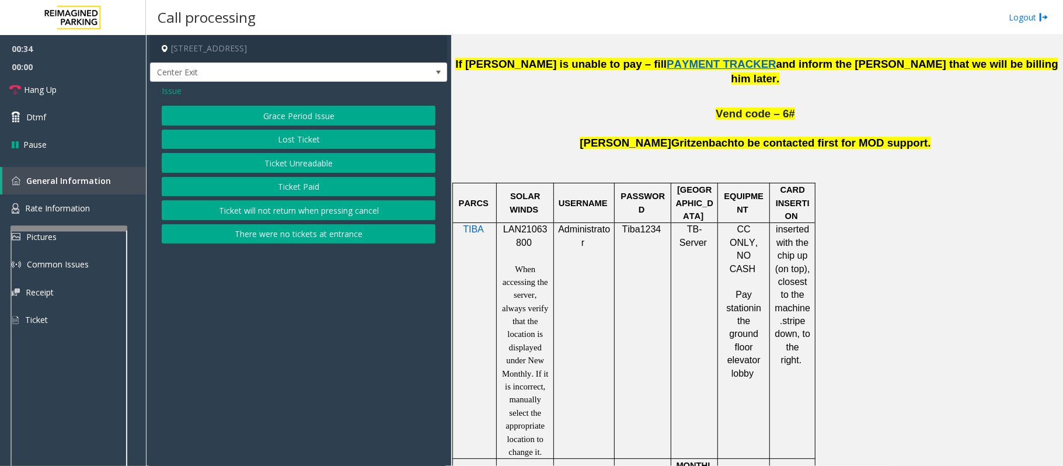
click at [285, 132] on button "Lost Ticket" at bounding box center [299, 140] width 274 height 20
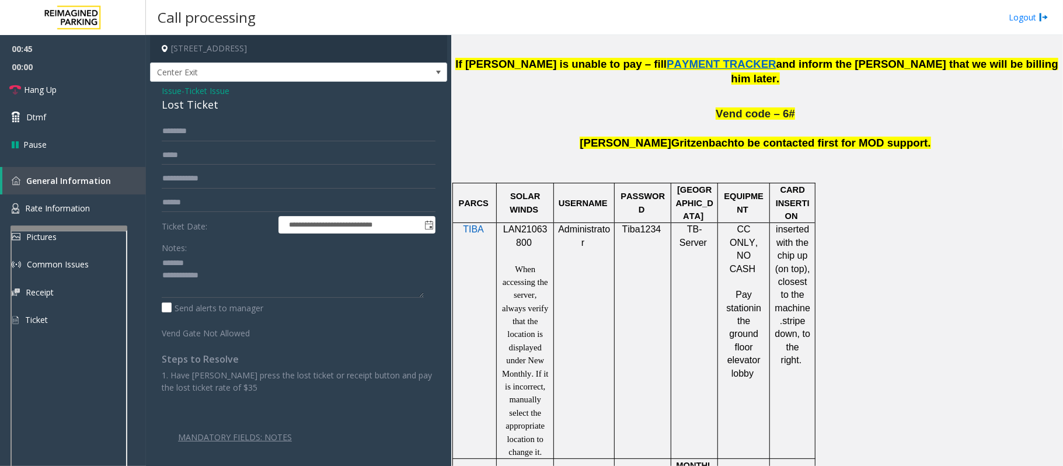
click at [186, 102] on div "Lost Ticket" at bounding box center [299, 105] width 274 height 16
click at [220, 288] on textarea at bounding box center [293, 276] width 262 height 44
type textarea "**********"
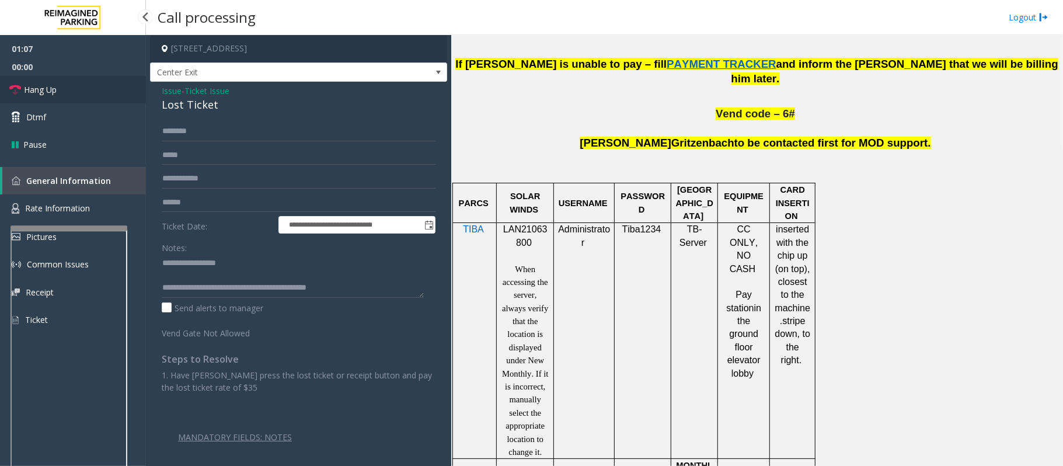
click at [82, 82] on link "Hang Up" at bounding box center [73, 89] width 146 height 27
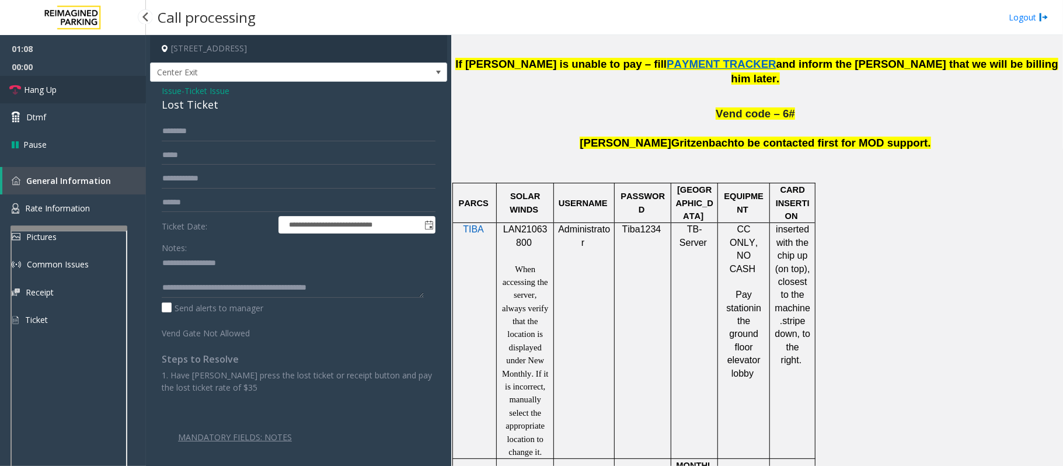
click at [82, 82] on link "Hang Up" at bounding box center [73, 89] width 146 height 27
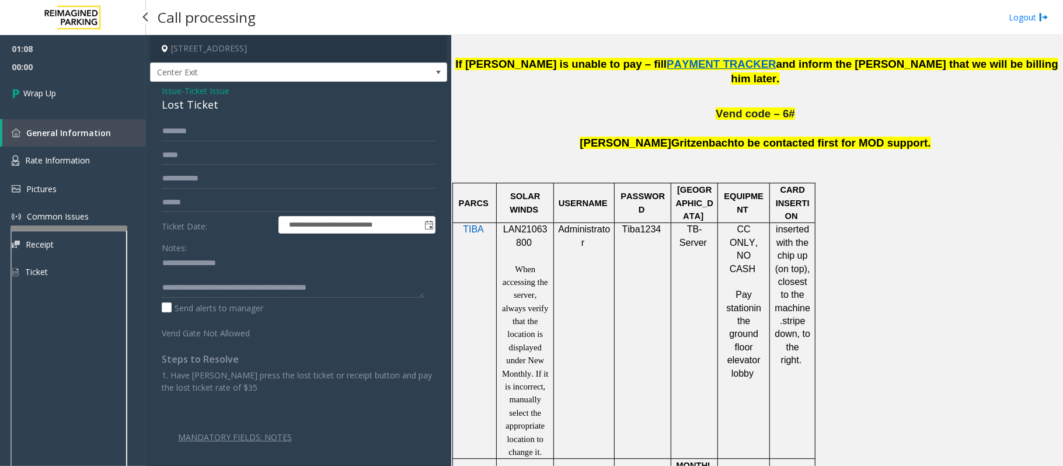
click at [82, 82] on link "Wrap Up" at bounding box center [73, 93] width 146 height 34
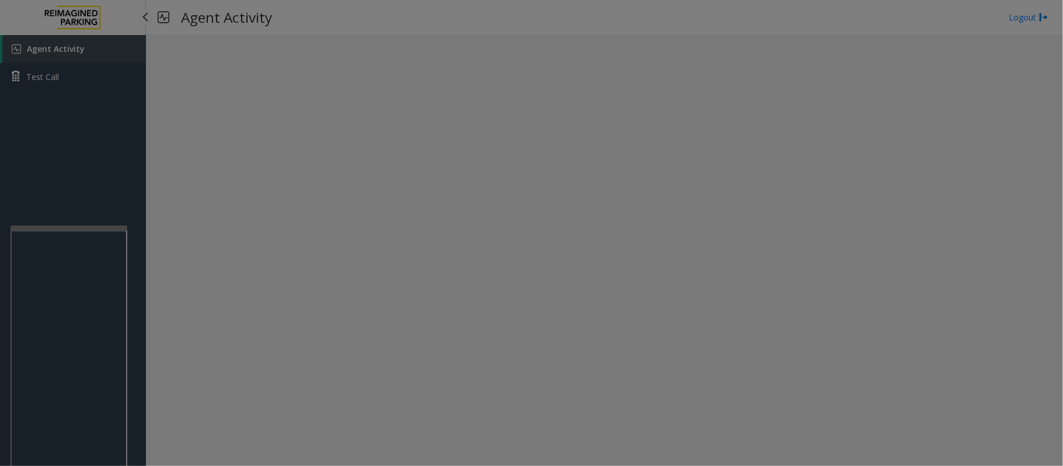
click at [82, 82] on body "Agent Activity Test Call × Close Powered by Umojo © 2025 Agent Activity Logout …" at bounding box center [531, 233] width 1063 height 466
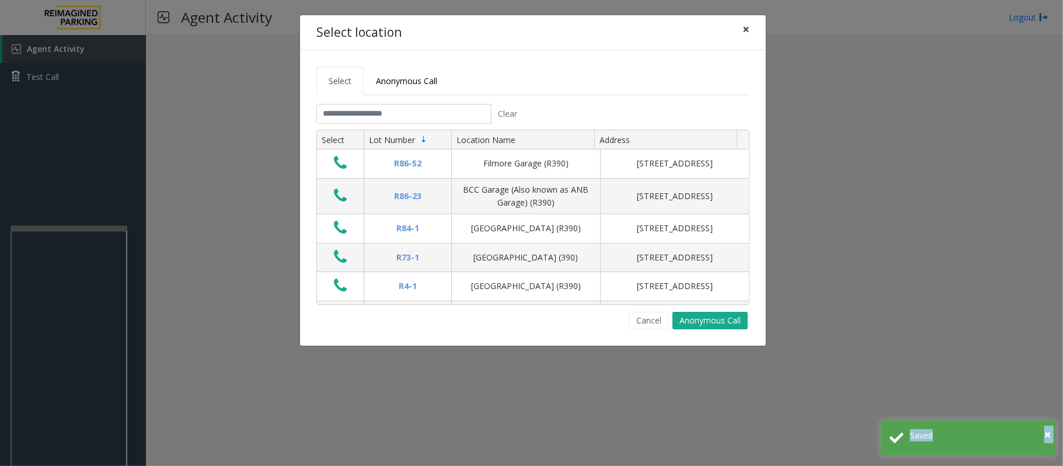
click at [750, 31] on button "×" at bounding box center [745, 29] width 23 height 29
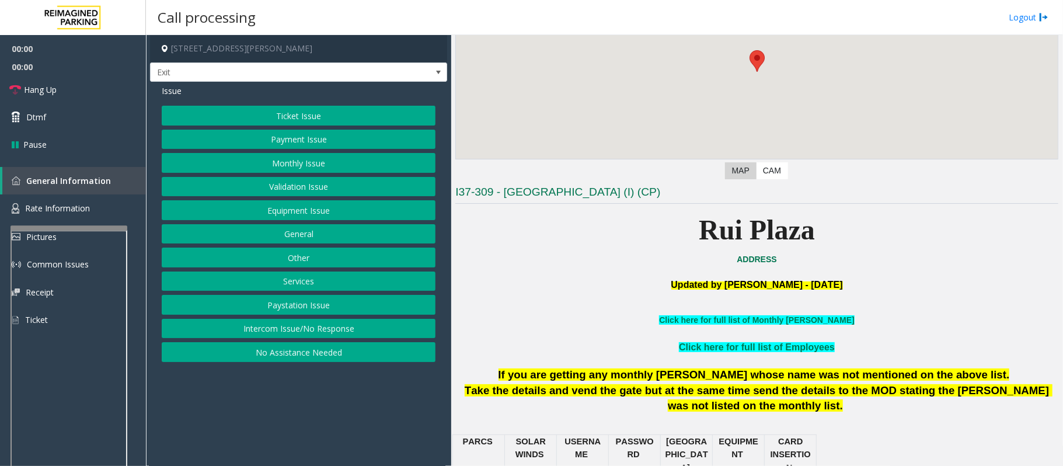
scroll to position [467, 0]
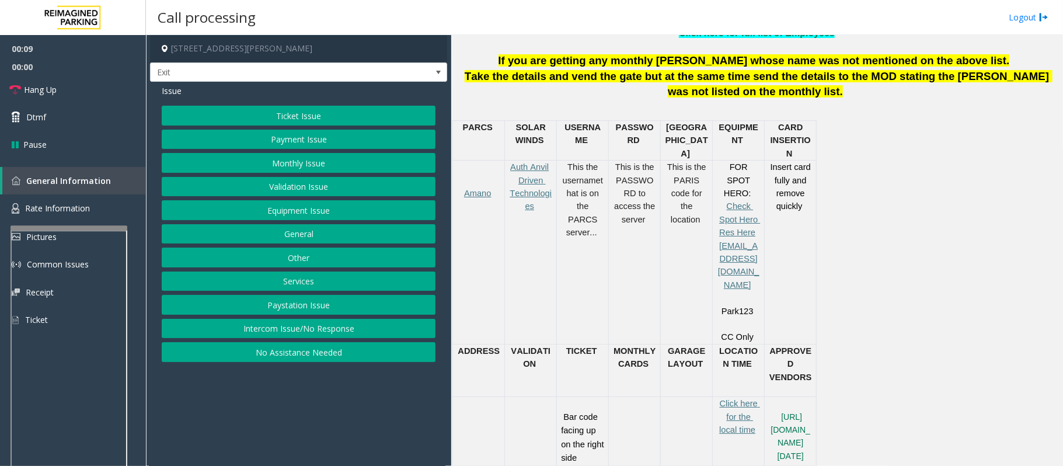
click at [307, 287] on button "Services" at bounding box center [299, 281] width 274 height 20
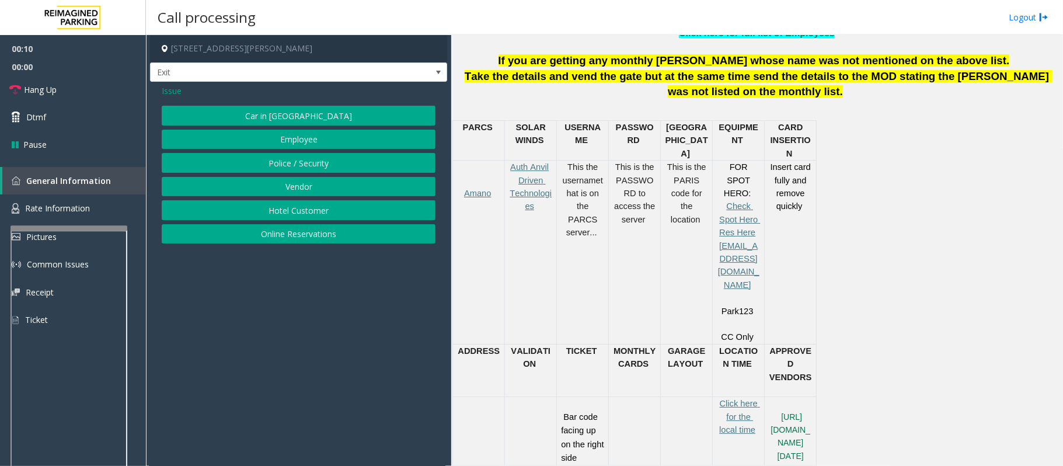
click at [316, 231] on button "Online Reservations" at bounding box center [299, 234] width 274 height 20
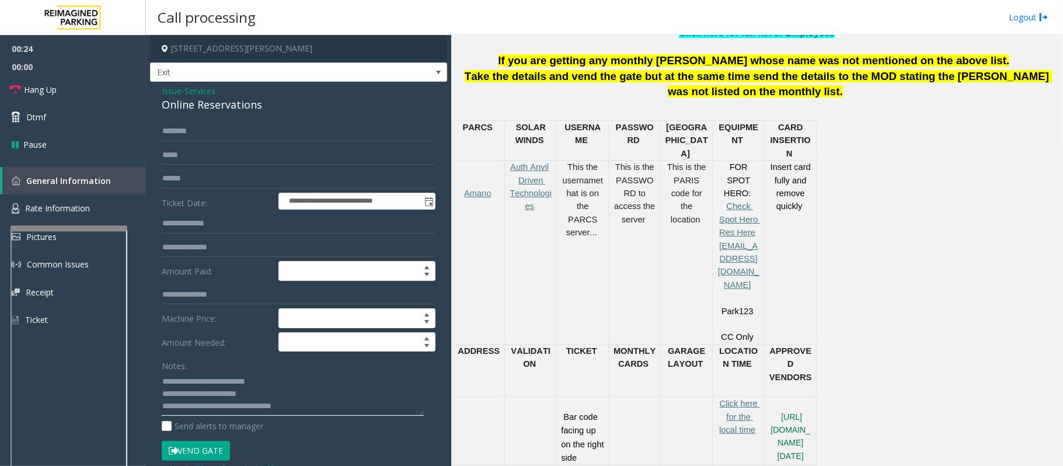
click at [260, 393] on textarea at bounding box center [293, 394] width 262 height 44
type textarea "**********"
click at [229, 451] on button "Vend Gate" at bounding box center [196, 451] width 68 height 20
click at [59, 89] on link "Hang Up" at bounding box center [73, 89] width 146 height 27
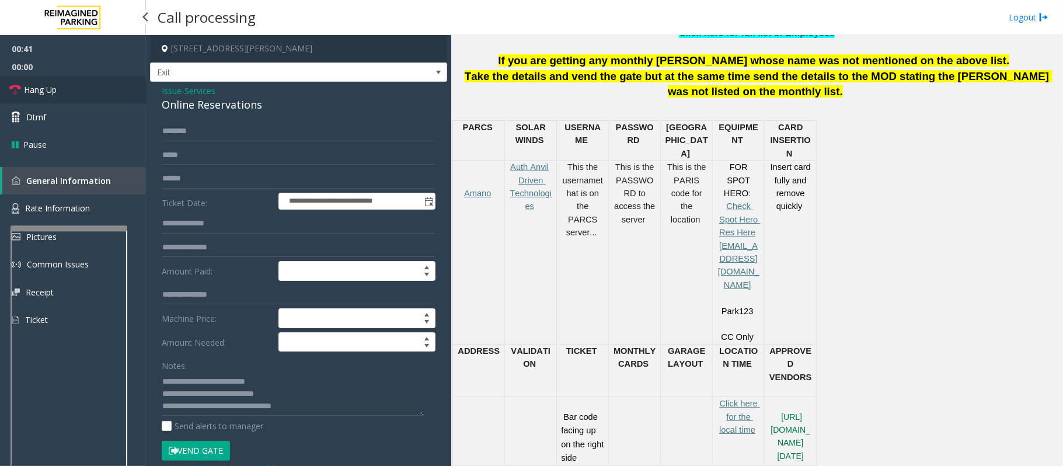
click at [59, 89] on link "Hang Up" at bounding box center [73, 89] width 146 height 27
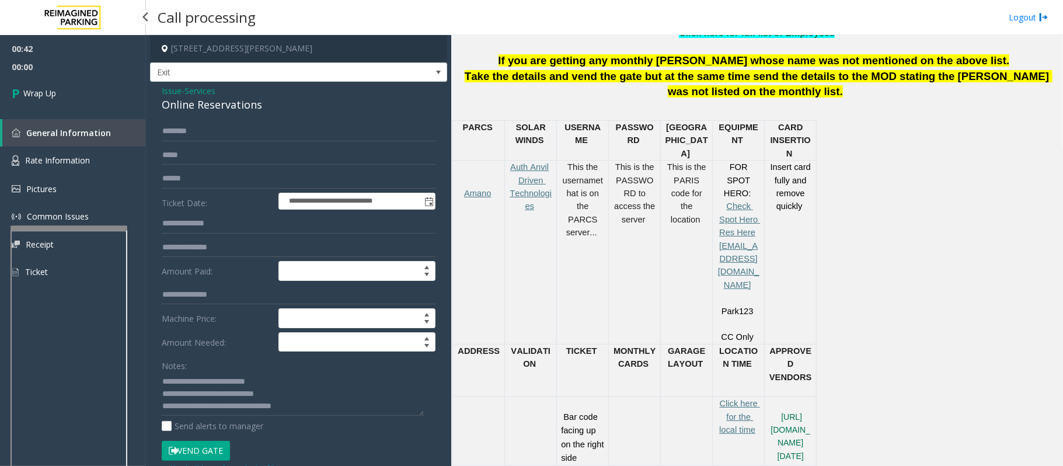
click at [59, 89] on link "Wrap Up" at bounding box center [73, 93] width 146 height 34
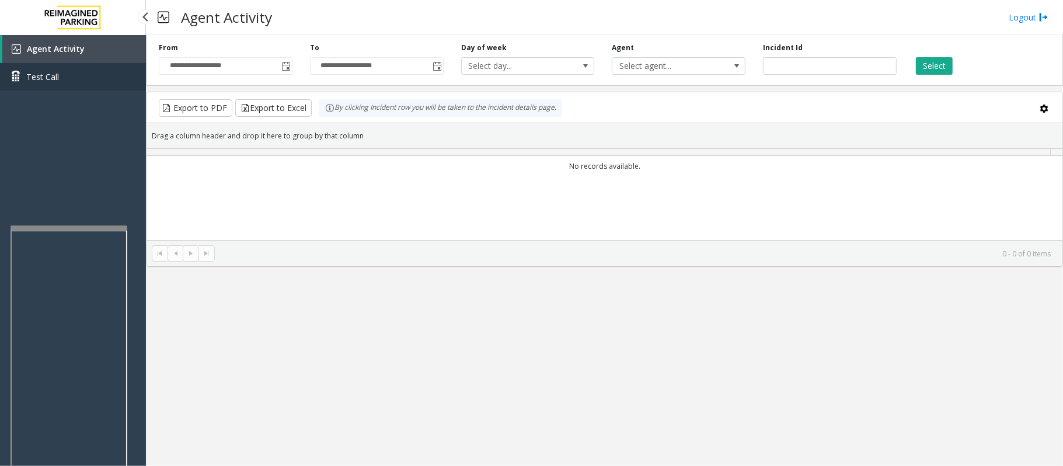
click at [59, 89] on link "Test Call" at bounding box center [73, 76] width 146 height 27
click at [59, 89] on body "**********" at bounding box center [531, 233] width 1063 height 466
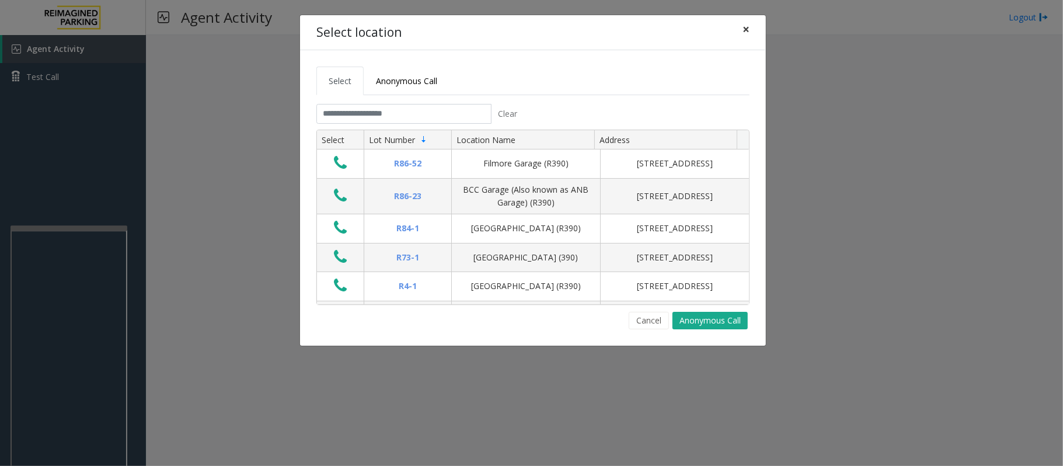
click at [753, 32] on button "×" at bounding box center [745, 29] width 23 height 29
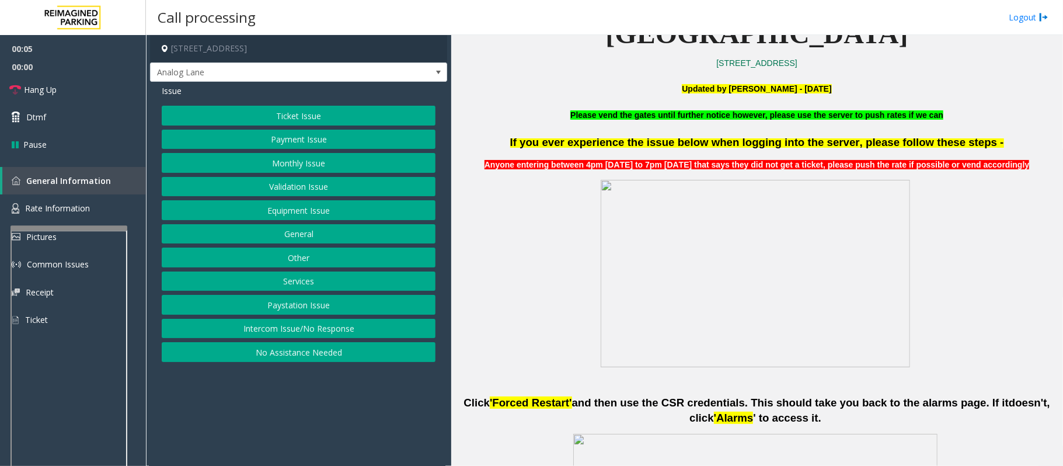
scroll to position [389, 0]
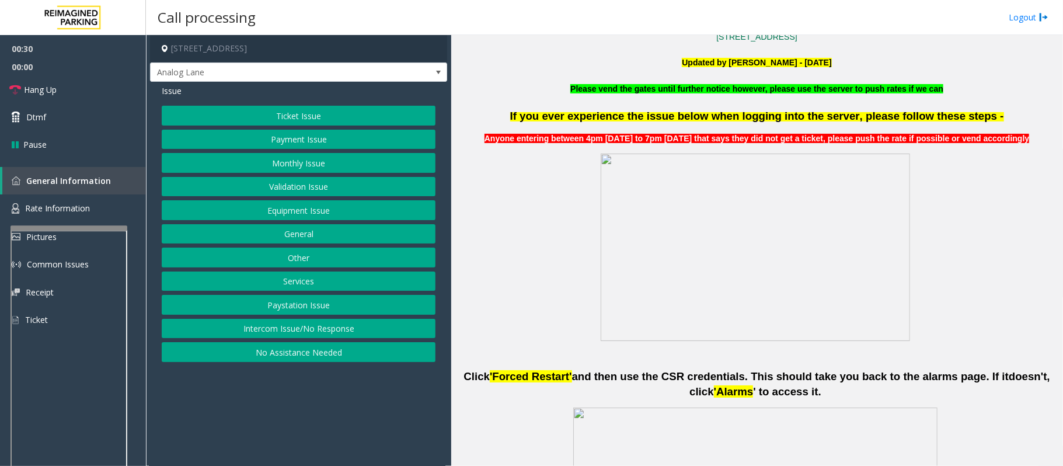
click at [228, 118] on button "Ticket Issue" at bounding box center [299, 116] width 274 height 20
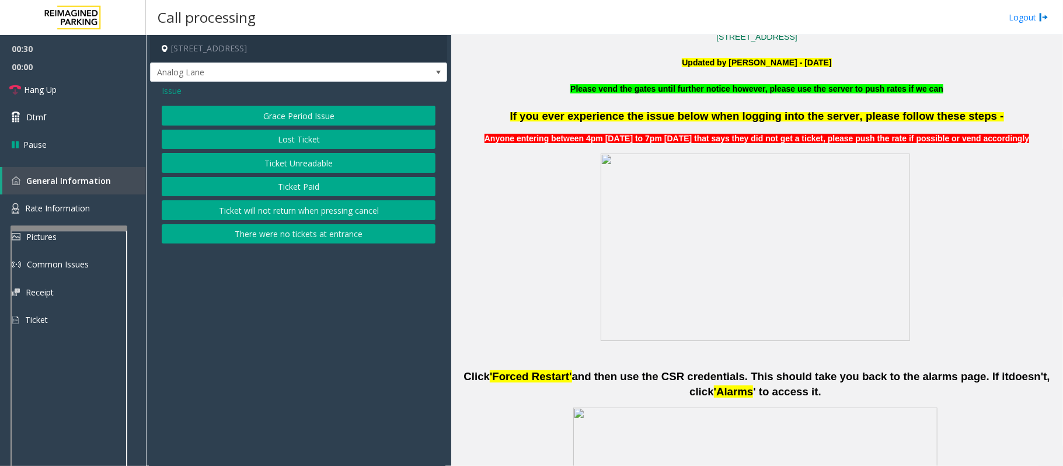
click at [239, 154] on button "Ticket Unreadable" at bounding box center [299, 163] width 274 height 20
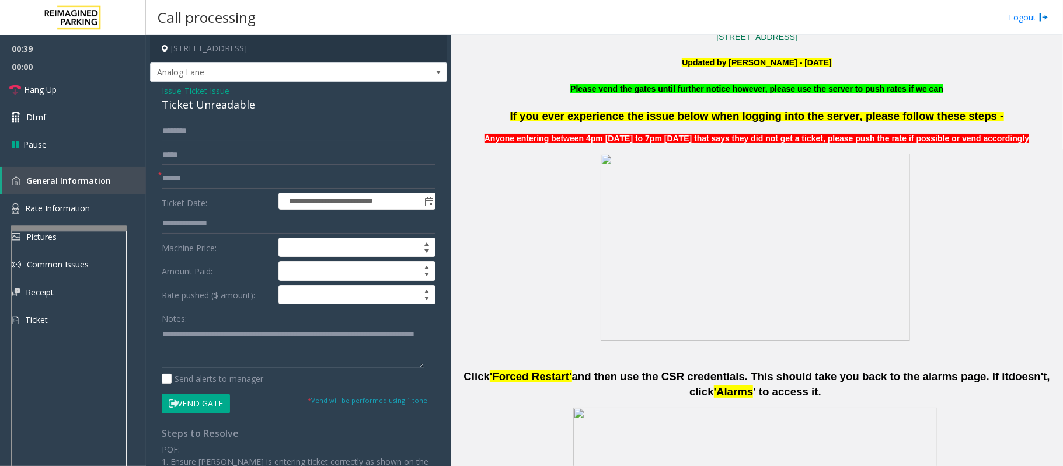
click at [256, 355] on textarea at bounding box center [293, 347] width 262 height 44
drag, startPoint x: 271, startPoint y: 351, endPoint x: 265, endPoint y: 346, distance: 7.9
click at [265, 346] on textarea at bounding box center [293, 347] width 262 height 44
click at [258, 350] on textarea at bounding box center [293, 347] width 262 height 44
type textarea "**********"
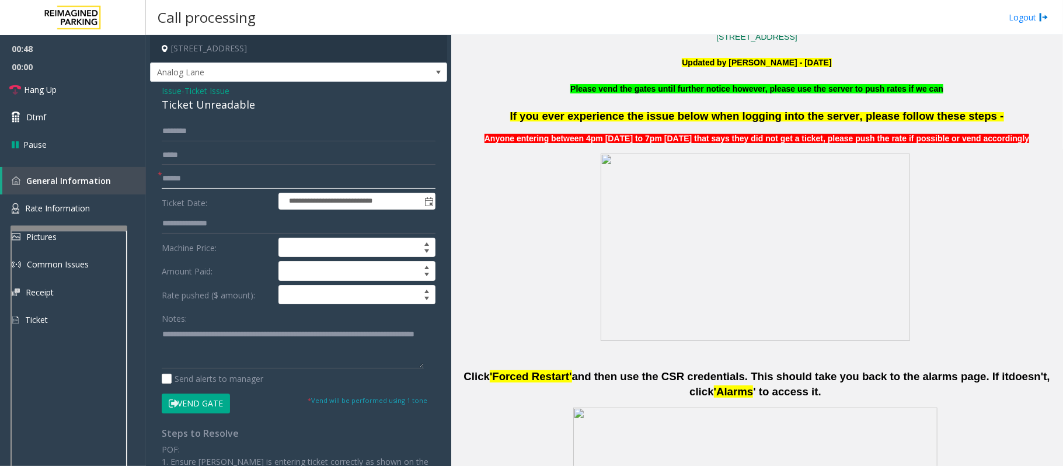
click at [204, 182] on input "text" at bounding box center [299, 179] width 274 height 20
type input "**"
click at [215, 399] on button "Vend Gate" at bounding box center [196, 403] width 68 height 20
click at [82, 78] on link "Hang Up" at bounding box center [73, 89] width 146 height 27
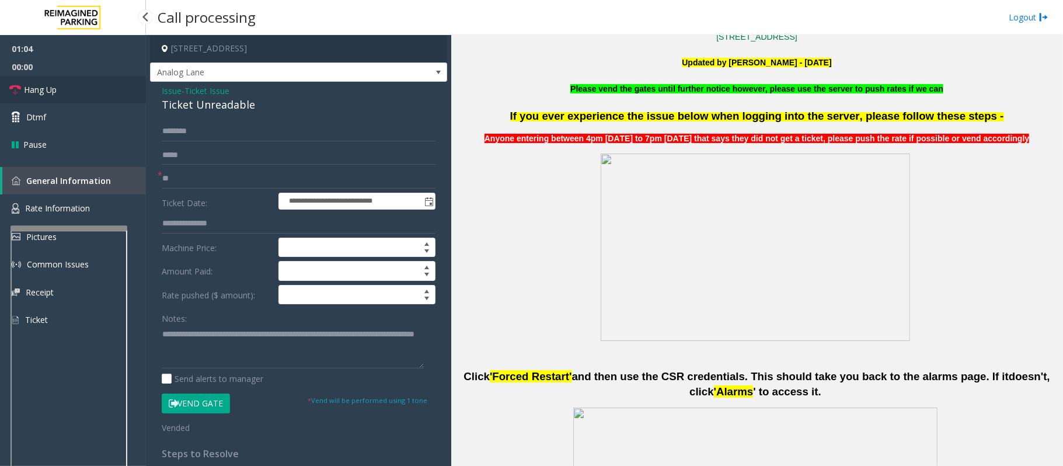
click at [82, 78] on link "Hang Up" at bounding box center [73, 89] width 146 height 27
drag, startPoint x: 82, startPoint y: 78, endPoint x: 78, endPoint y: 66, distance: 12.2
click at [80, 77] on link "Hang Up" at bounding box center [73, 89] width 146 height 27
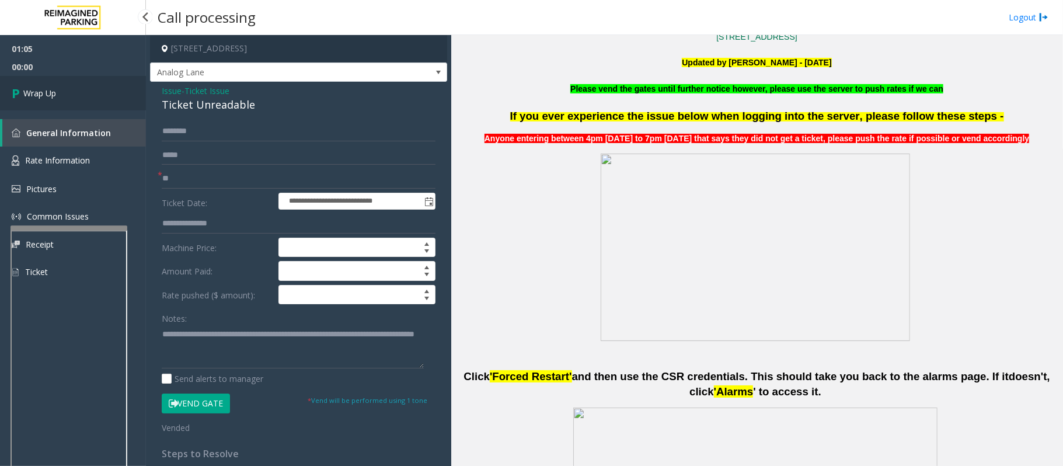
click at [66, 92] on link "Wrap Up" at bounding box center [73, 93] width 146 height 34
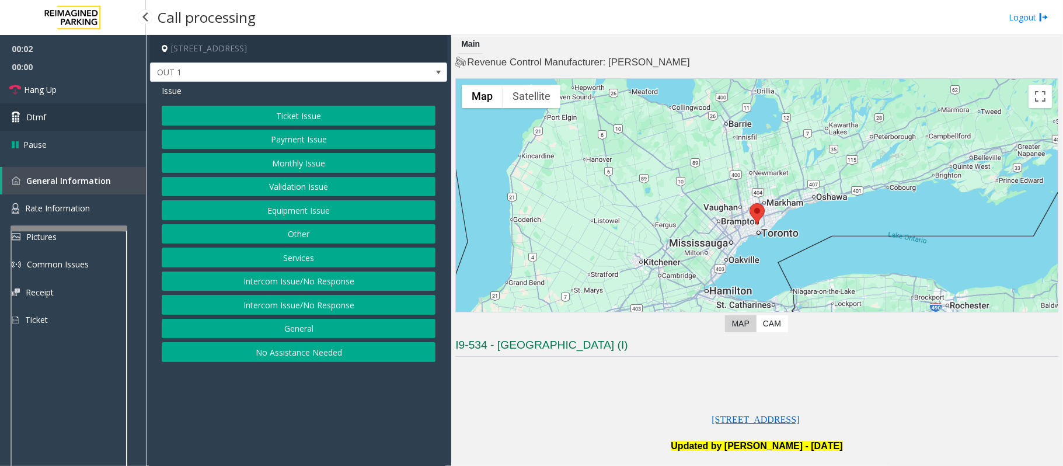
click at [59, 108] on link "Dtmf" at bounding box center [73, 116] width 146 height 27
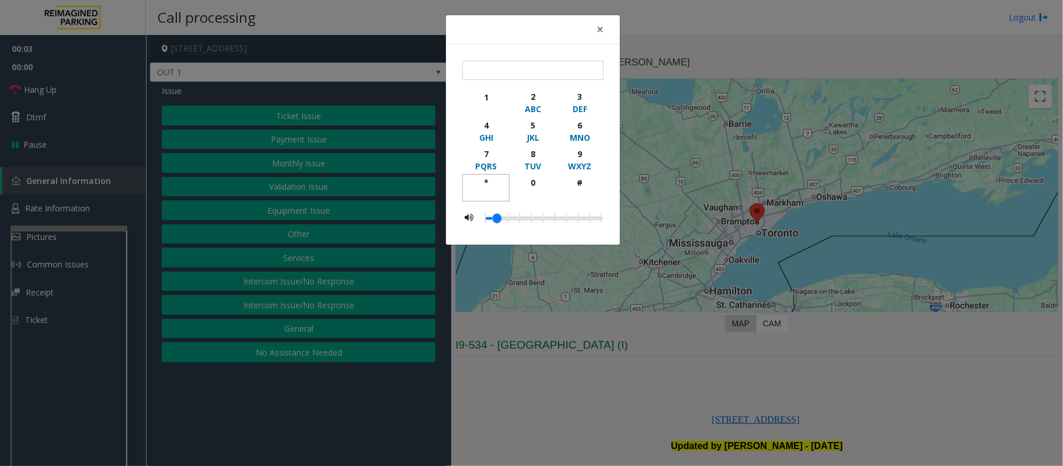
click at [486, 179] on div "*" at bounding box center [486, 182] width 32 height 12
click at [566, 153] on div "9" at bounding box center [580, 154] width 32 height 12
click at [579, 183] on div "#" at bounding box center [580, 182] width 32 height 12
type input "***"
click at [607, 29] on button "×" at bounding box center [599, 29] width 23 height 29
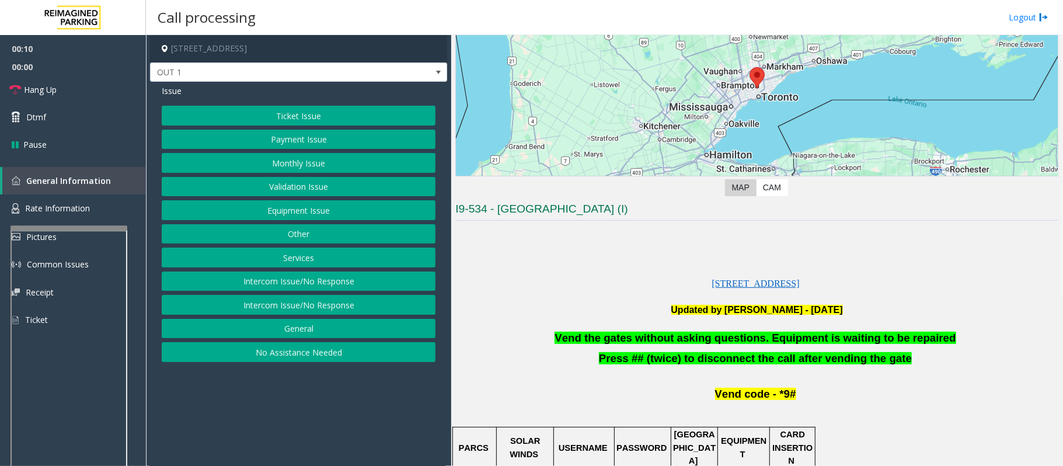
scroll to position [155, 0]
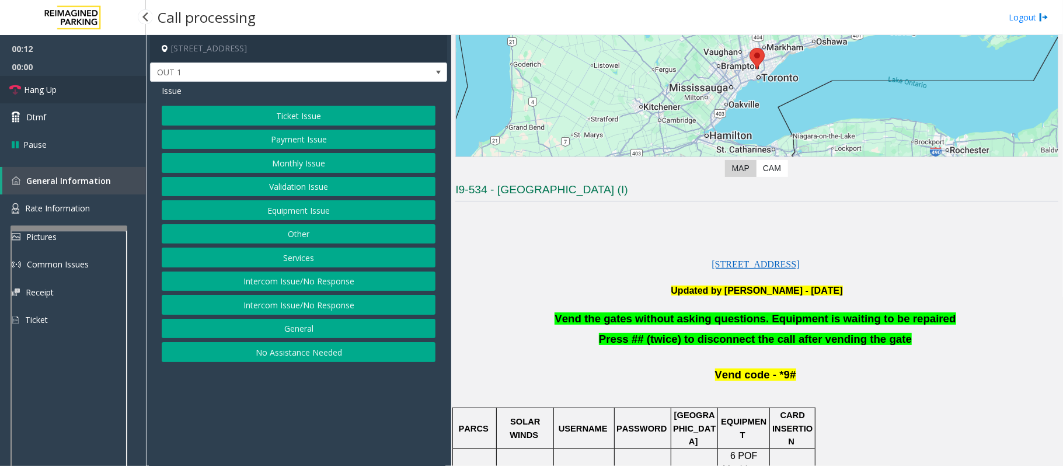
click at [53, 88] on span "Hang Up" at bounding box center [40, 89] width 33 height 12
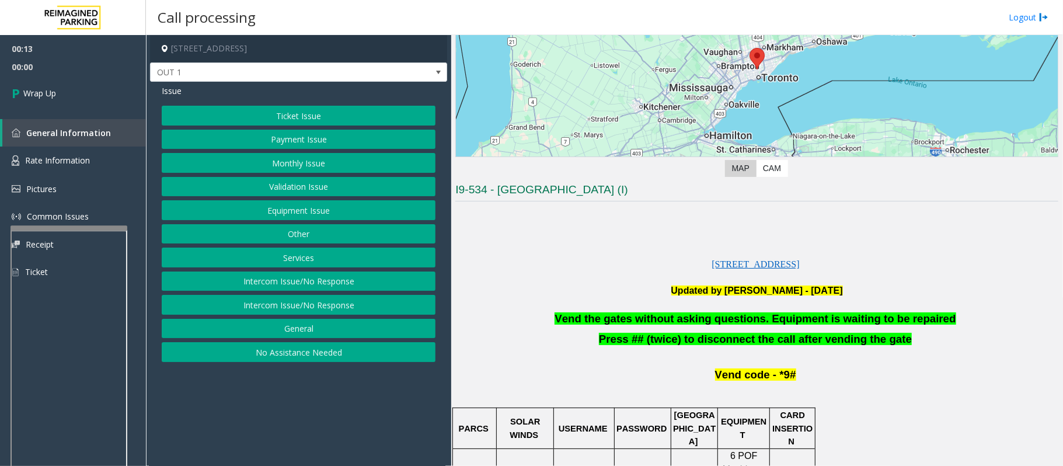
click at [621, 325] on span "Vend the gates without asking questions. Equipment is waiting to be repaired" at bounding box center [754, 318] width 401 height 12
click at [617, 316] on span "Vend the gates without asking questions. Equipment is waiting to be repaired" at bounding box center [754, 318] width 401 height 12
click at [622, 315] on span "Vend the gates without asking questions. Equipment is waiting to be repaired" at bounding box center [754, 318] width 401 height 12
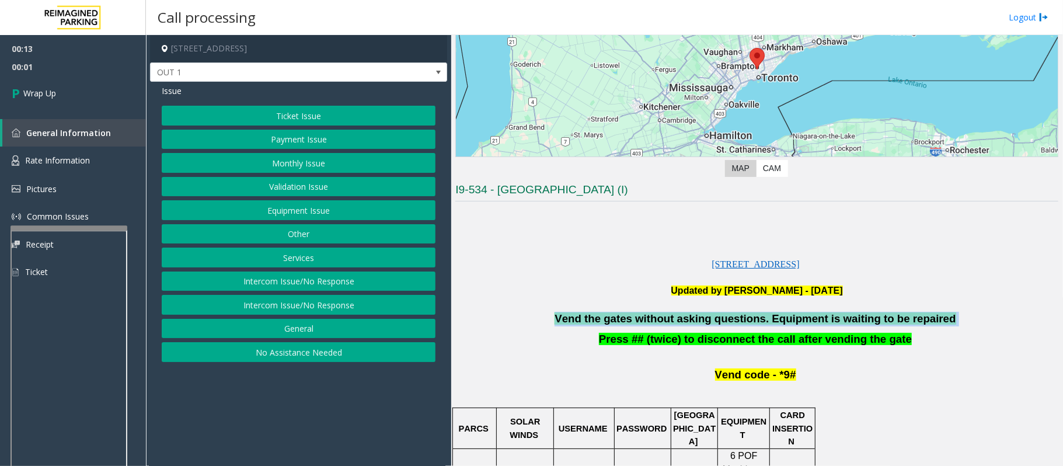
click at [622, 315] on span "Vend the gates without asking questions. Equipment is waiting to be repaired" at bounding box center [754, 318] width 401 height 12
click at [295, 194] on button "Validation Issue" at bounding box center [299, 187] width 274 height 20
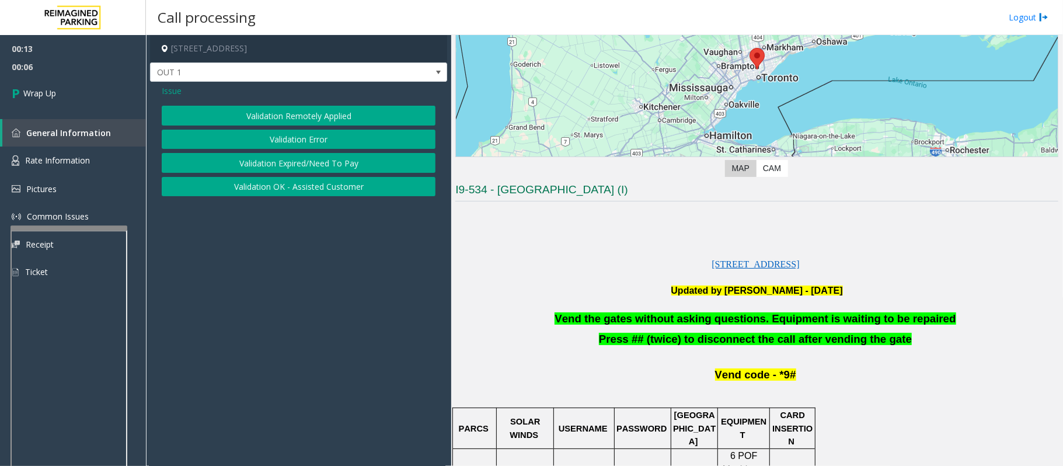
click at [178, 91] on span "Issue" at bounding box center [172, 91] width 20 height 12
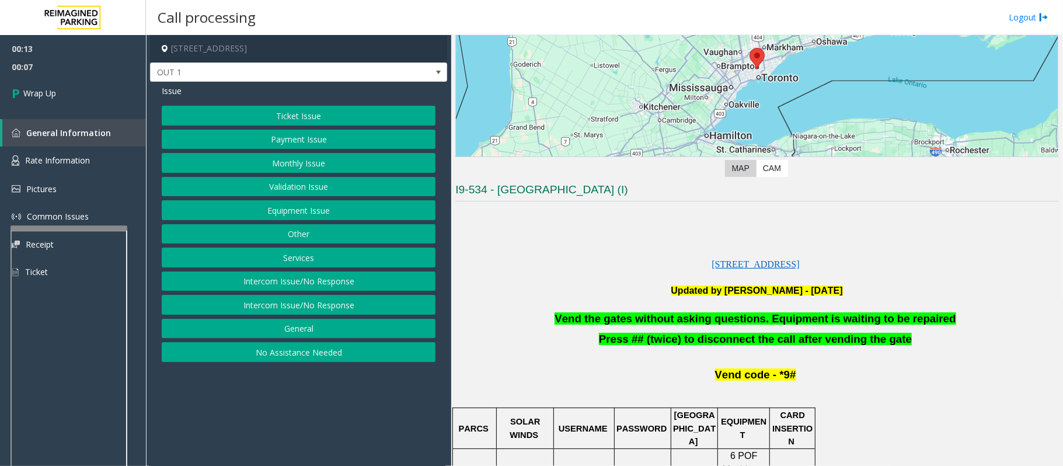
click at [339, 209] on button "Equipment Issue" at bounding box center [299, 210] width 274 height 20
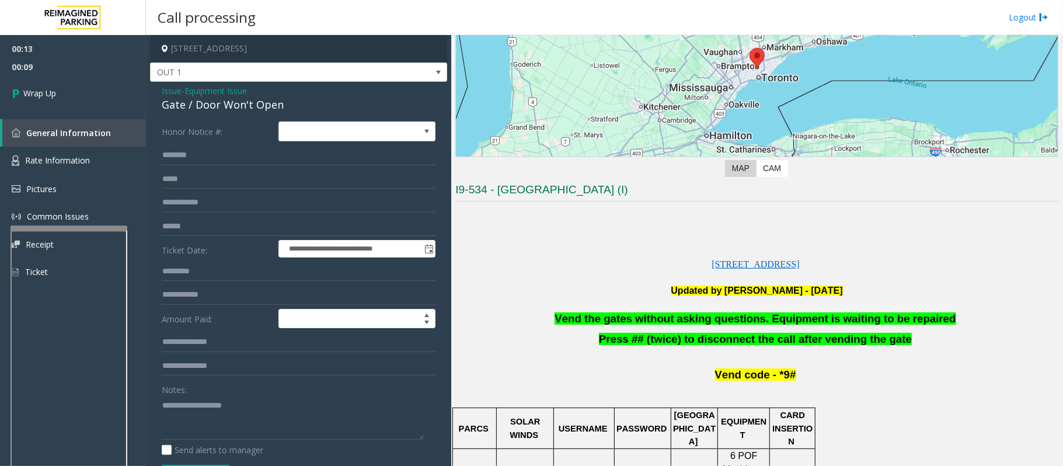
click at [631, 318] on span "Vend the gates without asking questions. Equipment is waiting to be repaired" at bounding box center [754, 318] width 401 height 12
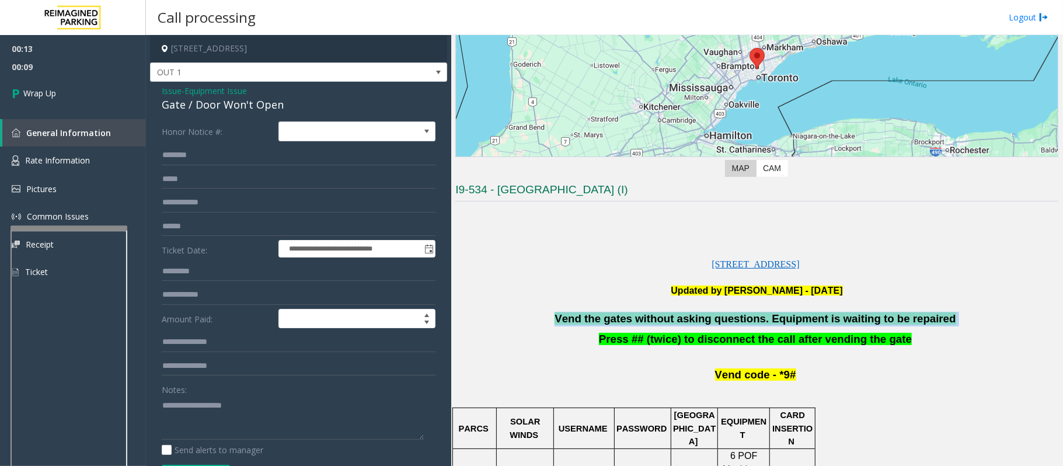
click at [631, 318] on span "Vend the gates without asking questions. Equipment is waiting to be repaired" at bounding box center [754, 318] width 401 height 12
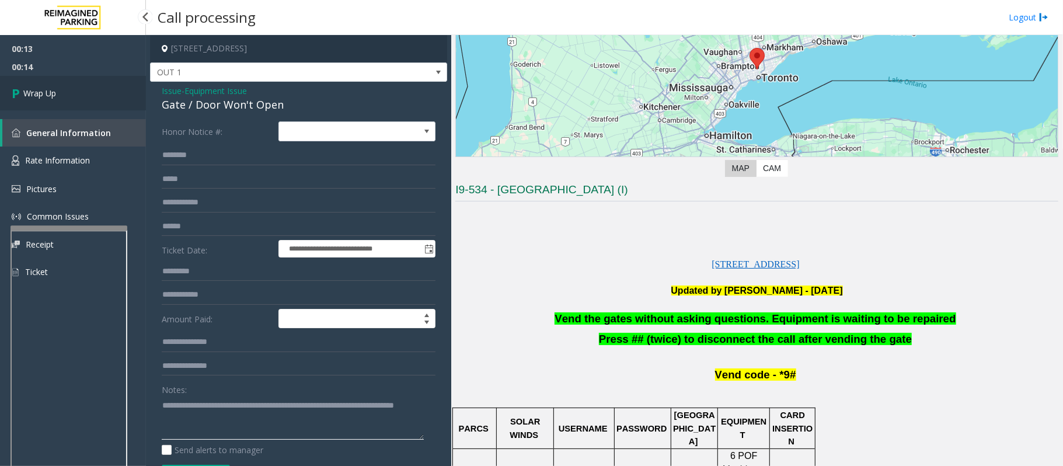
type textarea "**********"
click at [57, 103] on link "Wrap Up" at bounding box center [73, 93] width 146 height 34
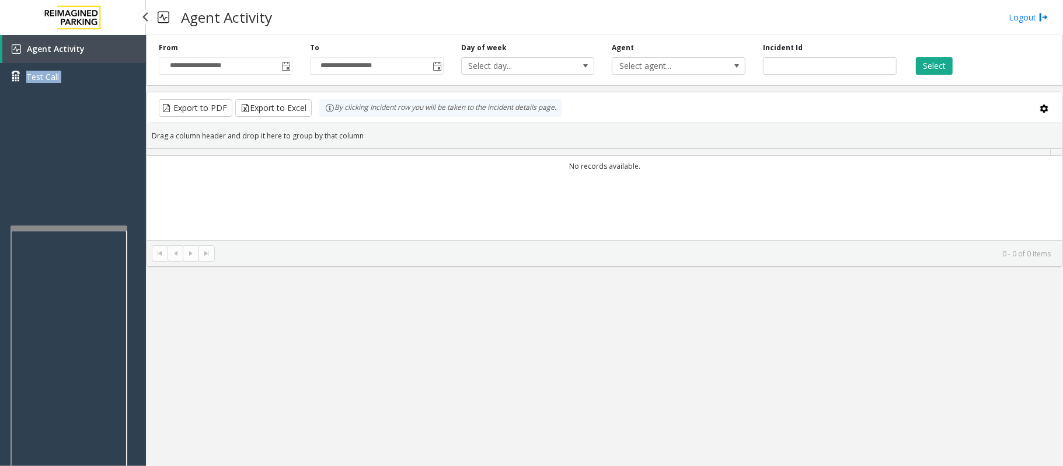
click at [57, 103] on div "Agent Activity Test Call" at bounding box center [73, 268] width 146 height 466
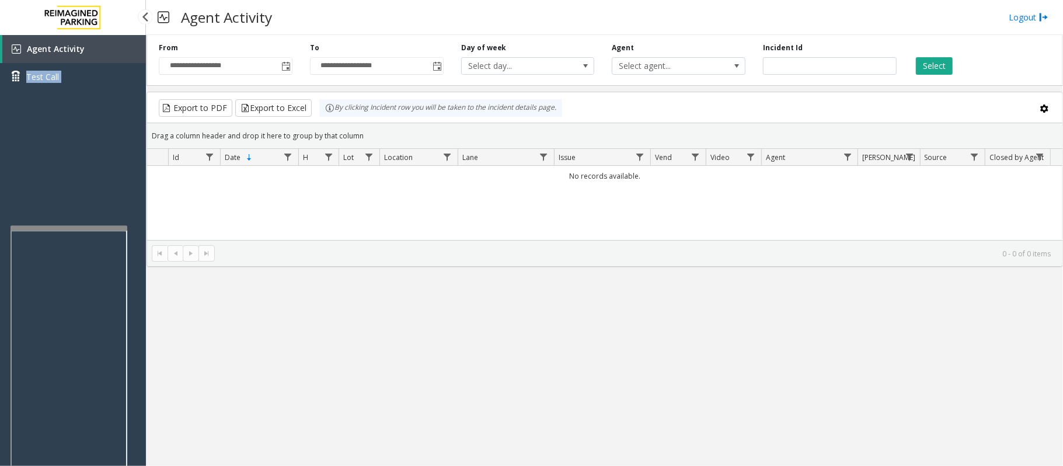
click at [57, 103] on div "Agent Activity Test Call" at bounding box center [73, 268] width 146 height 466
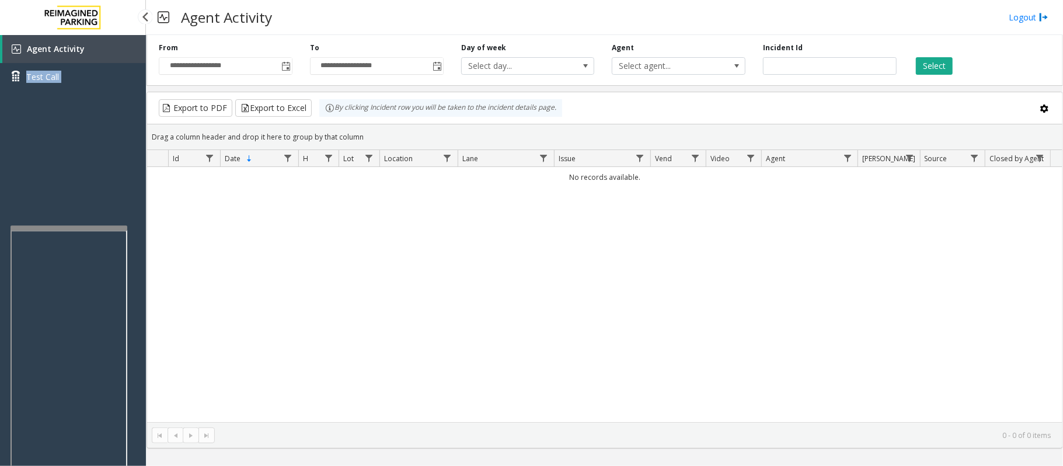
click at [57, 103] on div "Agent Activity Test Call" at bounding box center [73, 268] width 146 height 466
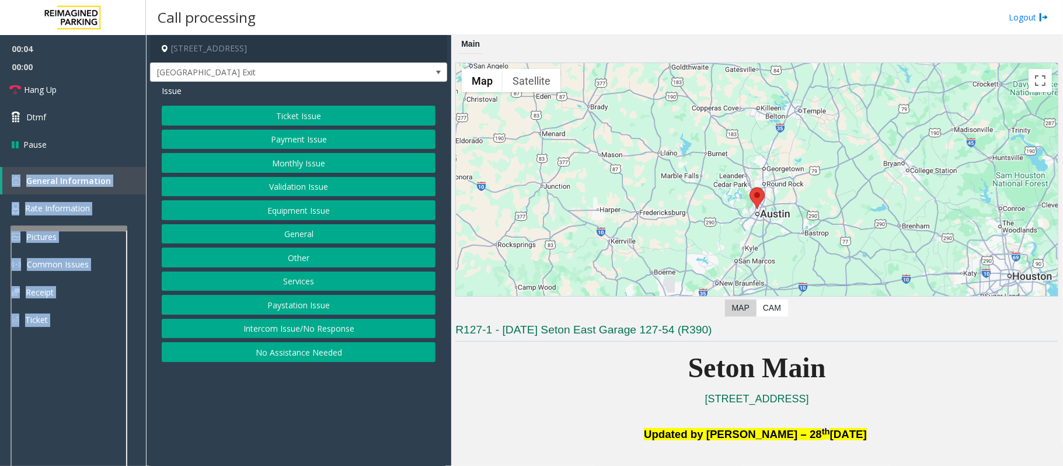
click at [320, 211] on button "Equipment Issue" at bounding box center [299, 210] width 274 height 20
click at [320, 211] on button "Gate / Door Won't Open" at bounding box center [299, 210] width 274 height 20
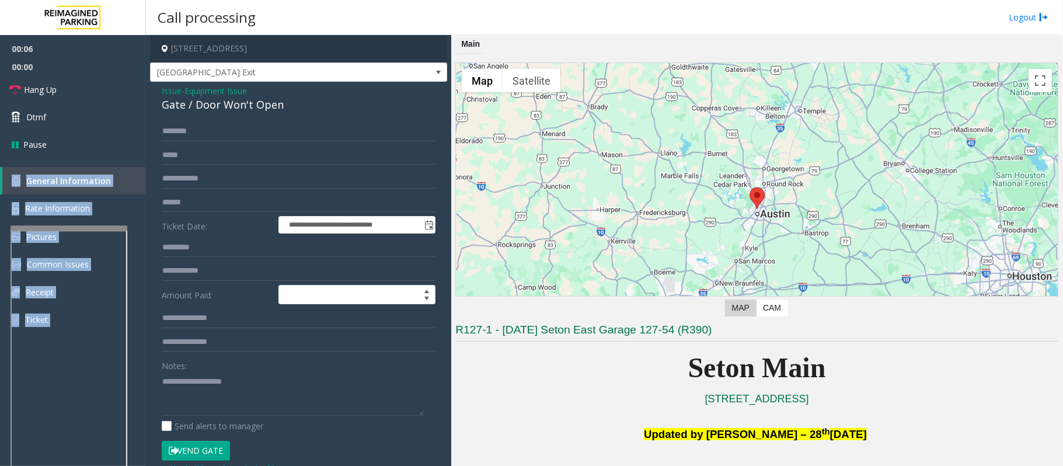
click at [214, 445] on button "Vend Gate" at bounding box center [196, 451] width 68 height 20
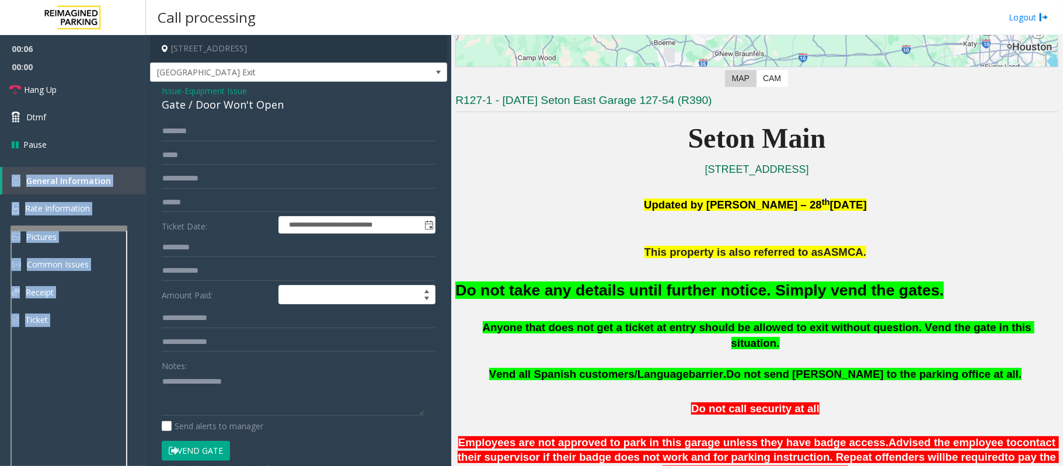
scroll to position [233, 0]
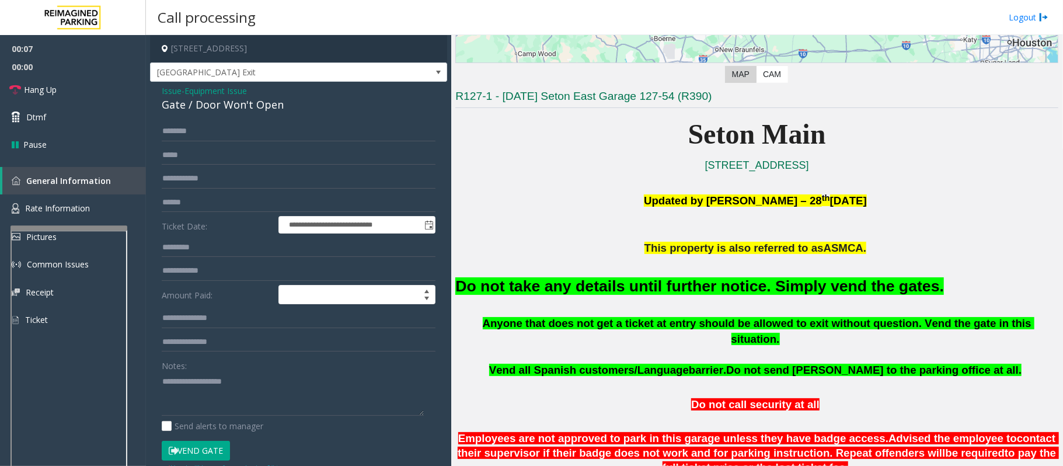
click at [663, 294] on font "Do not take any details until further notice. Simply vend the gates." at bounding box center [699, 286] width 489 height 18
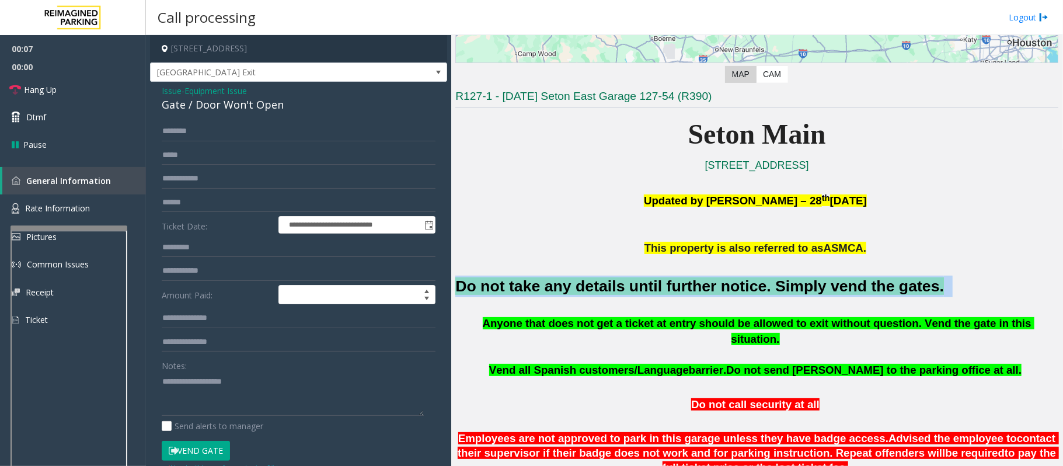
click at [663, 294] on font "Do not take any details until further notice. Simply vend the gates." at bounding box center [699, 286] width 489 height 18
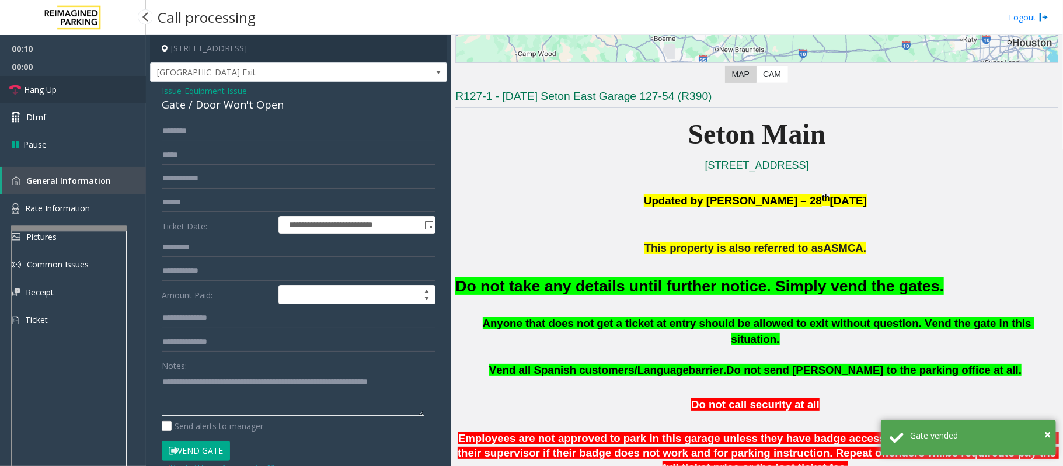
type textarea "**********"
click at [73, 97] on link "Hang Up" at bounding box center [73, 89] width 146 height 27
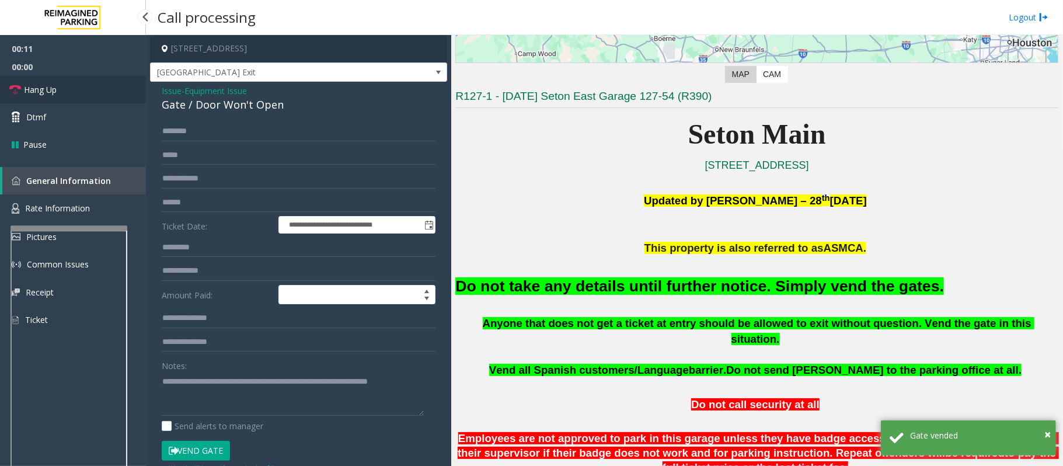
click at [73, 97] on link "Hang Up" at bounding box center [73, 89] width 146 height 27
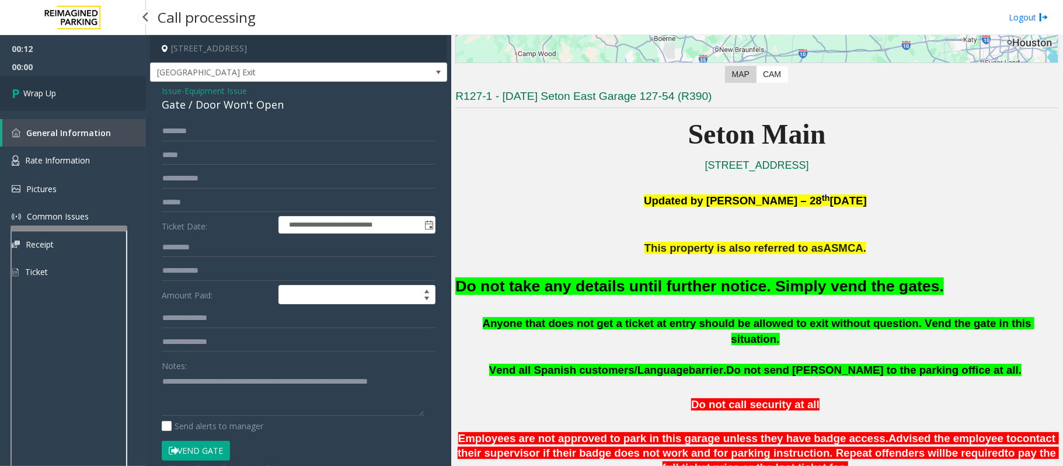
click at [73, 97] on link "Wrap Up" at bounding box center [73, 93] width 146 height 34
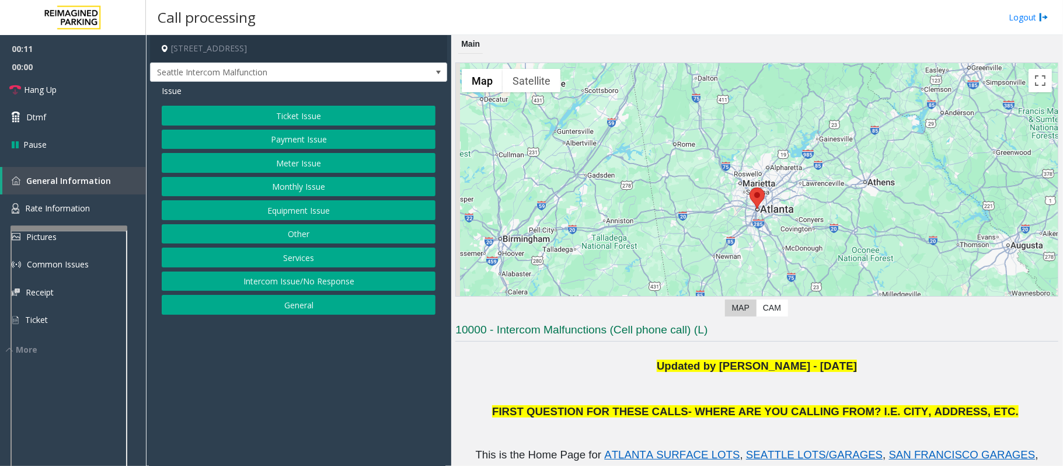
drag, startPoint x: 281, startPoint y: 277, endPoint x: 285, endPoint y: 249, distance: 28.4
click at [281, 278] on button "Intercom Issue/No Response" at bounding box center [299, 281] width 274 height 20
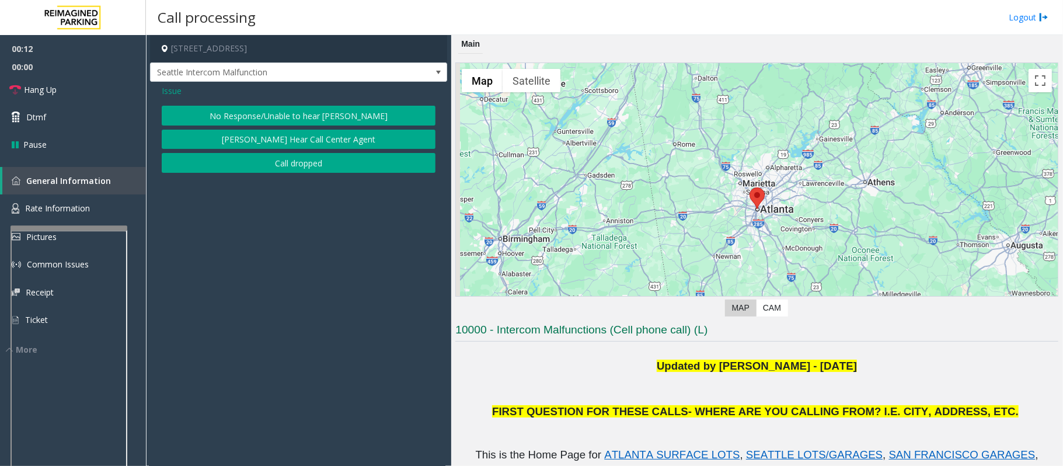
click at [299, 120] on button "No Response/Unable to hear [PERSON_NAME]" at bounding box center [299, 116] width 274 height 20
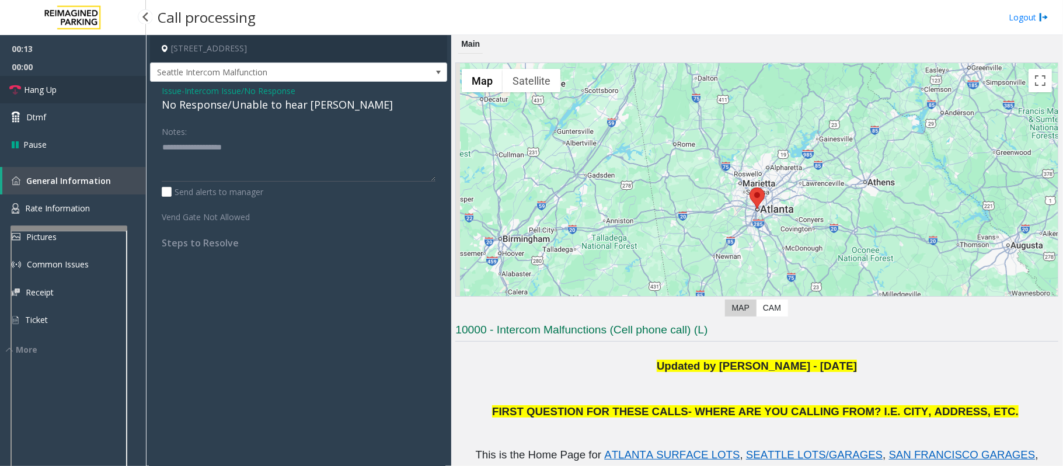
click at [65, 82] on link "Hang Up" at bounding box center [73, 89] width 146 height 27
click at [195, 99] on div "No Response/Unable to hear [PERSON_NAME]" at bounding box center [299, 105] width 274 height 16
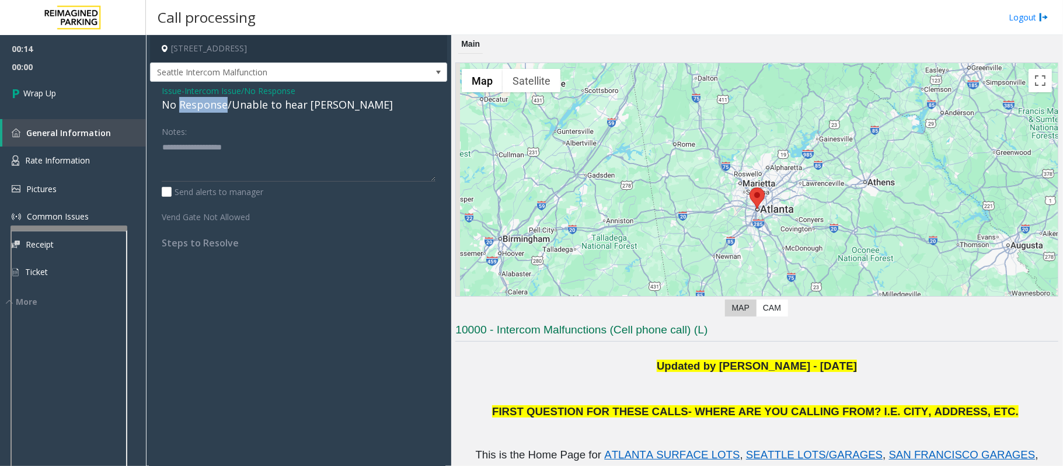
click at [195, 99] on div "No Response/Unable to hear [PERSON_NAME]" at bounding box center [299, 105] width 274 height 16
type textarea "**********"
click at [96, 99] on link "Wrap Up" at bounding box center [73, 93] width 146 height 34
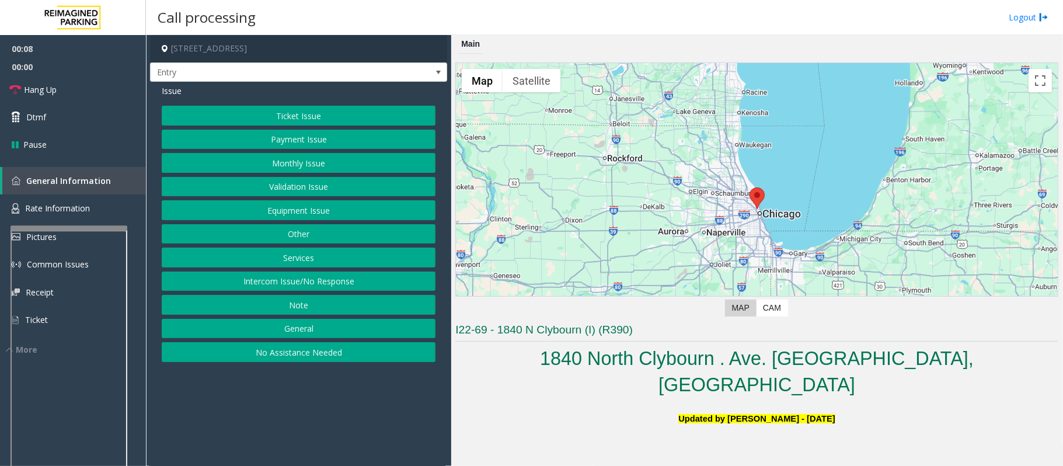
click at [295, 260] on button "Services" at bounding box center [299, 257] width 274 height 20
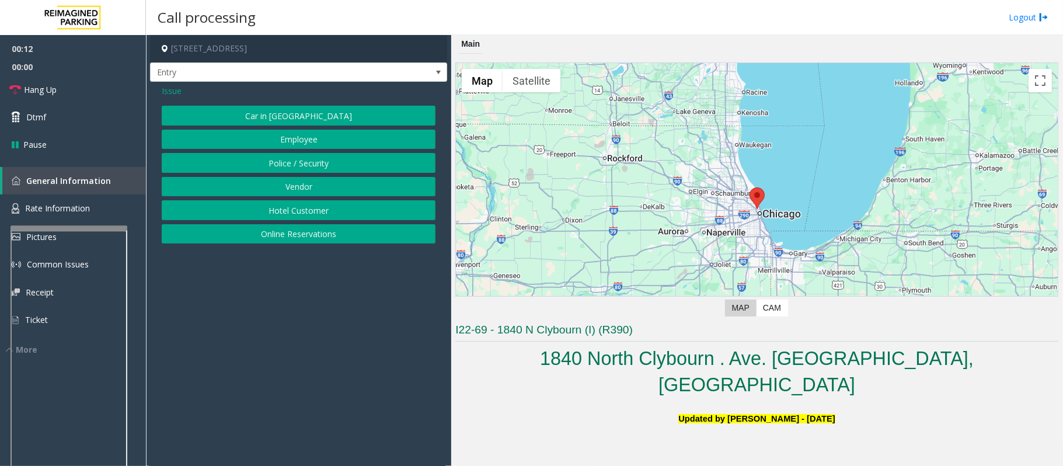
click at [311, 236] on button "Online Reservations" at bounding box center [299, 234] width 274 height 20
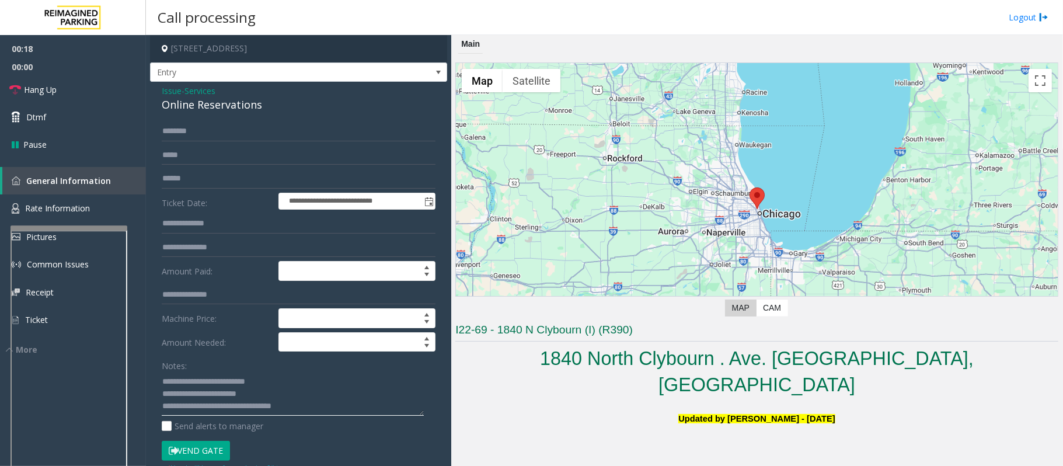
click at [288, 390] on textarea at bounding box center [293, 394] width 262 height 44
type textarea "**********"
click at [201, 449] on button "Vend Gate" at bounding box center [196, 451] width 68 height 20
click at [100, 82] on link "Hang Up" at bounding box center [73, 89] width 146 height 27
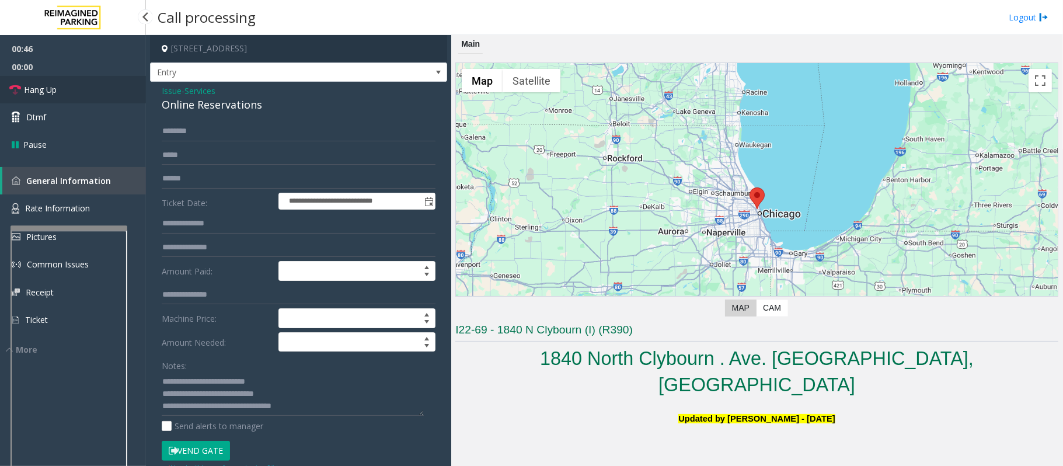
click at [100, 82] on link "Hang Up" at bounding box center [73, 89] width 146 height 27
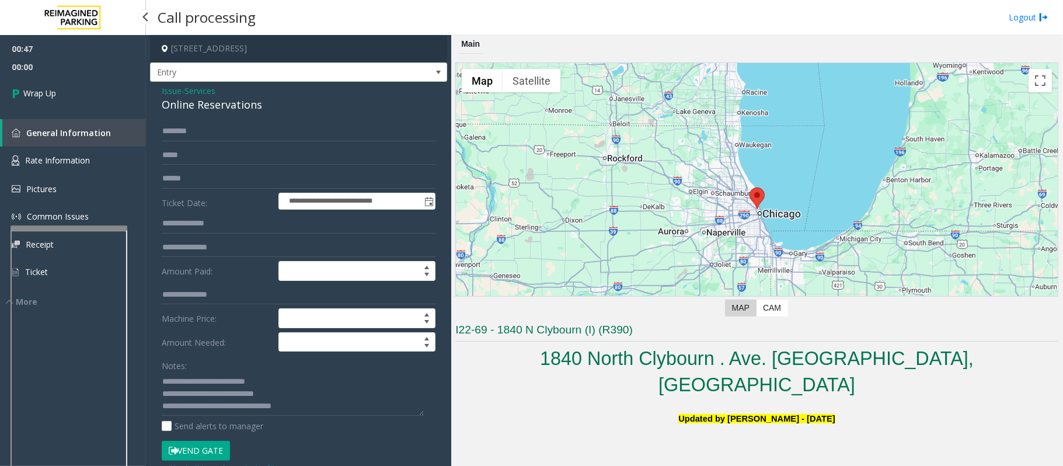
click at [100, 82] on link "Wrap Up" at bounding box center [73, 93] width 146 height 34
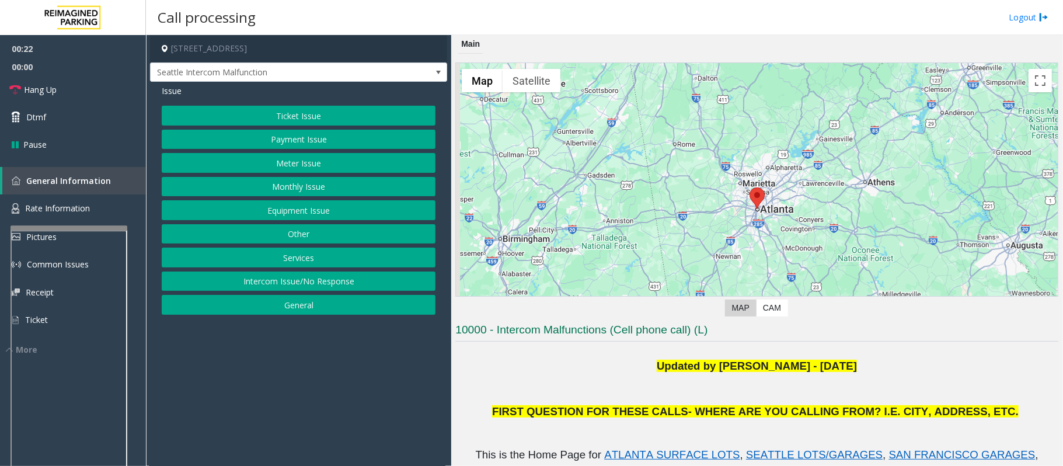
click at [321, 169] on button "Meter Issue" at bounding box center [299, 163] width 274 height 20
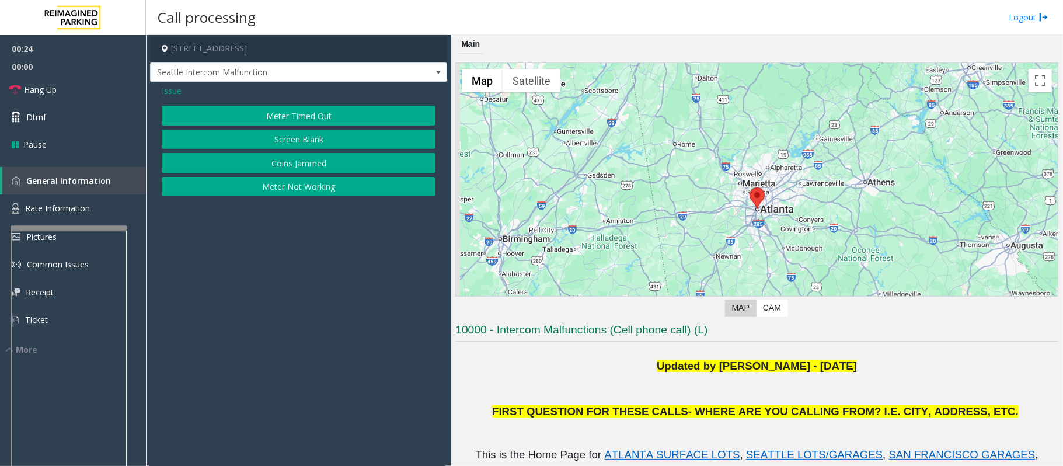
click at [169, 92] on span "Issue" at bounding box center [172, 91] width 20 height 12
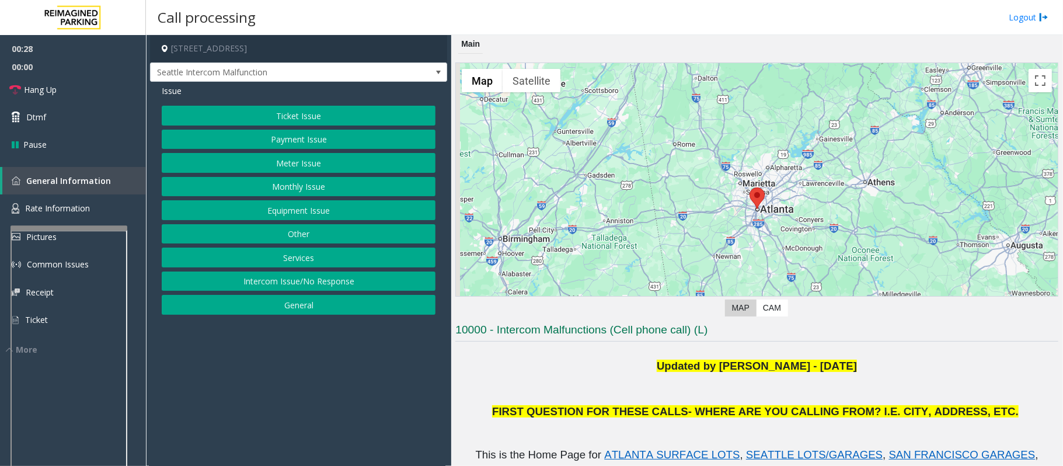
click at [306, 187] on button "Monthly Issue" at bounding box center [299, 187] width 274 height 20
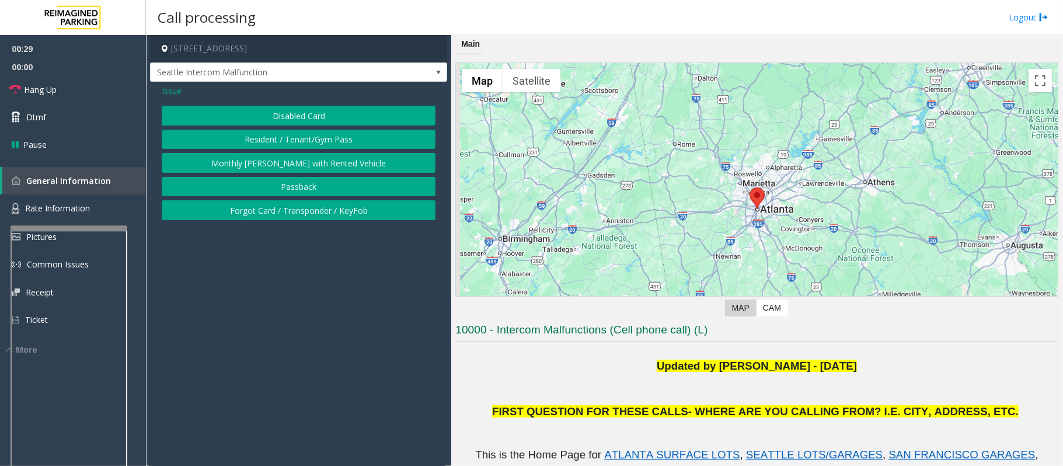
click at [285, 118] on button "Disabled Card" at bounding box center [299, 116] width 274 height 20
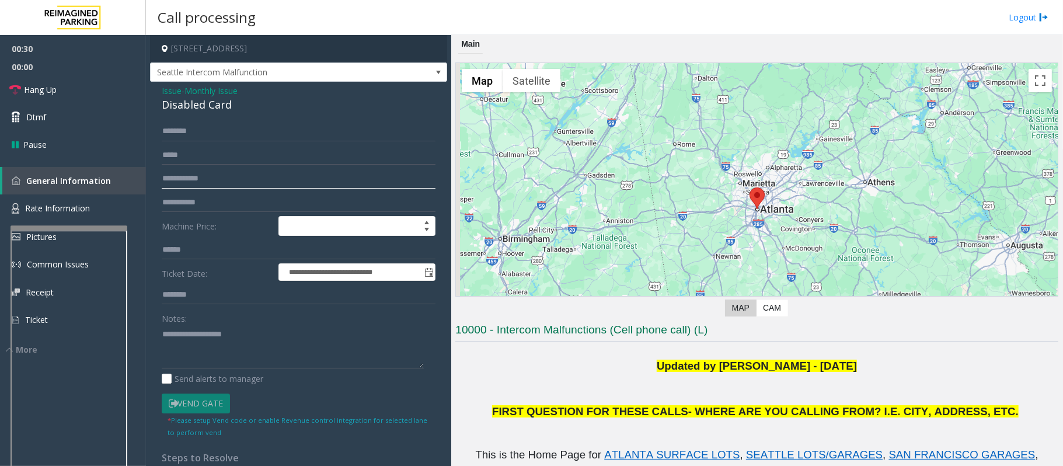
click at [222, 177] on input "text" at bounding box center [299, 179] width 274 height 20
type input "**********"
click at [212, 128] on input "text" at bounding box center [299, 131] width 274 height 20
type input "**********"
drag, startPoint x: 216, startPoint y: 129, endPoint x: 194, endPoint y: 120, distance: 24.1
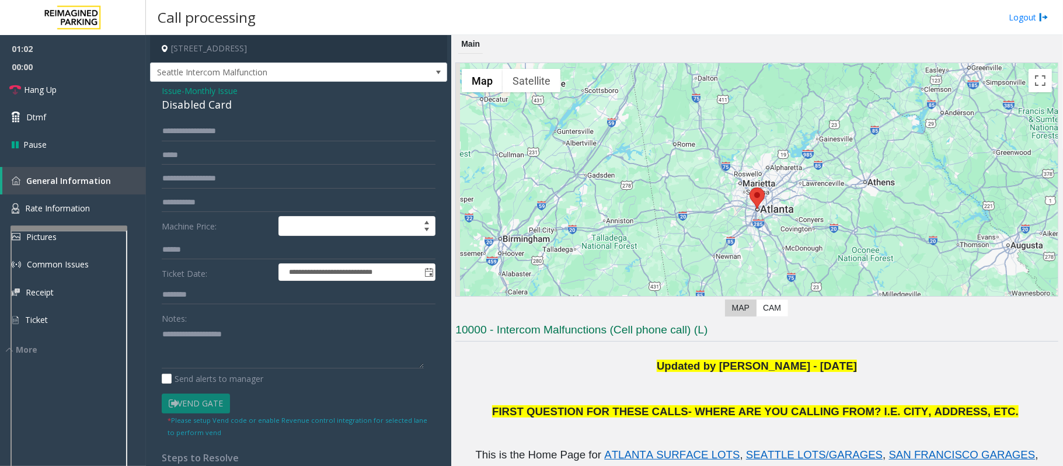
click at [194, 120] on div "**********" at bounding box center [298, 354] width 297 height 545
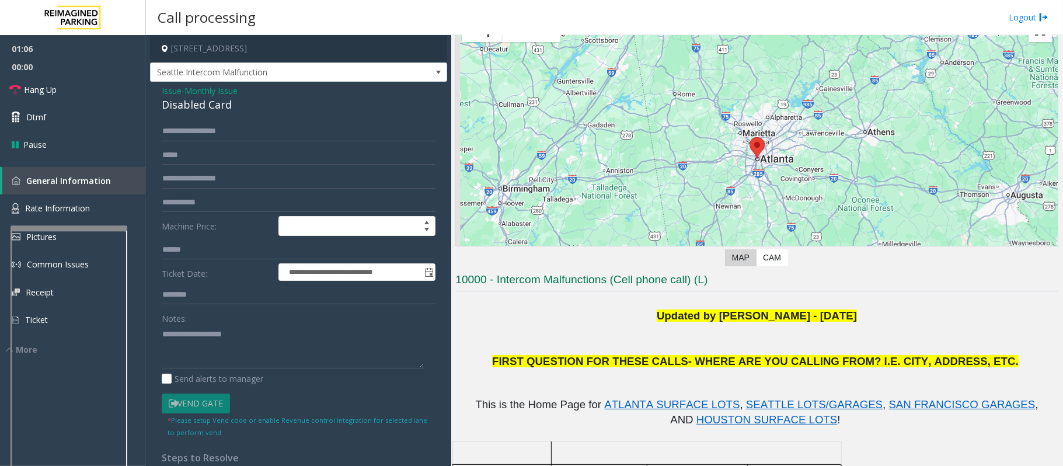
scroll to position [78, 0]
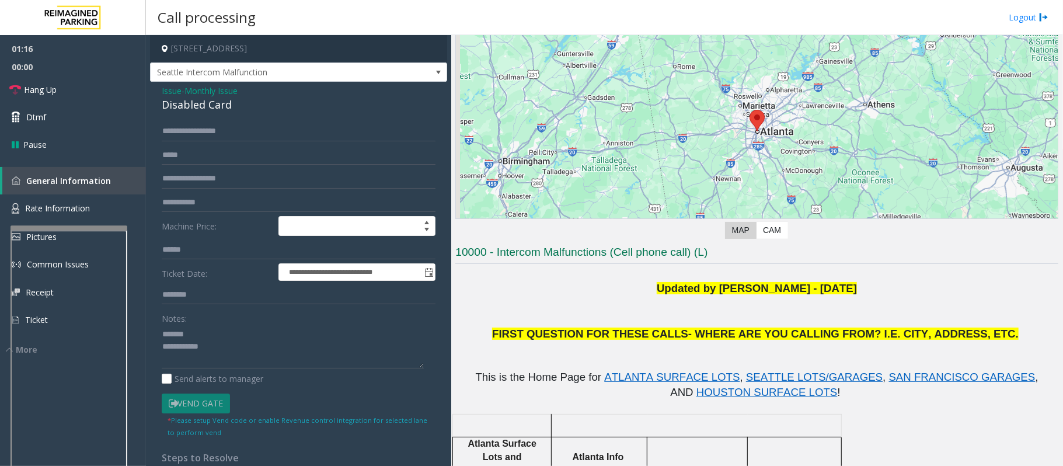
click at [185, 104] on div "Disabled Card" at bounding box center [299, 105] width 274 height 16
click at [243, 353] on textarea at bounding box center [293, 347] width 262 height 44
click at [253, 368] on textarea at bounding box center [293, 347] width 262 height 44
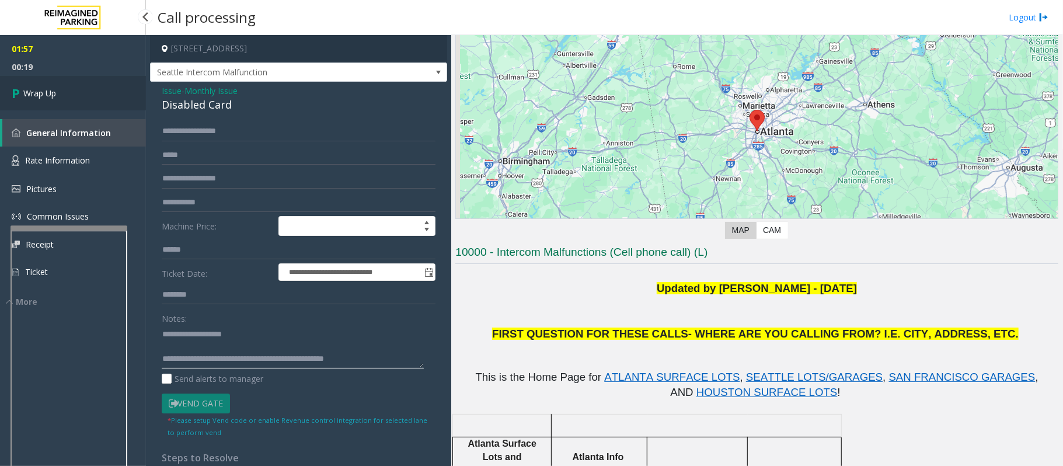
type textarea "**********"
click at [87, 88] on link "Wrap Up" at bounding box center [73, 93] width 146 height 34
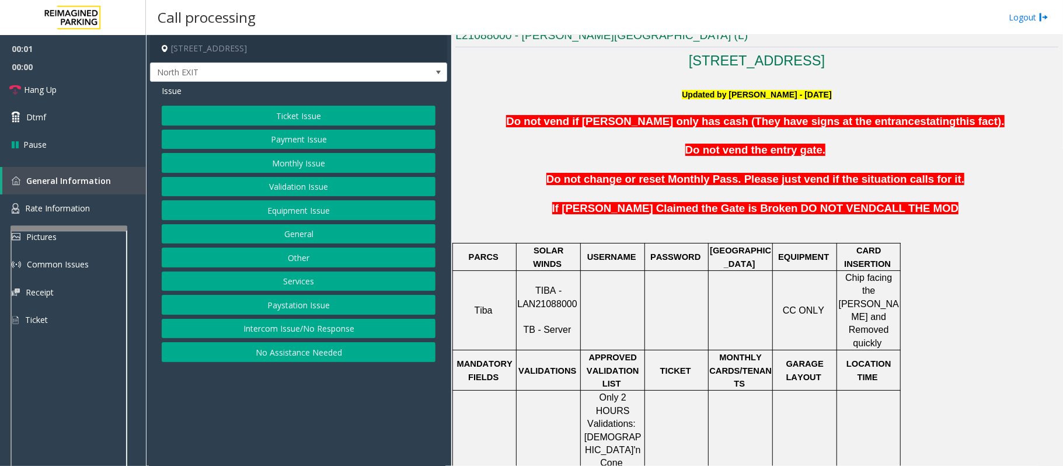
scroll to position [311, 0]
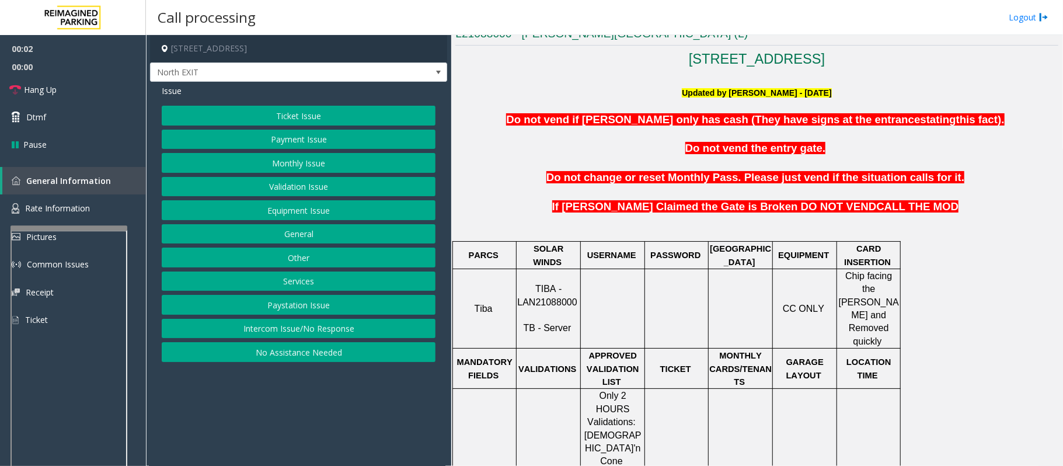
click at [538, 294] on span "TIBA - LAN21088000" at bounding box center [547, 295] width 60 height 23
copy p "LAN21088000"
click at [95, 211] on link "Rate Information" at bounding box center [73, 208] width 146 height 29
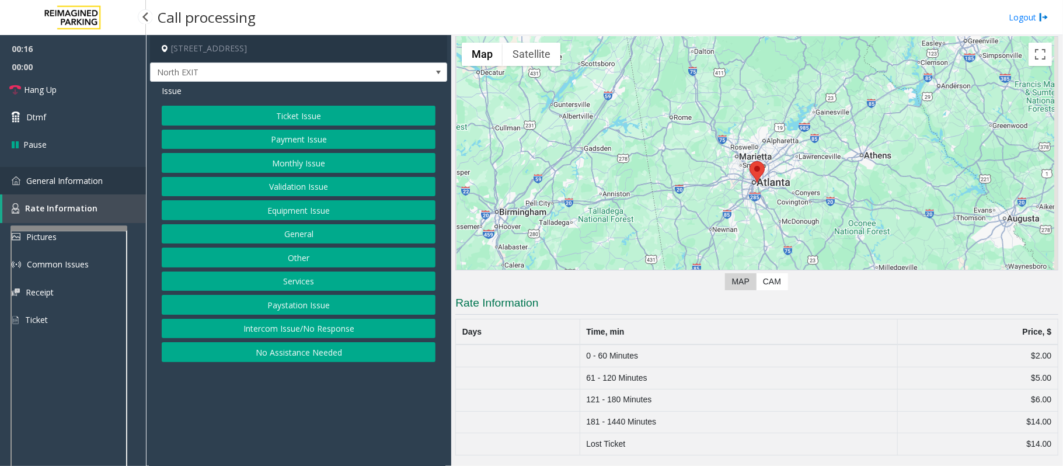
click at [81, 180] on span "General Information" at bounding box center [64, 180] width 76 height 11
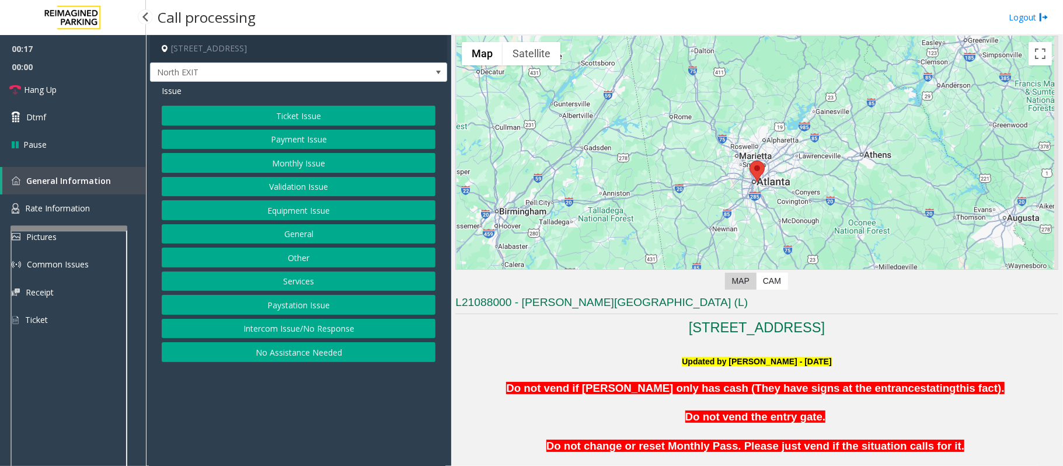
scroll to position [311, 0]
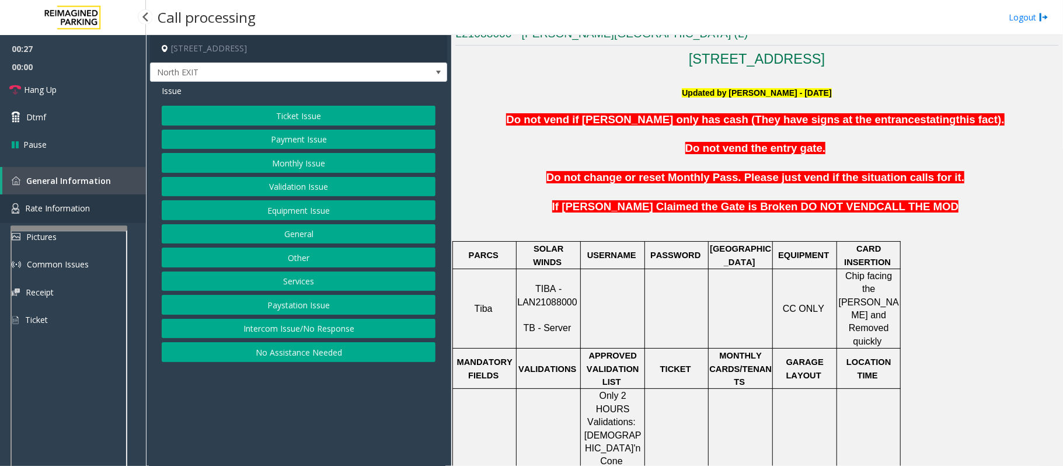
click at [116, 208] on link "Rate Information" at bounding box center [73, 208] width 146 height 29
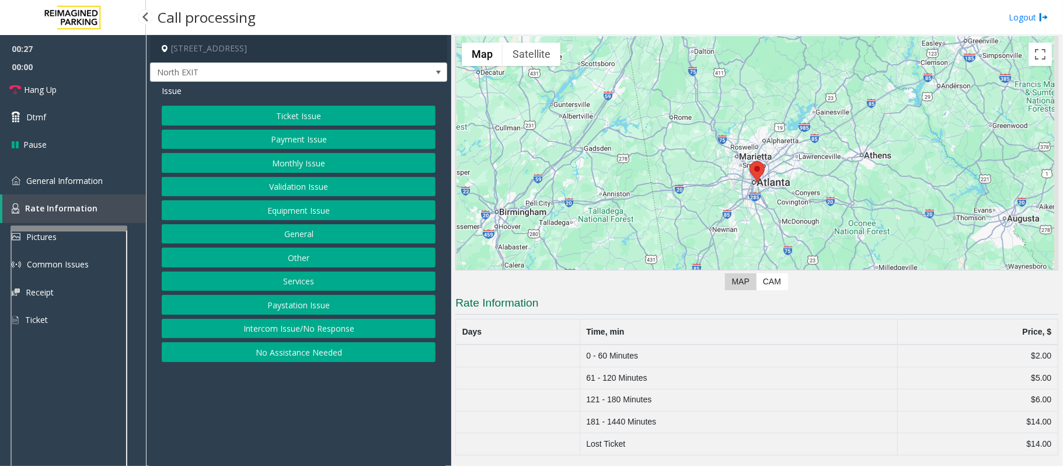
scroll to position [43, 0]
click at [115, 186] on link "General Information" at bounding box center [73, 180] width 146 height 27
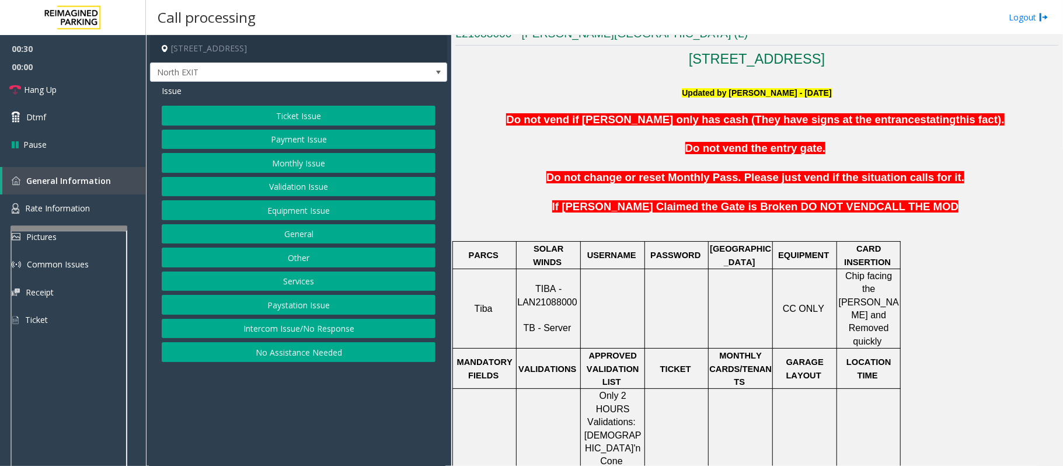
click at [271, 116] on button "Ticket Issue" at bounding box center [299, 116] width 274 height 20
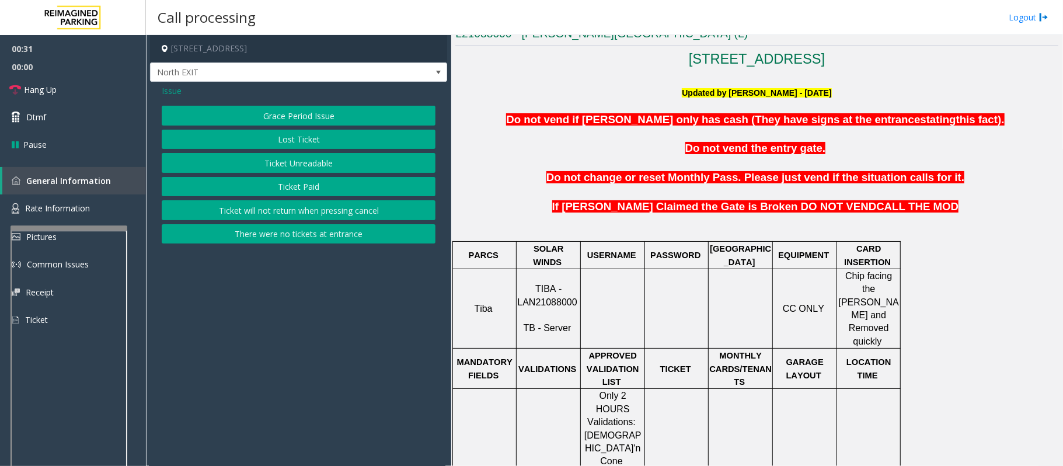
click at [272, 167] on button "Ticket Unreadable" at bounding box center [299, 163] width 274 height 20
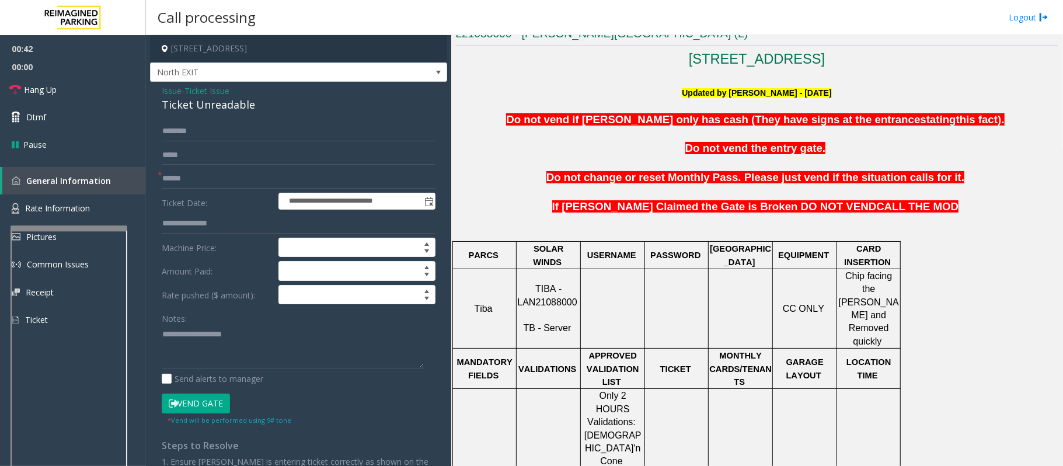
click at [542, 291] on span "TIBA - LAN21088000" at bounding box center [547, 295] width 60 height 23
click at [540, 290] on span "TIBA - LAN21088000" at bounding box center [547, 295] width 60 height 23
click at [542, 294] on span "TIBA - LAN21088000" at bounding box center [547, 295] width 60 height 23
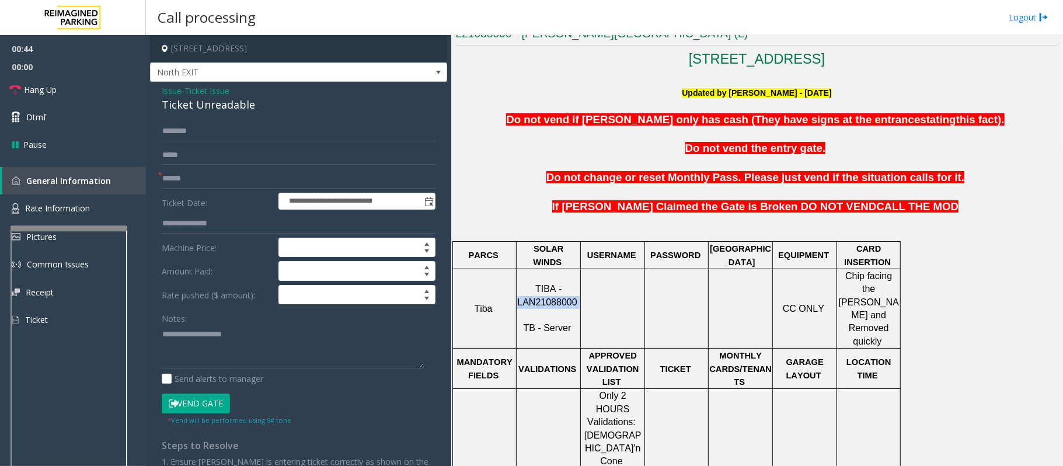
click at [542, 294] on span "TIBA - LAN21088000" at bounding box center [547, 295] width 60 height 23
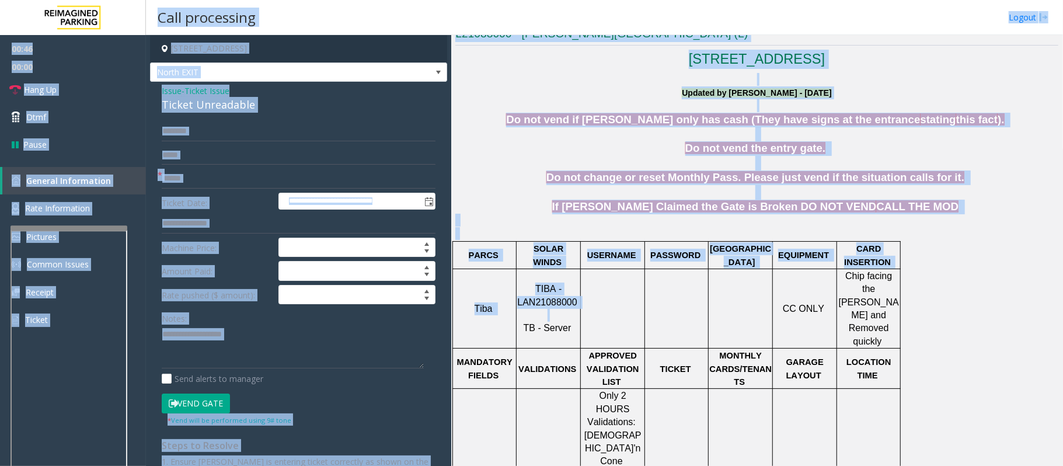
drag, startPoint x: 550, startPoint y: 298, endPoint x: -329, endPoint y: 96, distance: 901.8
click at [0, 96] on html "**********" at bounding box center [531, 233] width 1063 height 466
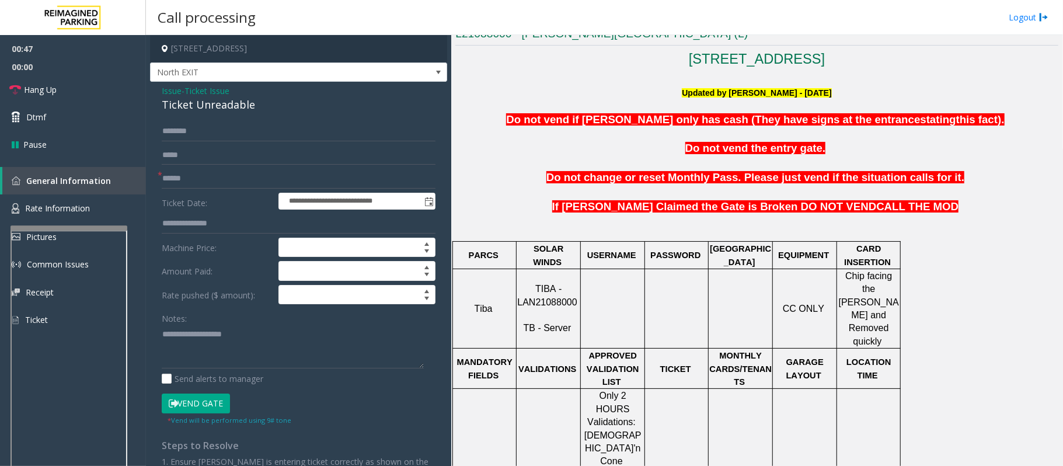
click at [616, 351] on span "APPROVED VALIDATION LIST" at bounding box center [613, 369] width 53 height 36
click at [554, 298] on p "TIBA - LAN21088000 TB - Server" at bounding box center [548, 308] width 62 height 53
click at [559, 294] on span "TIBA - LAN21088000" at bounding box center [547, 295] width 60 height 23
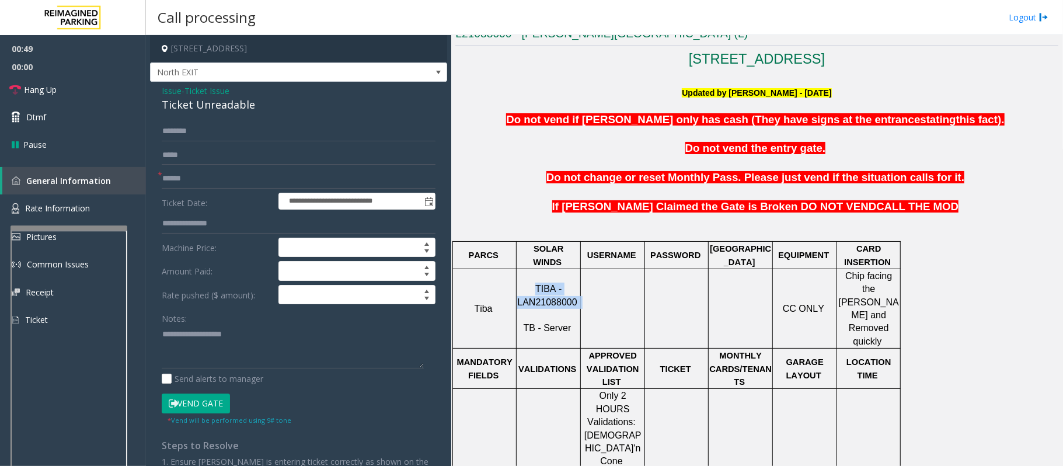
click at [559, 294] on span "TIBA - LAN21088000" at bounding box center [547, 295] width 60 height 23
click at [550, 292] on span "TIBA - LAN21088000" at bounding box center [547, 295] width 60 height 23
click at [553, 323] on span "TB - Server" at bounding box center [548, 328] width 48 height 10
click at [549, 292] on span "TIBA - LAN21088000" at bounding box center [547, 295] width 60 height 23
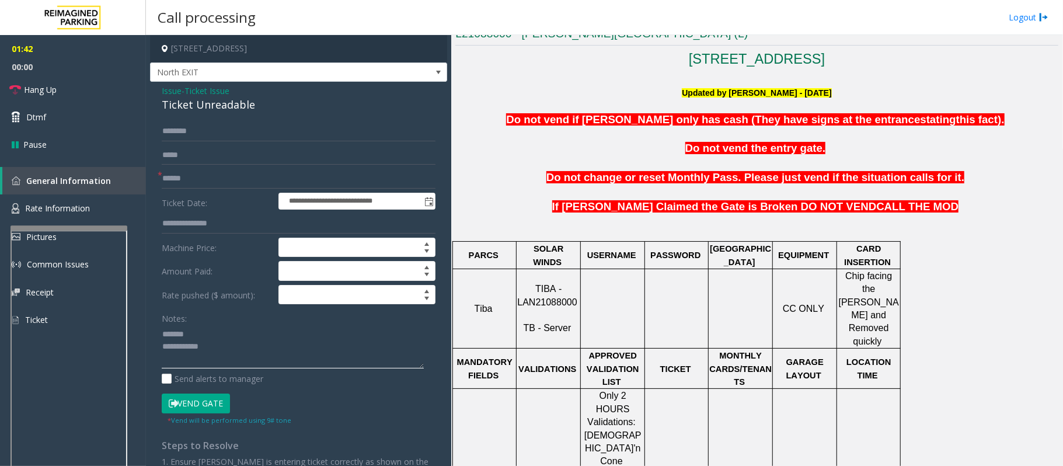
type textarea "**********"
click at [174, 182] on input "text" at bounding box center [299, 179] width 274 height 20
type input "**"
click at [223, 339] on textarea at bounding box center [293, 347] width 262 height 44
click at [72, 92] on link "Hang Up" at bounding box center [73, 89] width 146 height 27
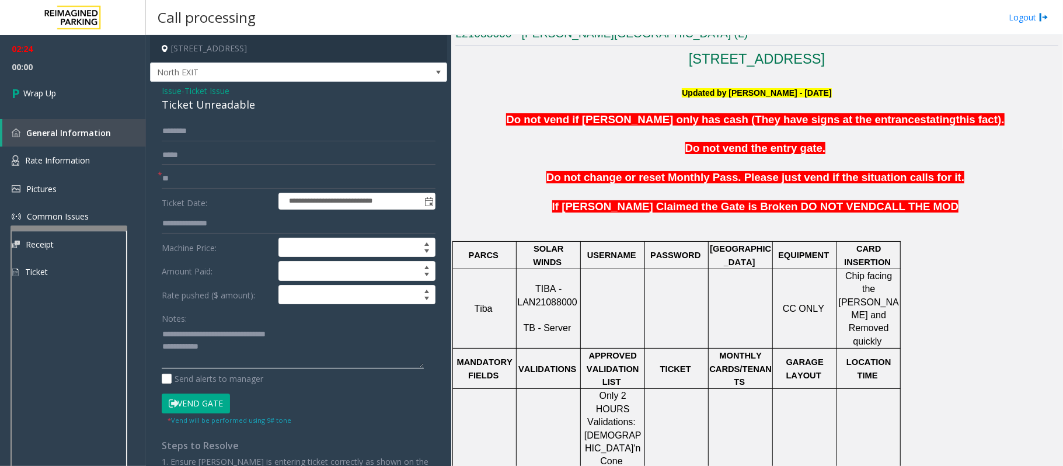
click at [232, 355] on textarea at bounding box center [293, 347] width 262 height 44
type textarea "**********"
click at [79, 89] on link "Wrap Up" at bounding box center [73, 93] width 146 height 34
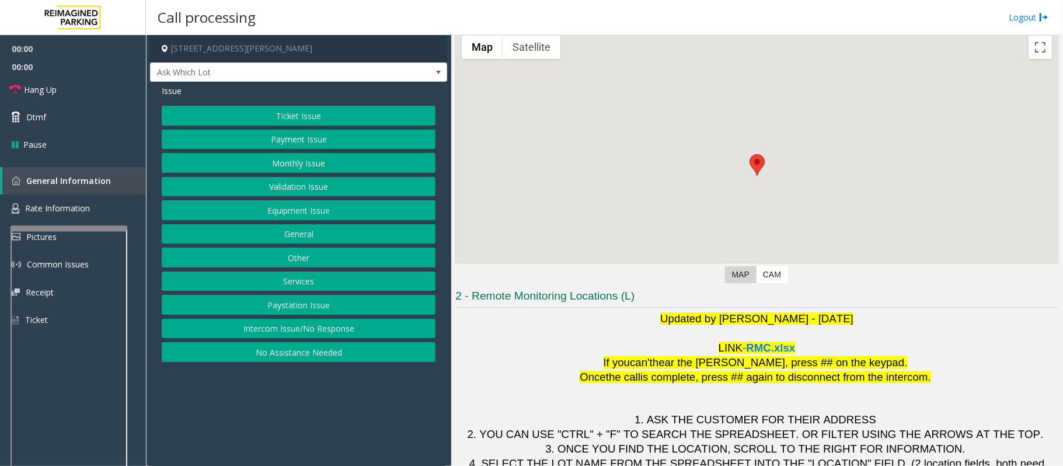
scroll to position [95, 0]
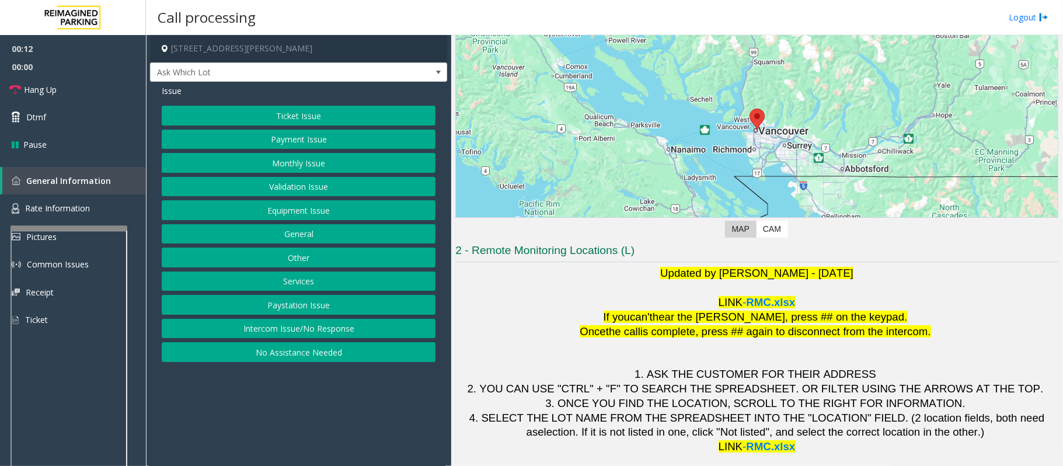
click at [297, 117] on button "Ticket Issue" at bounding box center [299, 116] width 274 height 20
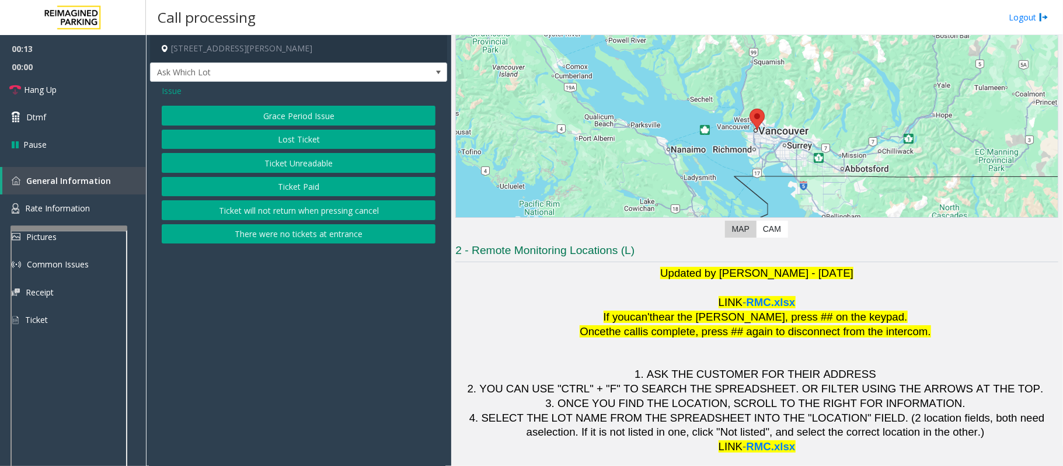
click at [318, 157] on button "Ticket Unreadable" at bounding box center [299, 163] width 274 height 20
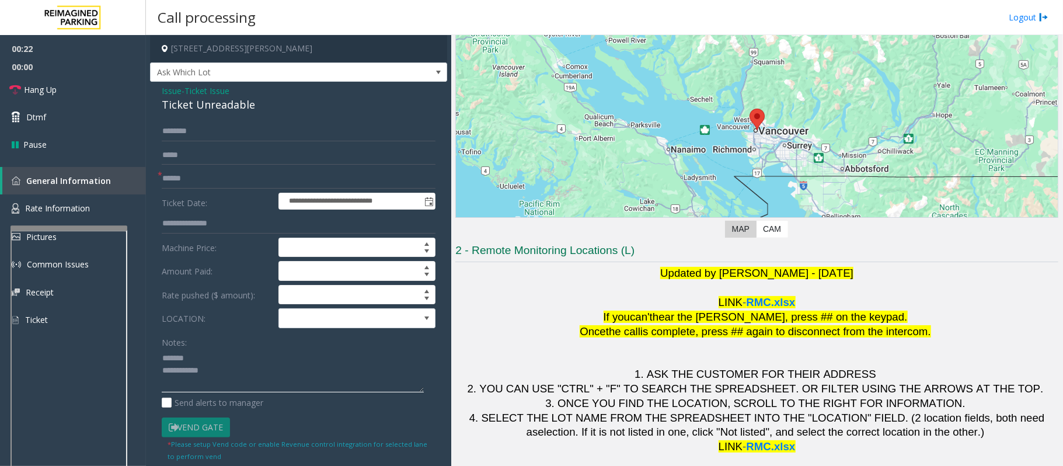
type textarea "**********"
click at [209, 185] on input "text" at bounding box center [299, 179] width 274 height 20
type input "**"
click at [199, 351] on textarea at bounding box center [293, 370] width 262 height 44
click at [204, 108] on div "Ticket Unreadable" at bounding box center [299, 105] width 274 height 16
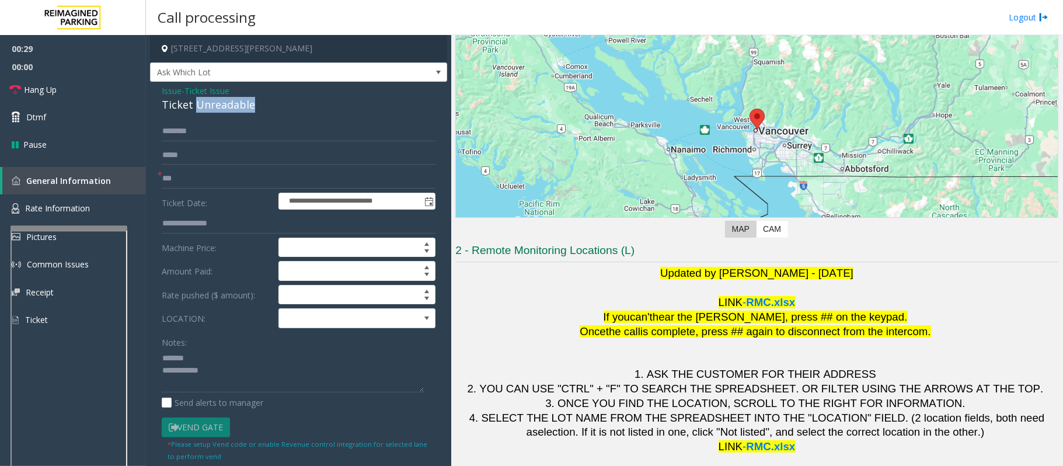
click at [204, 108] on div "Ticket Unreadable" at bounding box center [299, 105] width 274 height 16
click at [256, 404] on label "Send alerts to manager" at bounding box center [213, 402] width 102 height 12
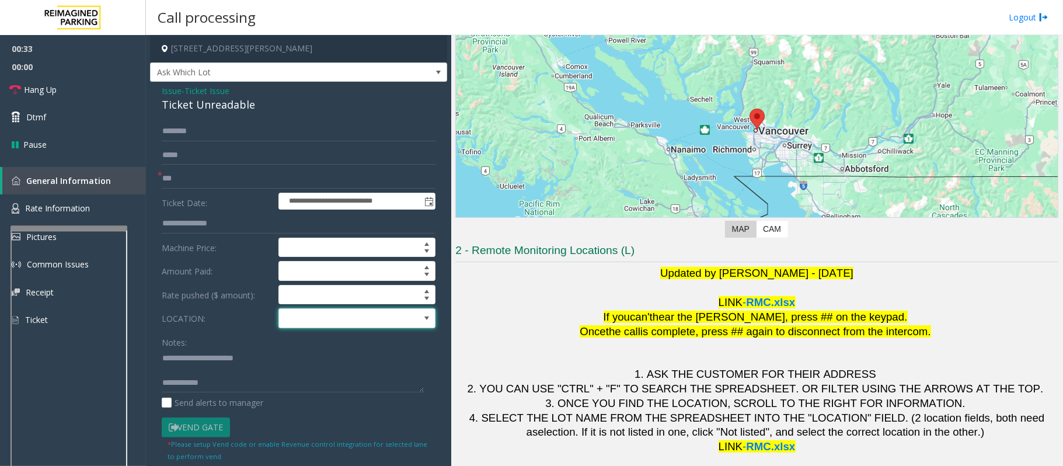
click at [348, 320] on span at bounding box center [341, 318] width 125 height 19
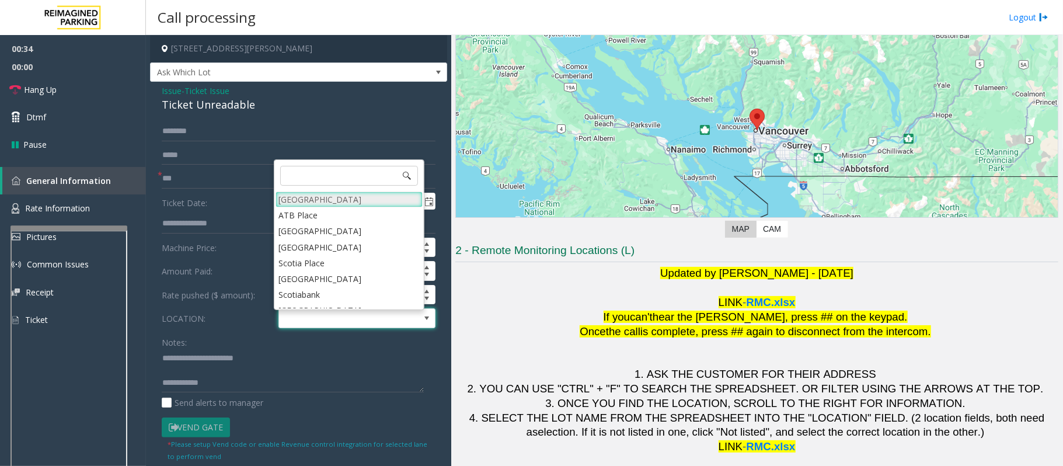
click at [323, 199] on Village "[GEOGRAPHIC_DATA]" at bounding box center [348, 199] width 147 height 16
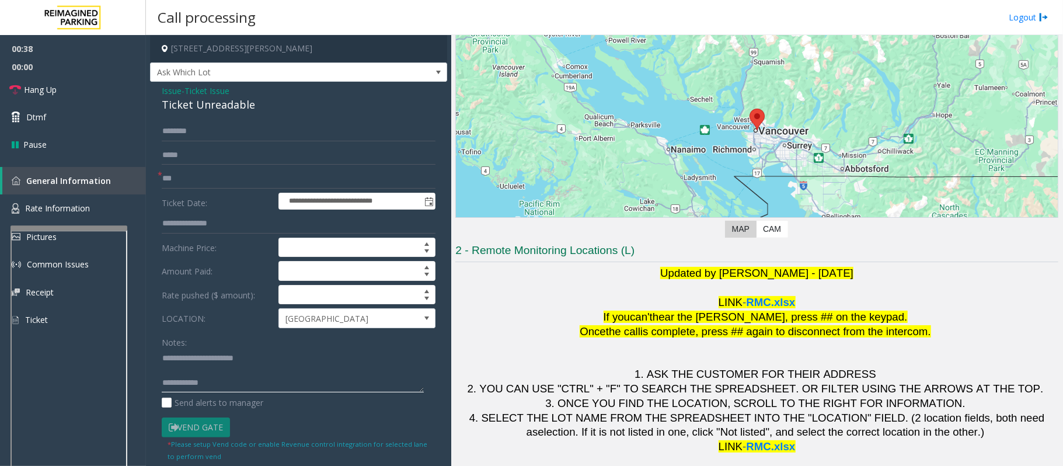
click at [239, 383] on textarea at bounding box center [293, 370] width 262 height 44
type textarea "**********"
drag, startPoint x: 224, startPoint y: 176, endPoint x: 107, endPoint y: 153, distance: 118.9
click at [107, 153] on app-root "**********" at bounding box center [531, 233] width 1063 height 466
type input "******"
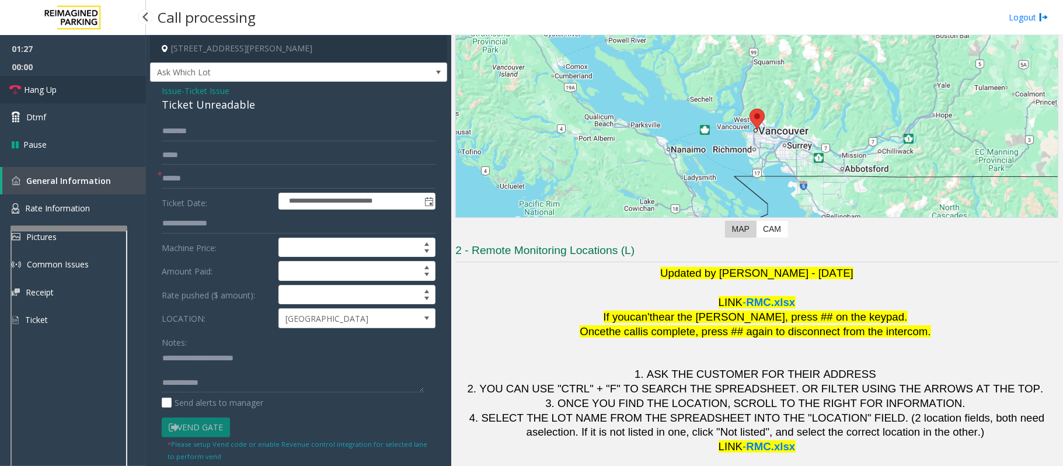
click at [113, 92] on link "Hang Up" at bounding box center [73, 89] width 146 height 27
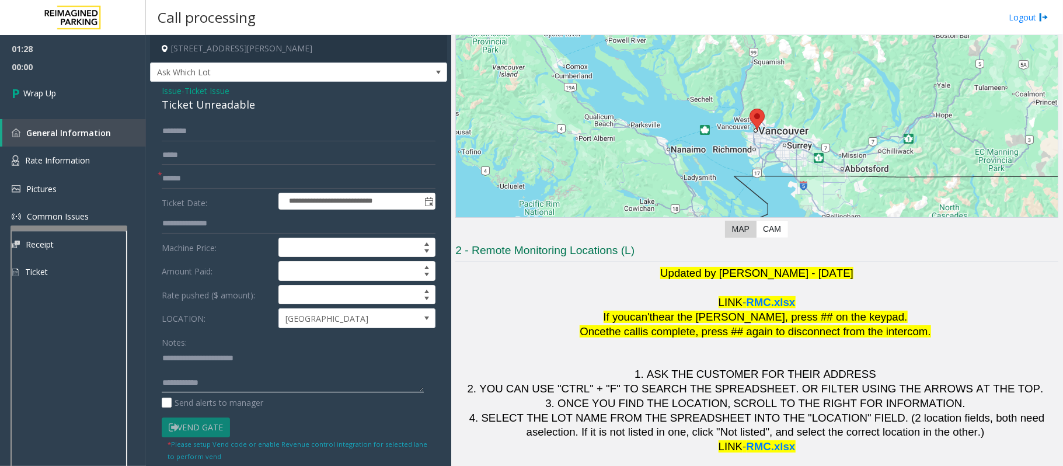
click at [236, 381] on textarea at bounding box center [293, 370] width 262 height 44
click at [255, 385] on textarea at bounding box center [293, 370] width 262 height 44
paste textarea "**********"
type textarea "**********"
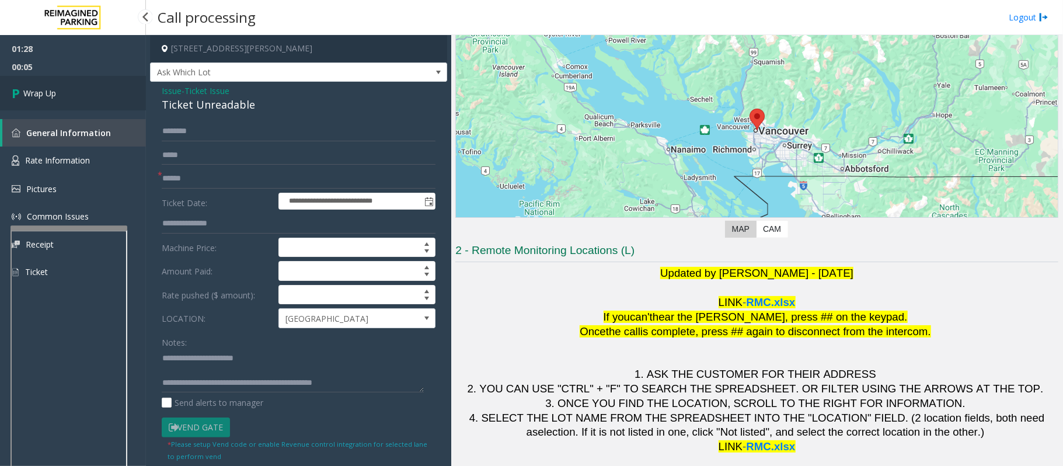
click at [68, 97] on link "Wrap Up" at bounding box center [73, 93] width 146 height 34
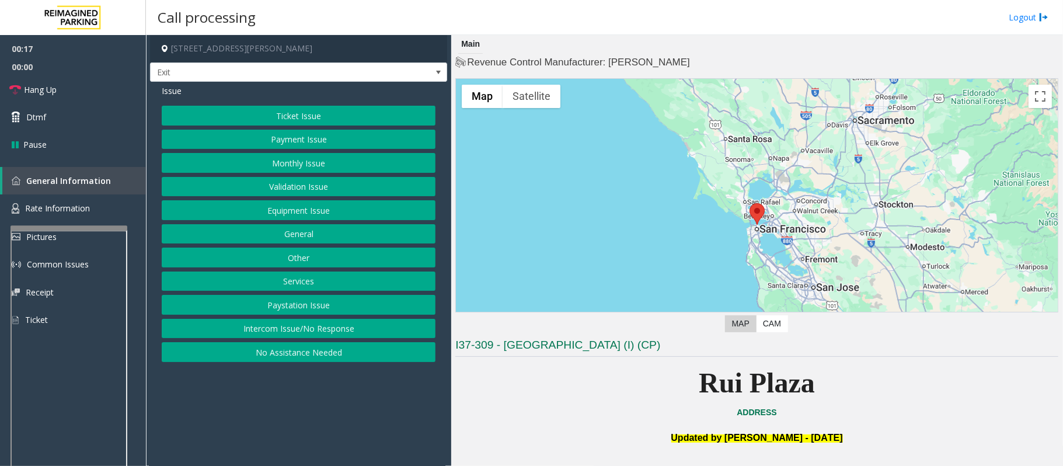
click at [319, 285] on button "Services" at bounding box center [299, 281] width 274 height 20
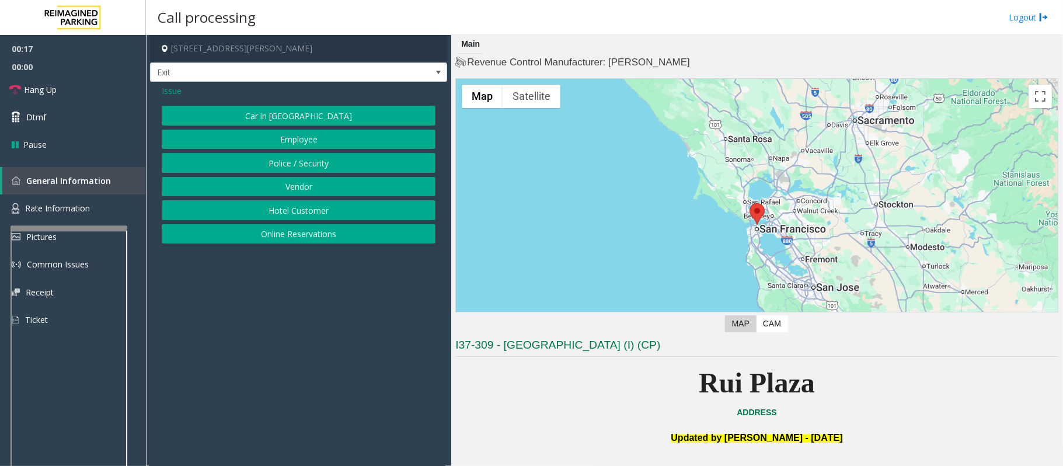
click at [325, 232] on button "Online Reservations" at bounding box center [299, 234] width 274 height 20
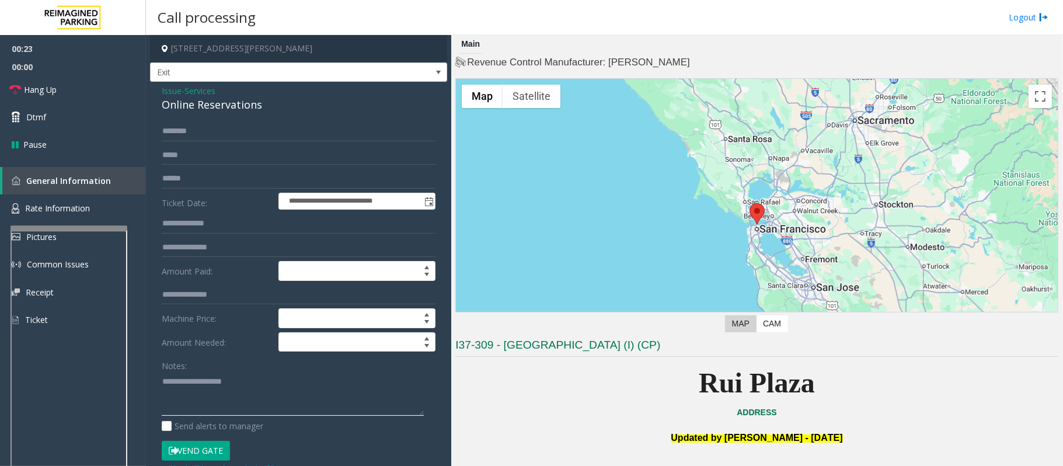
type textarea "**********"
click at [175, 87] on span "Issue" at bounding box center [172, 91] width 20 height 12
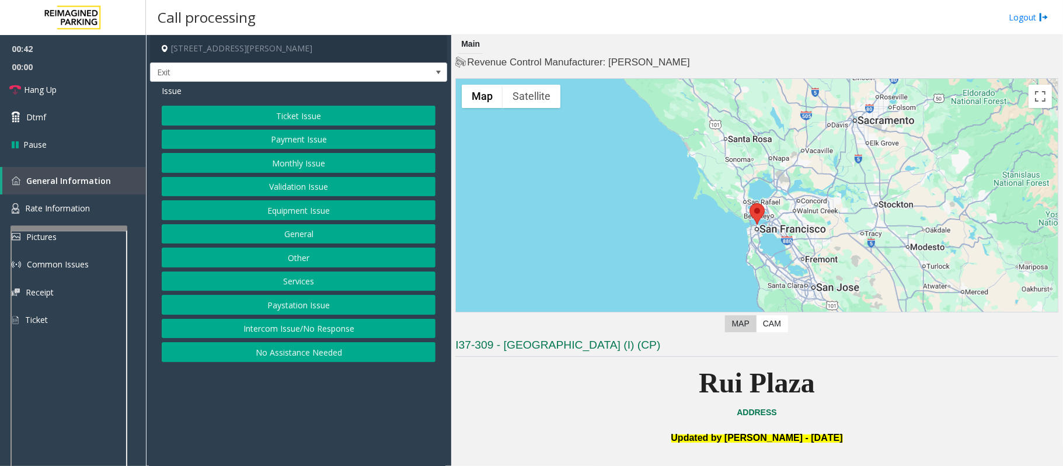
click at [278, 343] on div "Ticket Issue Payment Issue Monthly Issue Validation Issue Equipment Issue Gener…" at bounding box center [299, 234] width 274 height 256
click at [171, 92] on span "Issue" at bounding box center [172, 91] width 20 height 12
click at [96, 88] on link "Hang Up" at bounding box center [73, 89] width 146 height 27
click at [242, 330] on button "Intercom Issue/No Response" at bounding box center [299, 329] width 274 height 20
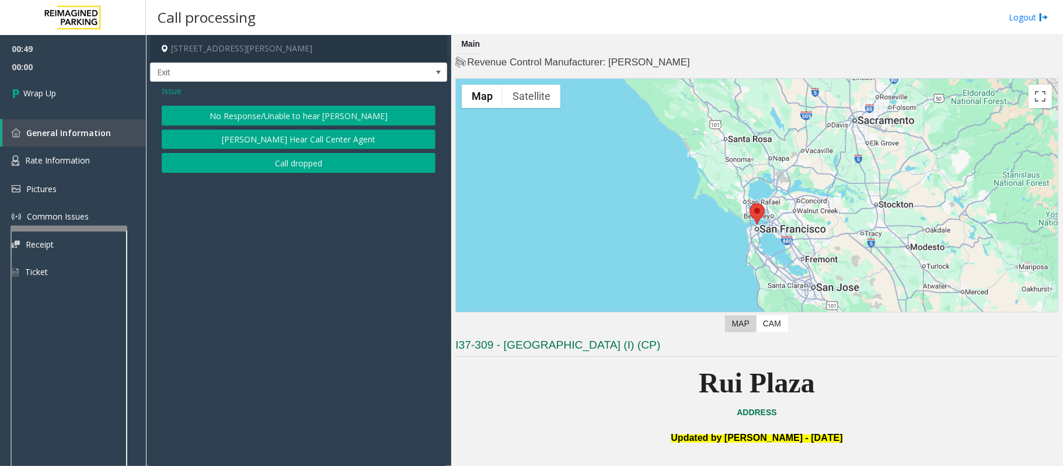
click at [283, 141] on button "[PERSON_NAME] Hear Call Center Agent" at bounding box center [299, 140] width 274 height 20
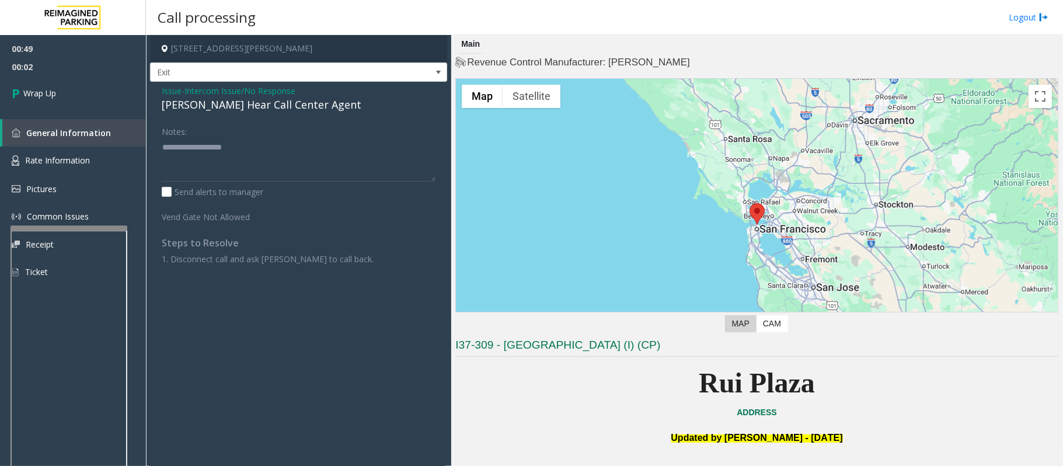
click at [246, 99] on div "[PERSON_NAME] Hear Call Center Agent" at bounding box center [299, 105] width 274 height 16
type textarea "**********"
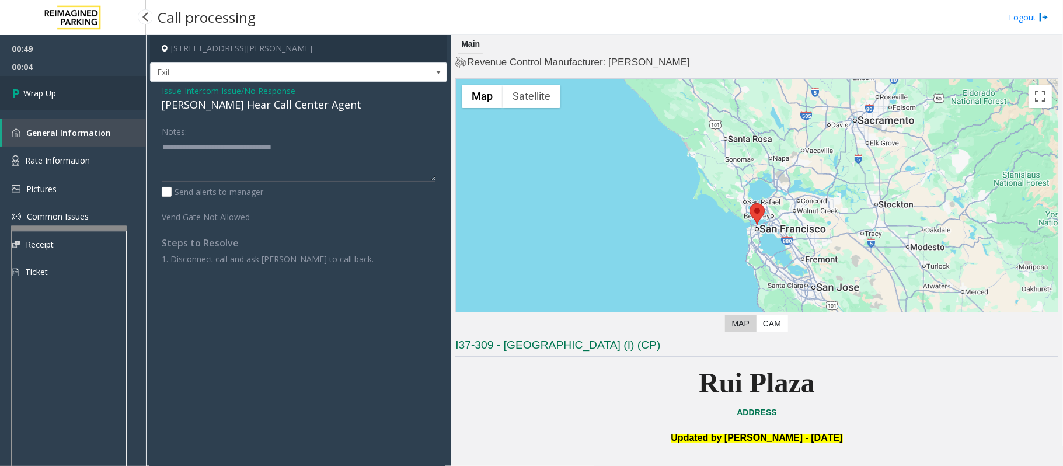
click at [38, 95] on span "Wrap Up" at bounding box center [39, 93] width 33 height 12
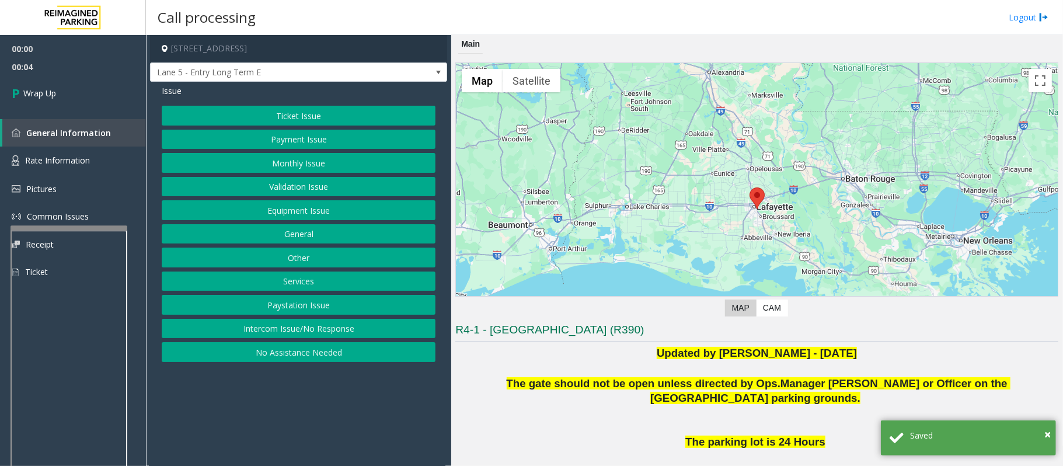
click at [313, 334] on button "Intercom Issue/No Response" at bounding box center [299, 329] width 274 height 20
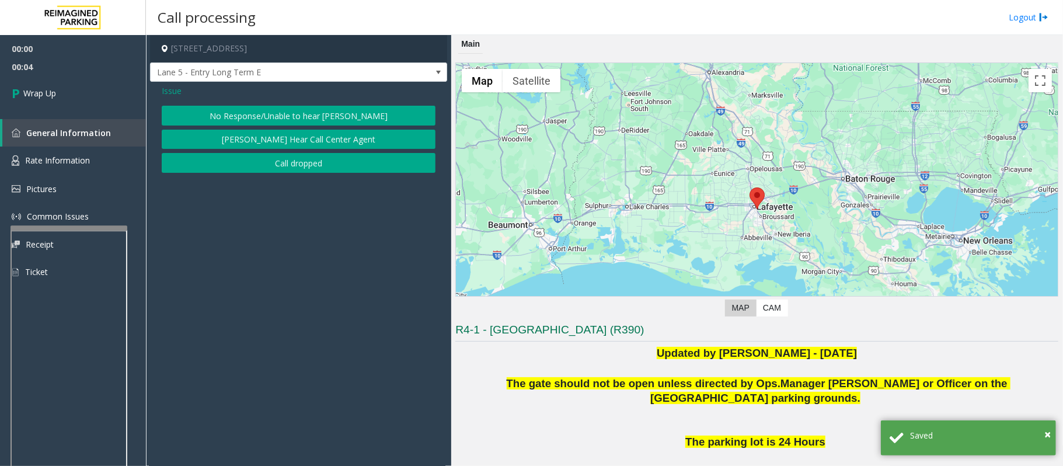
click at [313, 156] on button "Call dropped" at bounding box center [299, 163] width 274 height 20
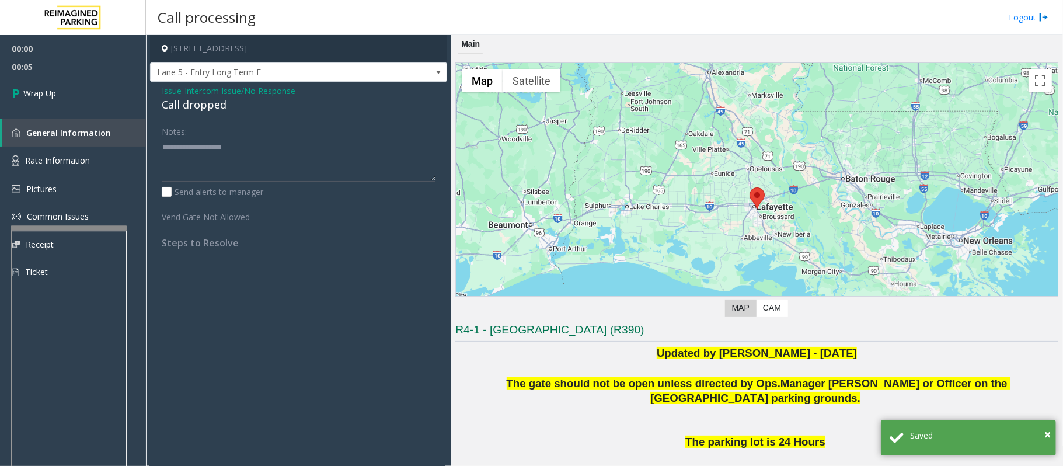
click at [187, 108] on div "Call dropped" at bounding box center [299, 105] width 274 height 16
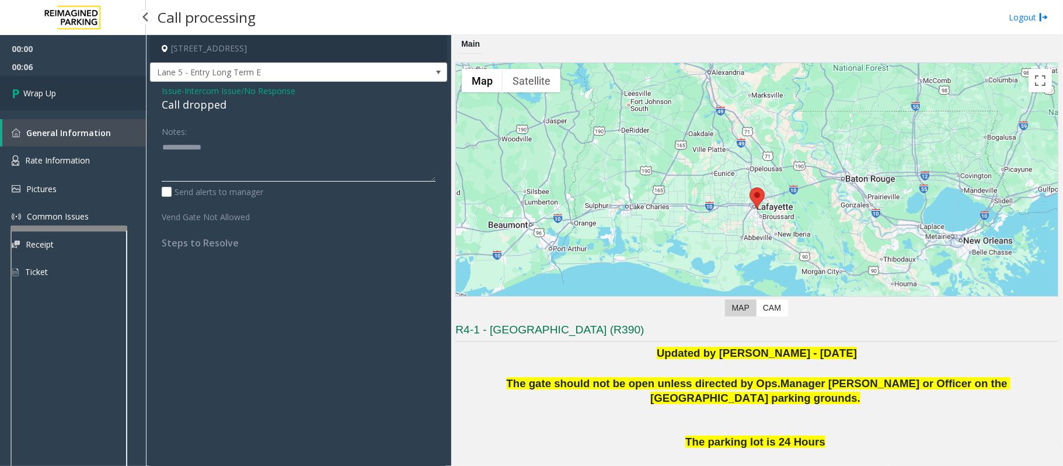
type textarea "**********"
click at [94, 87] on link "Wrap Up" at bounding box center [73, 93] width 146 height 34
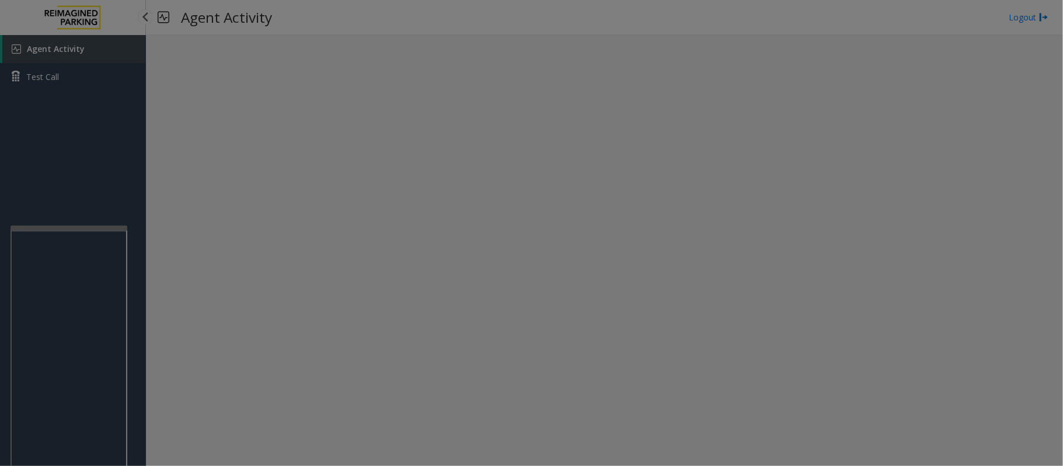
click at [94, 87] on body "Agent Activity Test Call × Close Powered by Umojo © 2025 Agent Activity Logout …" at bounding box center [531, 233] width 1063 height 466
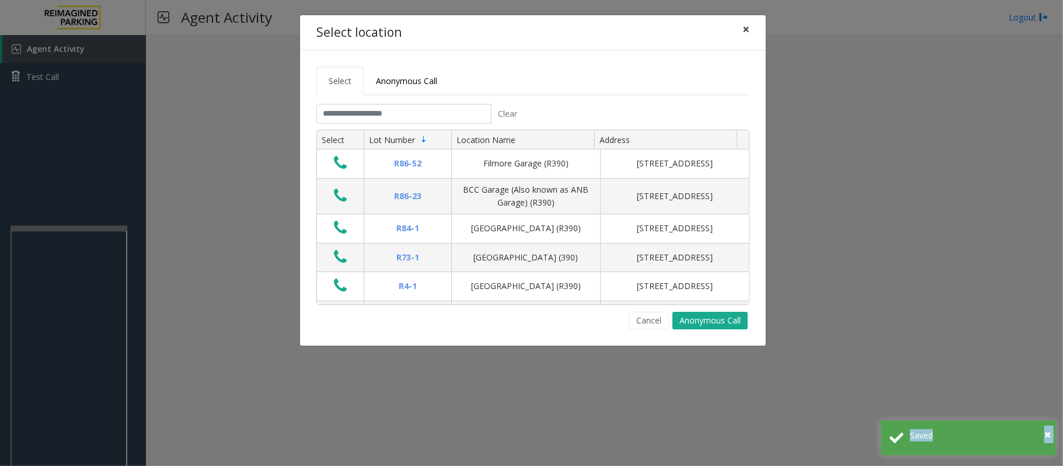
click at [744, 29] on span "×" at bounding box center [745, 29] width 7 height 16
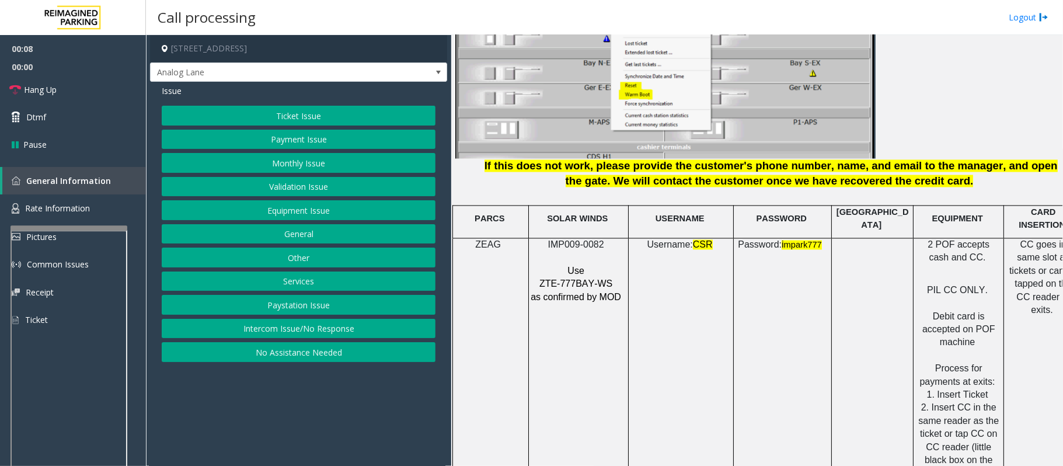
scroll to position [1478, 0]
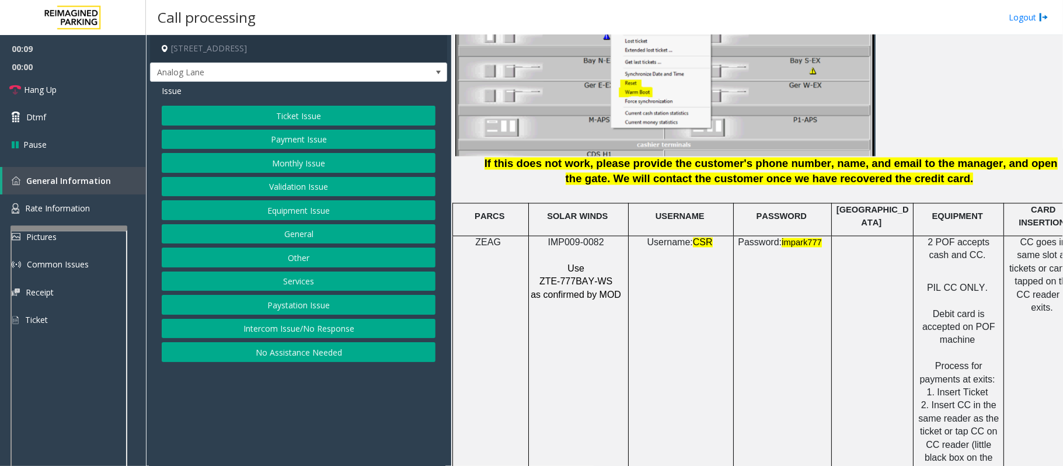
click at [588, 238] on span "IMP009-0082" at bounding box center [576, 243] width 56 height 10
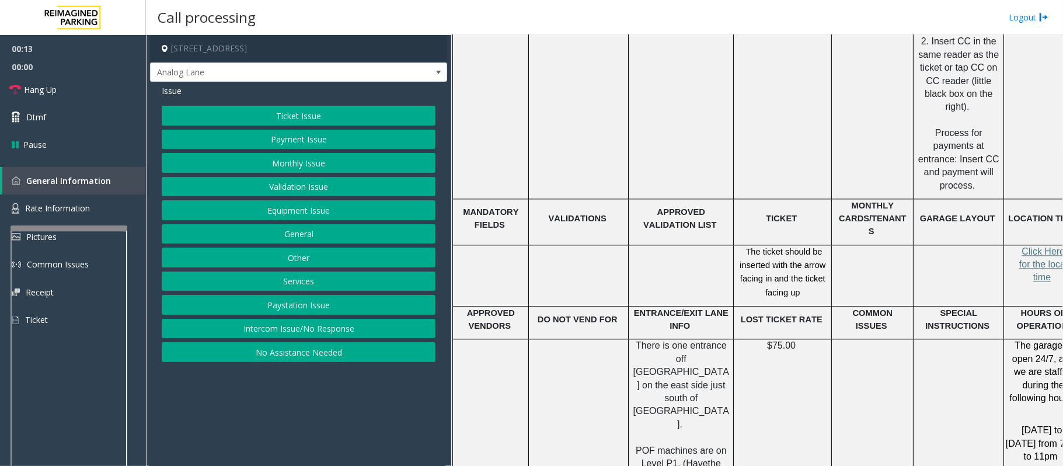
scroll to position [1945, 0]
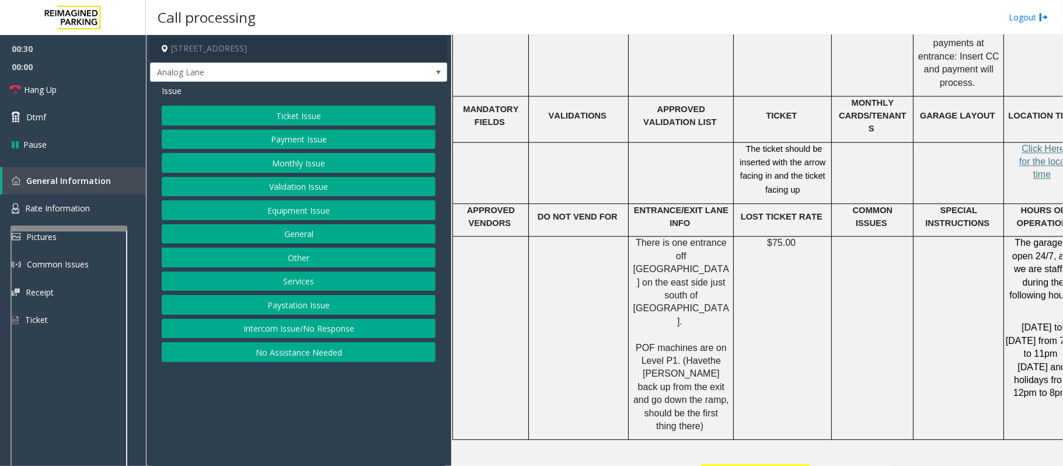
click at [318, 109] on button "Ticket Issue" at bounding box center [299, 116] width 274 height 20
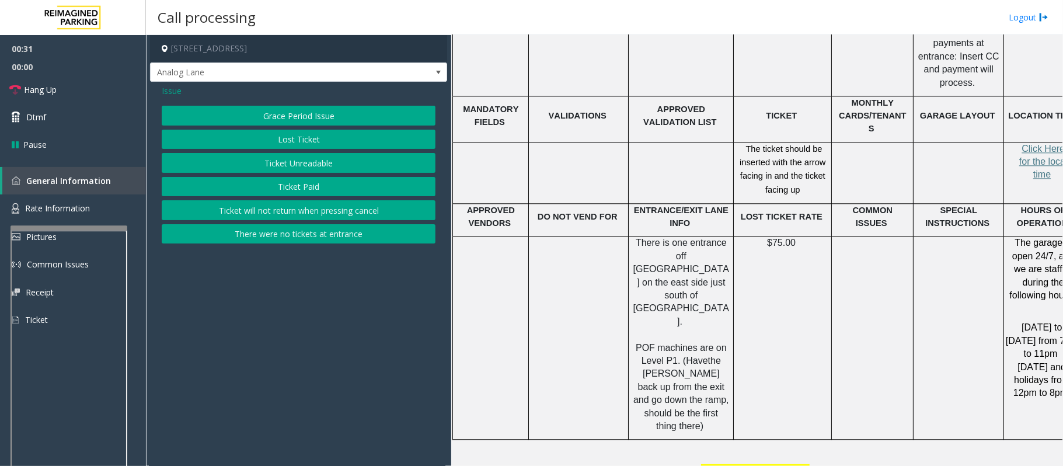
click at [318, 155] on button "Ticket Unreadable" at bounding box center [299, 163] width 274 height 20
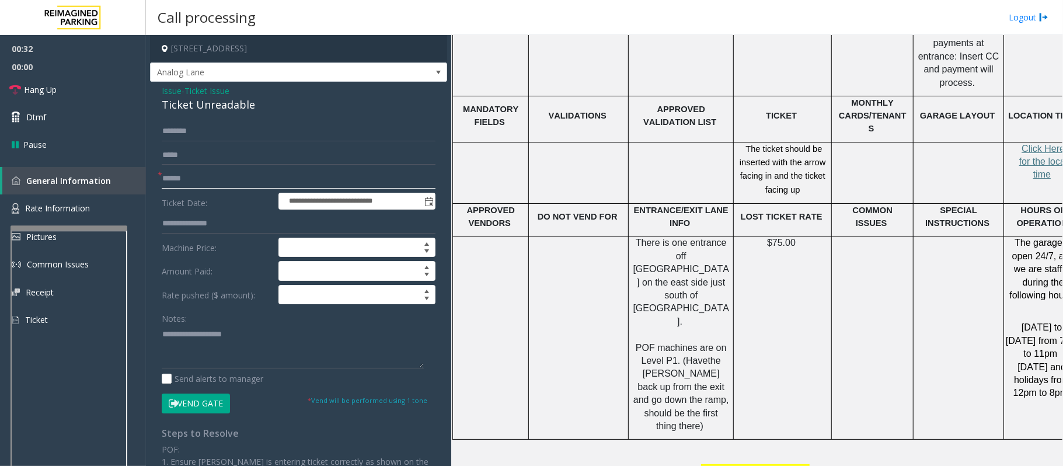
click at [257, 180] on input "text" at bounding box center [299, 179] width 274 height 20
click at [224, 173] on input "text" at bounding box center [299, 179] width 274 height 20
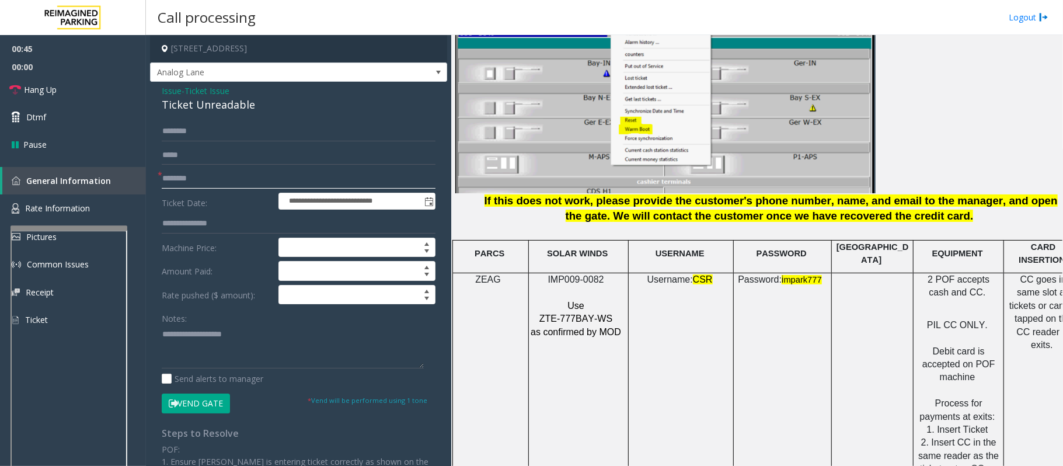
scroll to position [1478, 0]
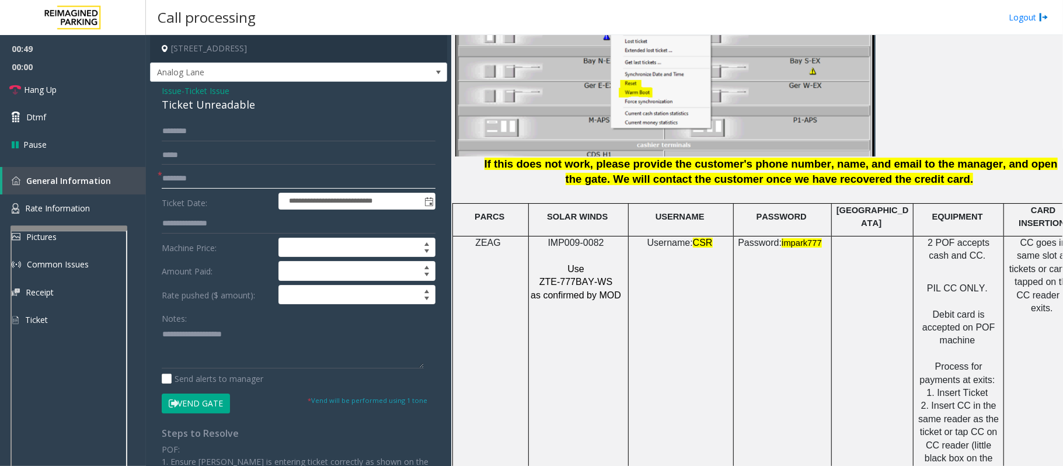
type input "********"
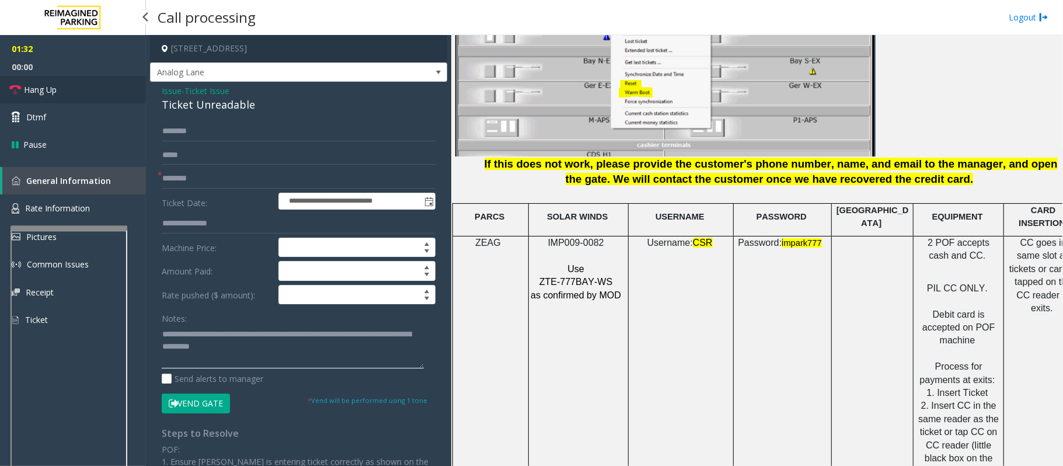
type textarea "**********"
click at [113, 89] on link "Hang Up" at bounding box center [73, 89] width 146 height 27
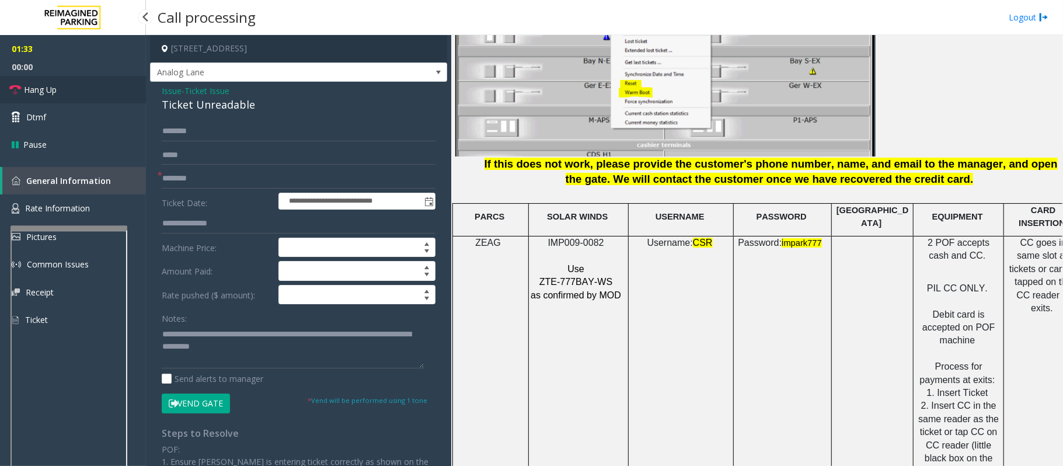
click at [113, 89] on link "Hang Up" at bounding box center [73, 89] width 146 height 27
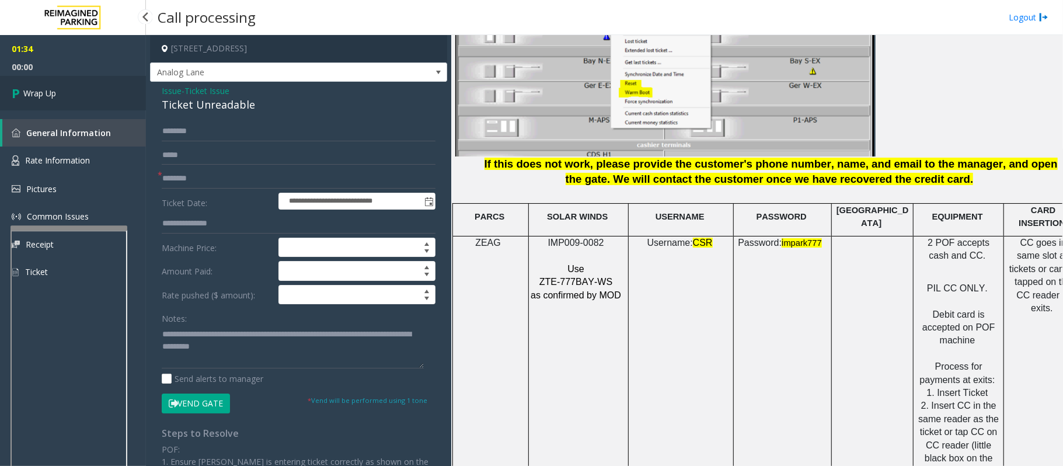
click at [113, 89] on link "Wrap Up" at bounding box center [73, 93] width 146 height 34
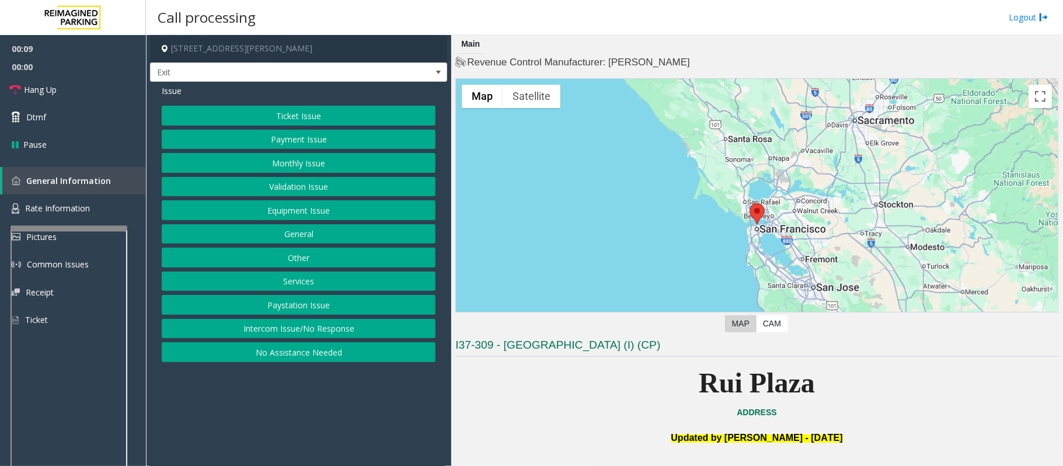
click at [325, 332] on button "Intercom Issue/No Response" at bounding box center [299, 329] width 274 height 20
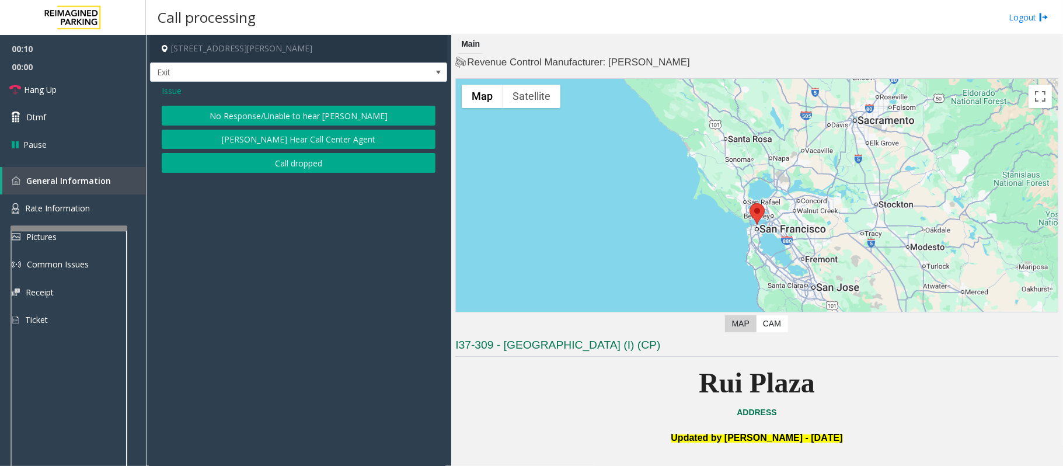
click at [333, 103] on div "Issue No Response/Unable to hear [PERSON_NAME] Cannot Hear Call Center Agent Ca…" at bounding box center [298, 130] width 297 height 97
click at [304, 108] on button "No Response/Unable to hear [PERSON_NAME]" at bounding box center [299, 116] width 274 height 20
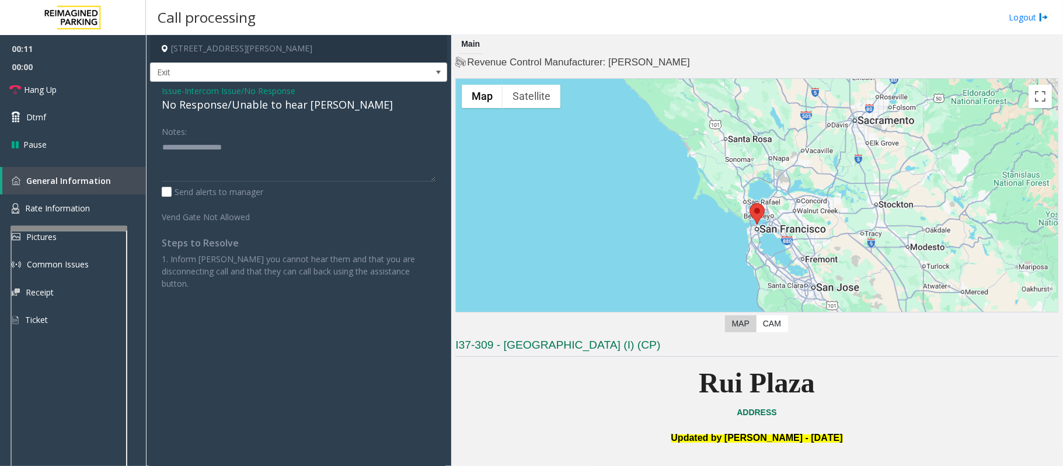
click at [302, 106] on div "No Response/Unable to hear [PERSON_NAME]" at bounding box center [299, 105] width 274 height 16
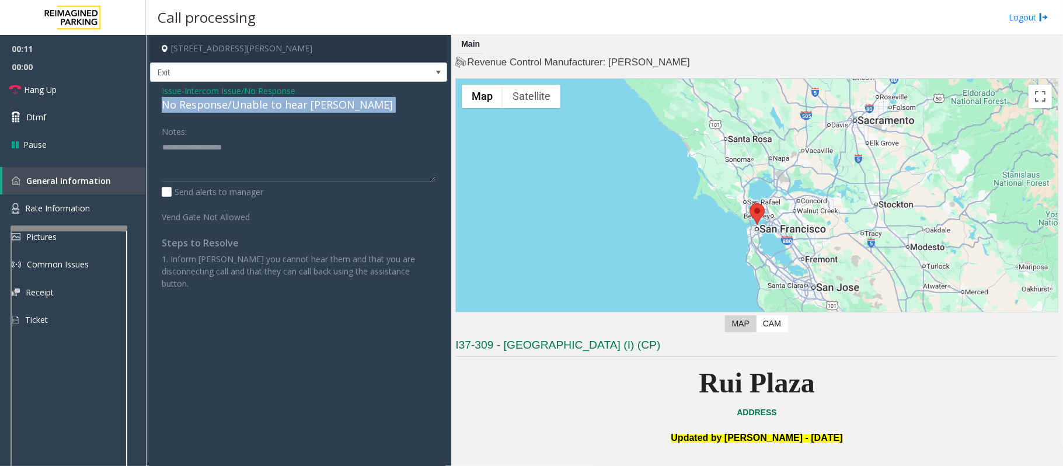
click at [302, 106] on div "No Response/Unable to hear [PERSON_NAME]" at bounding box center [299, 105] width 274 height 16
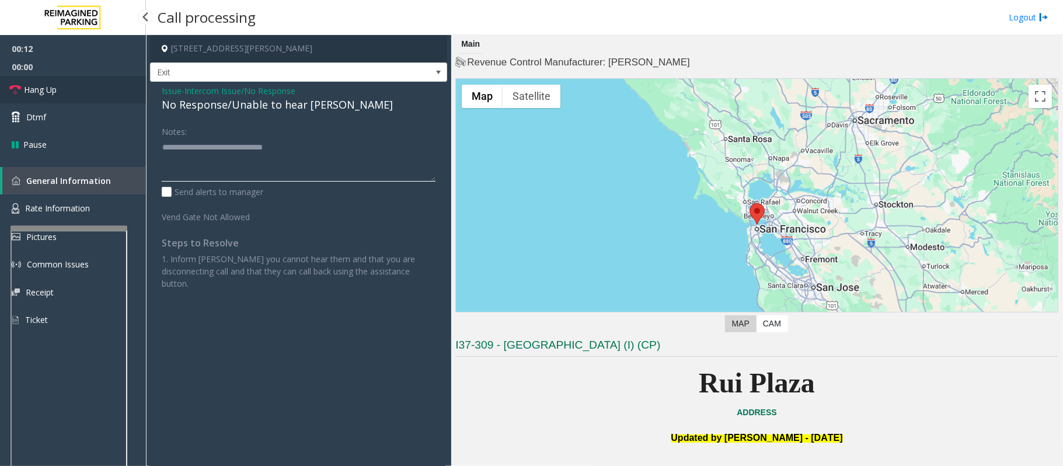
type textarea "**********"
click at [97, 87] on link "Hang Up" at bounding box center [73, 89] width 146 height 27
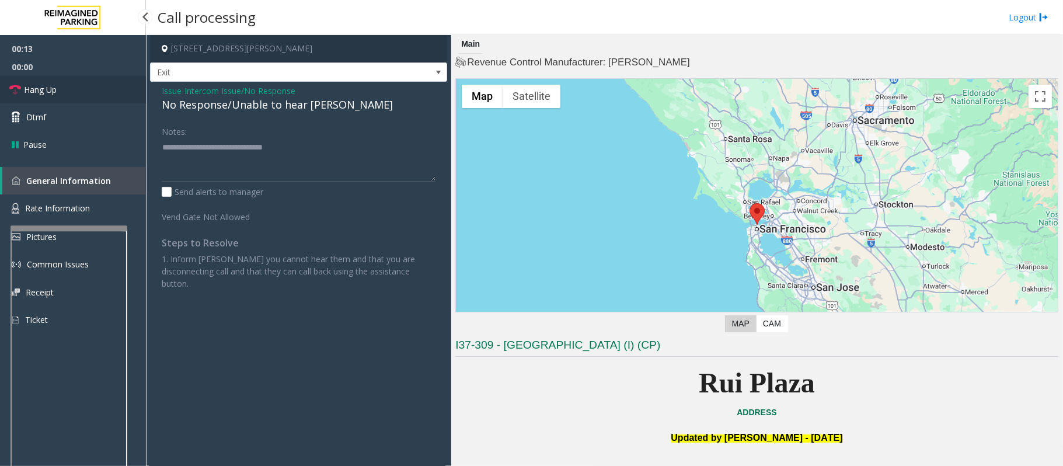
click at [97, 87] on link "Hang Up" at bounding box center [73, 89] width 146 height 27
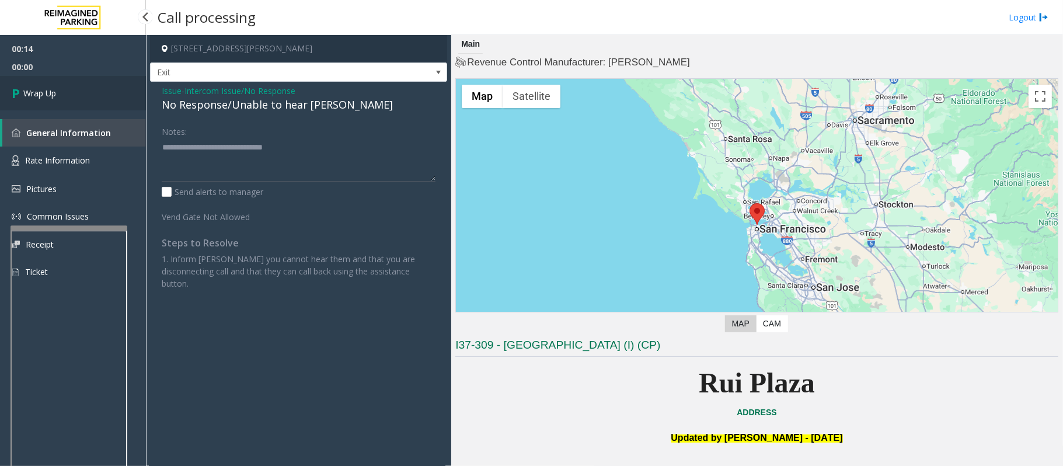
click at [82, 96] on link "Wrap Up" at bounding box center [73, 93] width 146 height 34
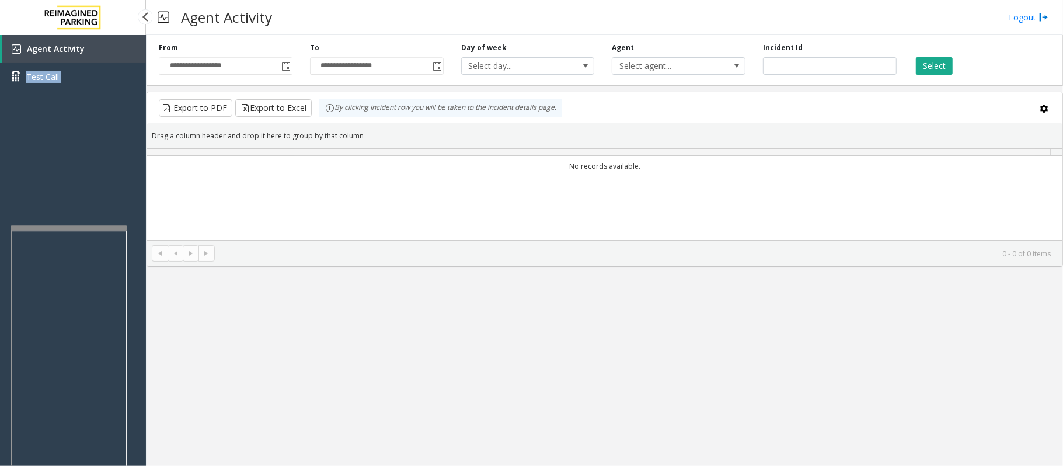
click at [82, 96] on div "Agent Activity Test Call" at bounding box center [73, 67] width 146 height 64
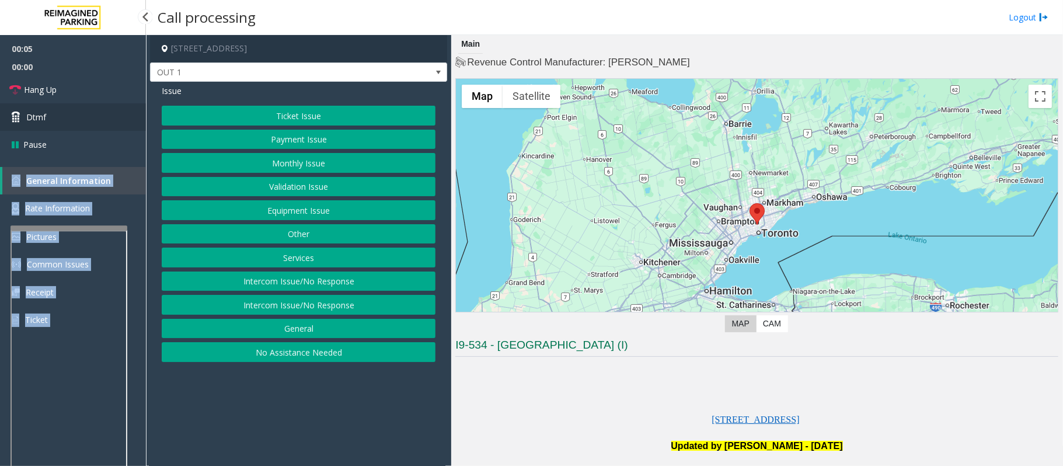
click at [47, 115] on link "Dtmf" at bounding box center [73, 116] width 146 height 27
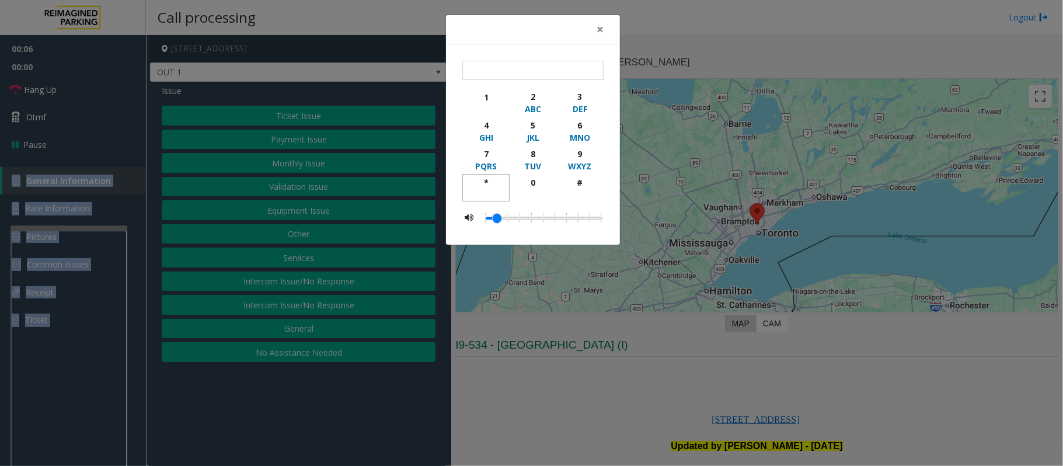
drag, startPoint x: 484, startPoint y: 178, endPoint x: 588, endPoint y: 177, distance: 104.5
click at [487, 180] on div "*" at bounding box center [486, 182] width 32 height 12
click at [587, 159] on div "9" at bounding box center [580, 154] width 32 height 12
click at [585, 177] on div "#" at bounding box center [580, 182] width 32 height 12
type input "***"
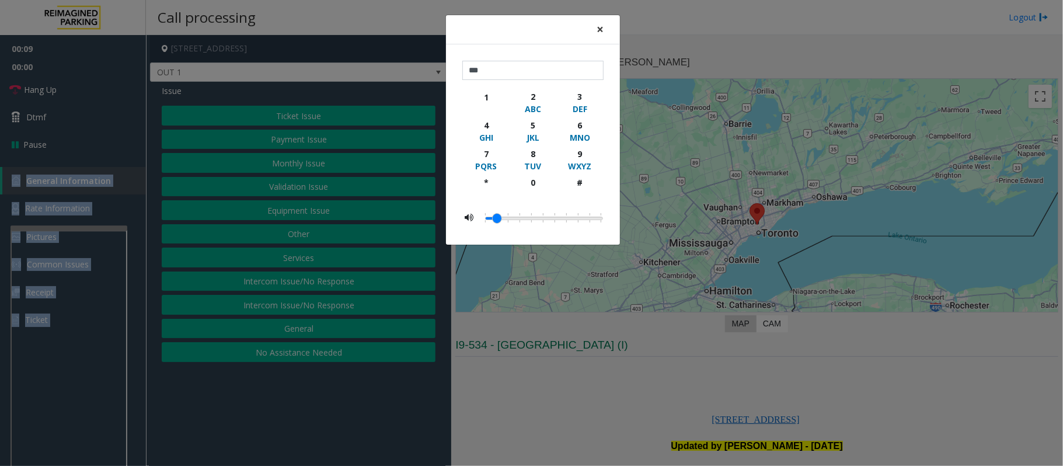
click at [601, 33] on span "×" at bounding box center [600, 29] width 7 height 16
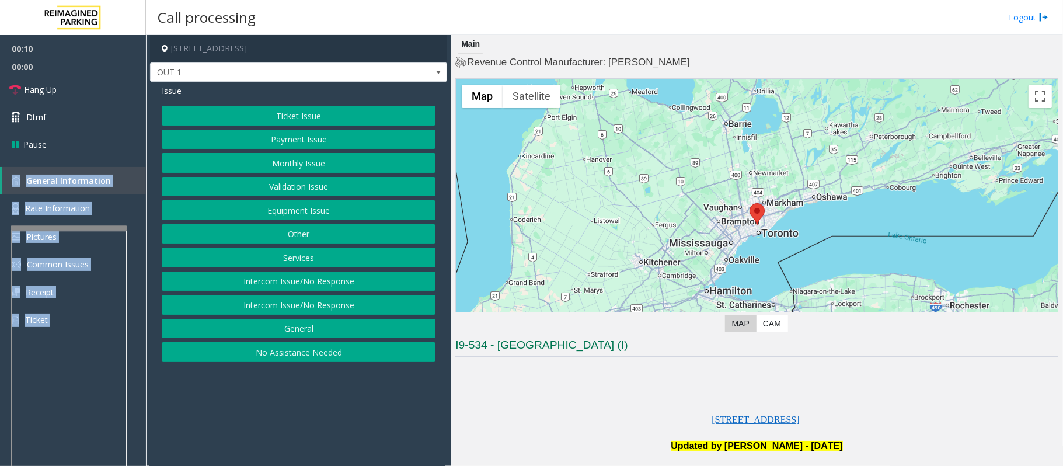
click at [300, 213] on button "Equipment Issue" at bounding box center [299, 210] width 274 height 20
click at [300, 213] on button "Gate / Door Won't Open" at bounding box center [299, 210] width 274 height 20
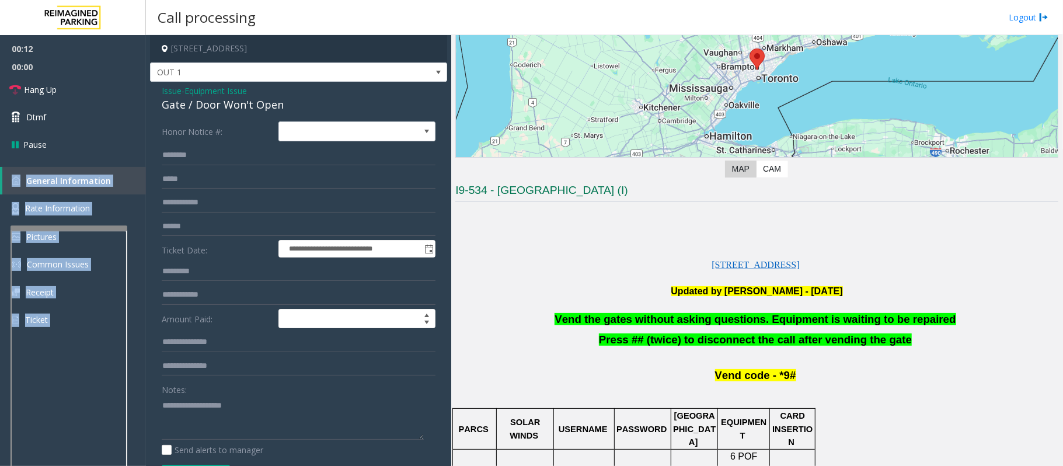
scroll to position [311, 0]
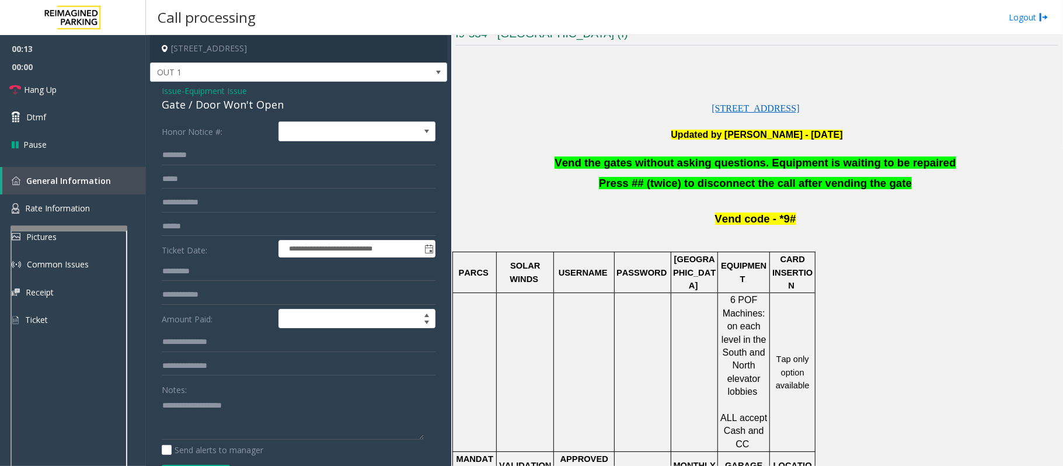
click at [663, 162] on span "Vend the gates without asking questions. Equipment is waiting to be repaired" at bounding box center [754, 162] width 401 height 12
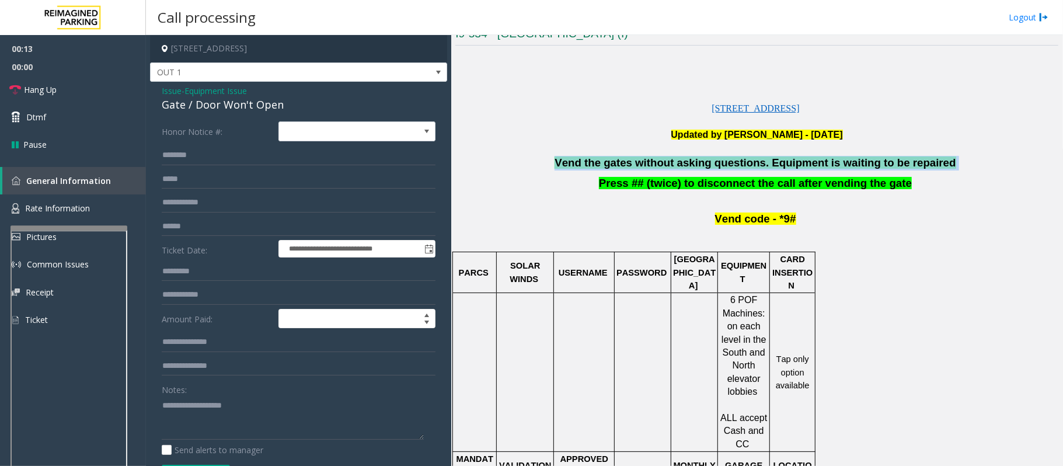
click at [663, 162] on span "Vend the gates without asking questions. Equipment is waiting to be repaired" at bounding box center [754, 162] width 401 height 12
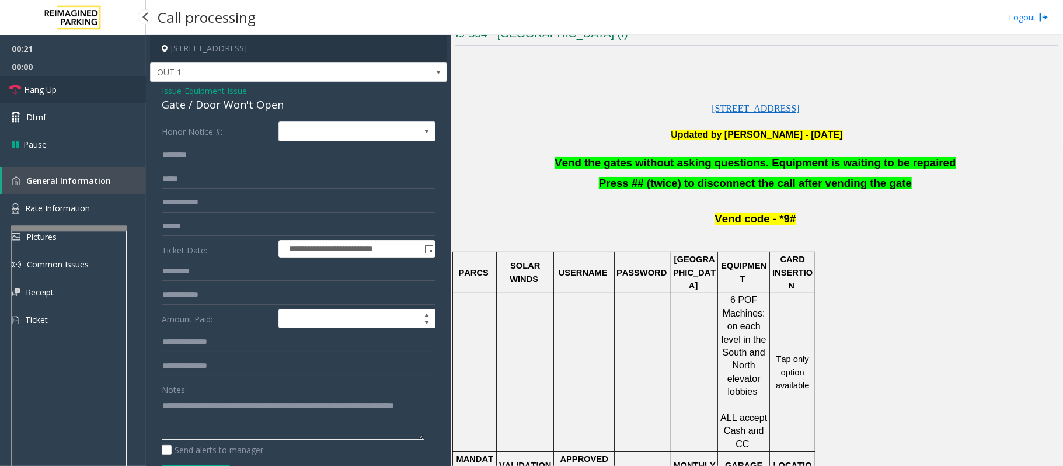
type textarea "**********"
click at [43, 82] on link "Hang Up" at bounding box center [73, 89] width 146 height 27
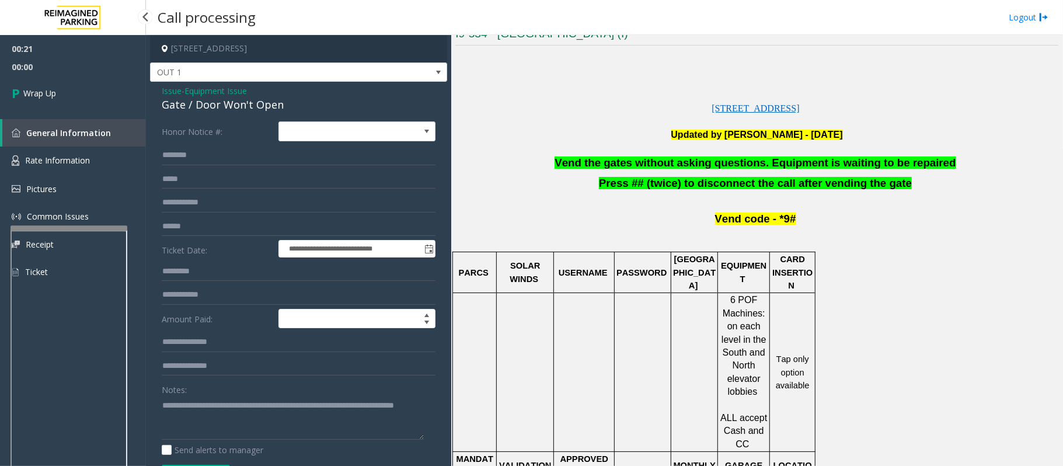
click at [43, 82] on link "Wrap Up" at bounding box center [73, 93] width 146 height 34
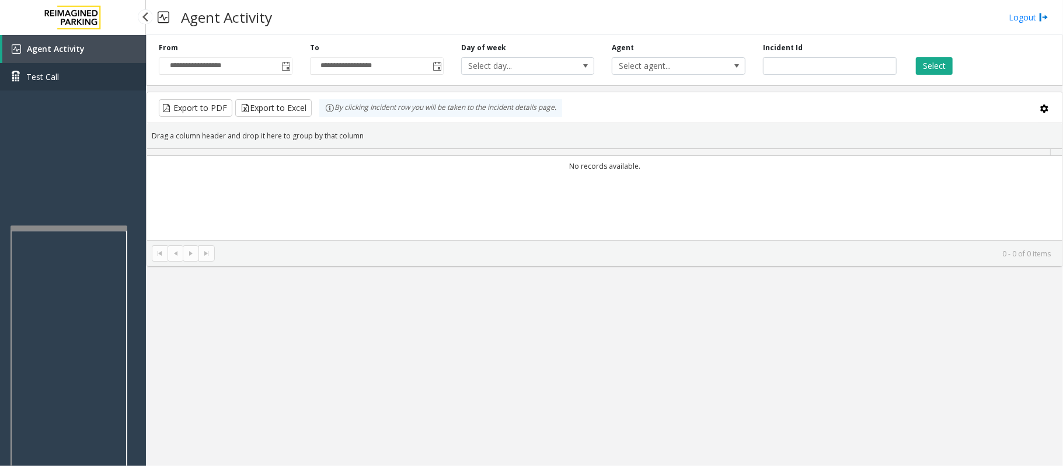
click at [43, 82] on link "Test Call" at bounding box center [73, 76] width 146 height 27
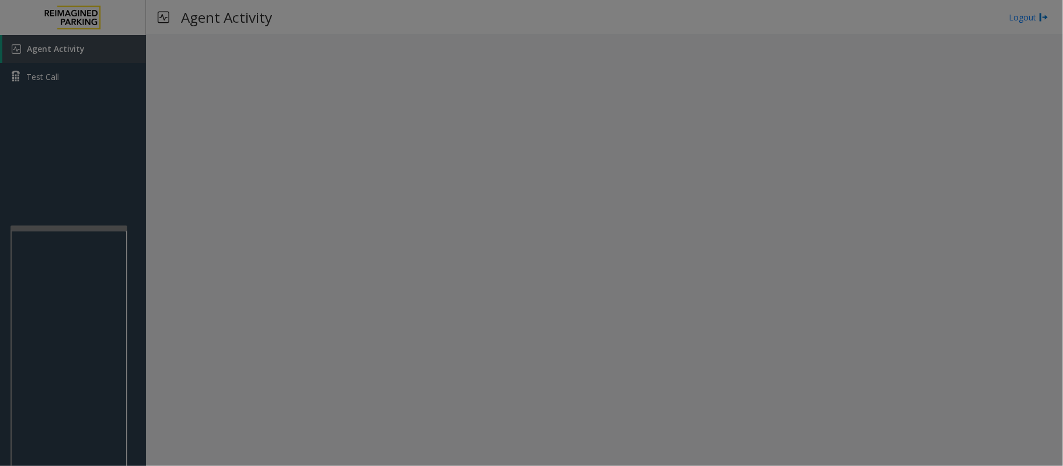
click at [43, 82] on body "Agent Activity Test Call × Close Powered by Umojo © 2025 Agent Activity Logout …" at bounding box center [531, 233] width 1063 height 466
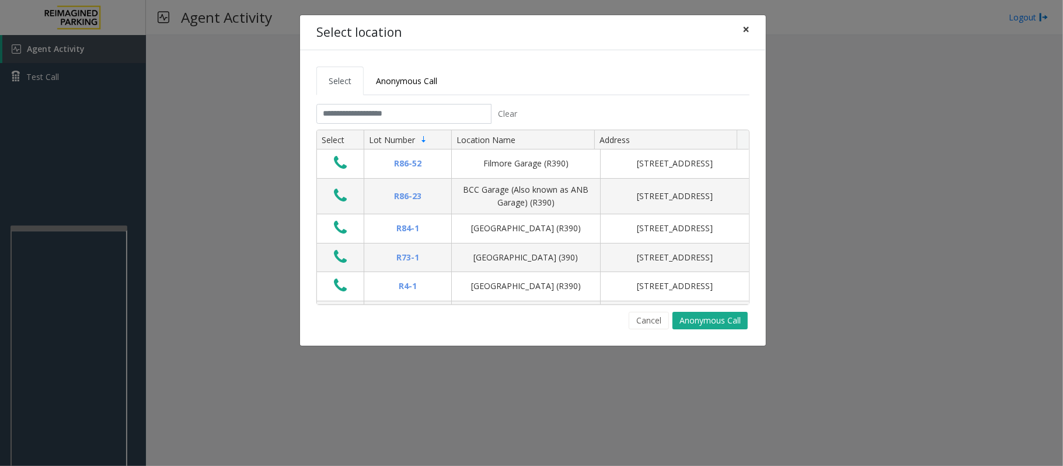
click at [755, 27] on button "×" at bounding box center [745, 29] width 23 height 29
click at [751, 30] on button "×" at bounding box center [745, 29] width 23 height 29
